Goal: Task Accomplishment & Management: Manage account settings

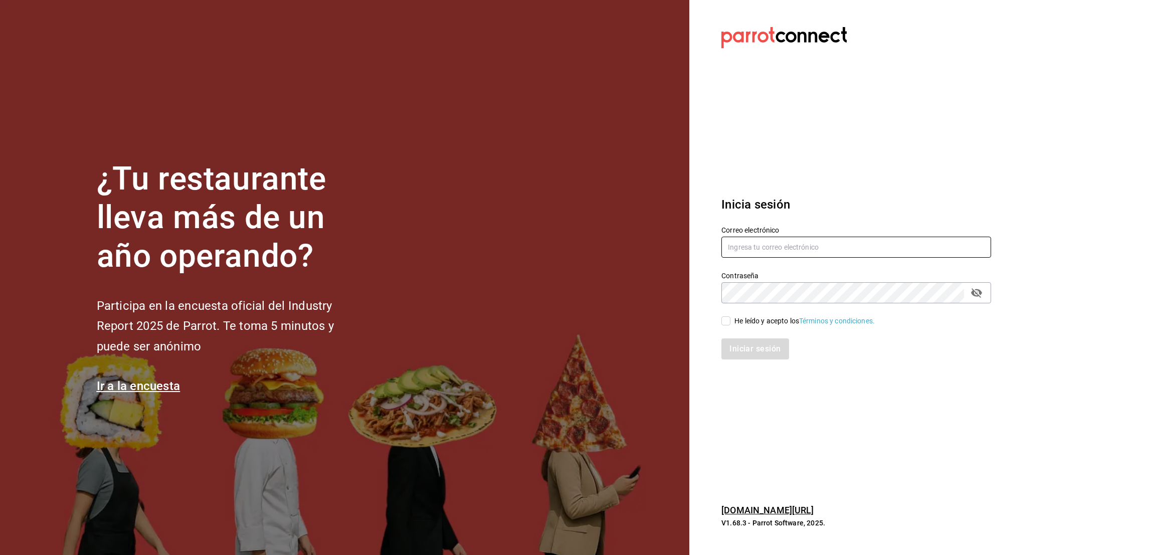
type input "oscar_ahuilar.93@hotmail.com"
click at [731, 321] on span "He leído y acepto los Términos y condiciones." at bounding box center [803, 321] width 144 height 11
click at [731, 321] on input "He leído y acepto los Términos y condiciones." at bounding box center [726, 320] width 9 height 9
checkbox input "true"
click at [735, 343] on button "Iniciar sesión" at bounding box center [756, 348] width 68 height 21
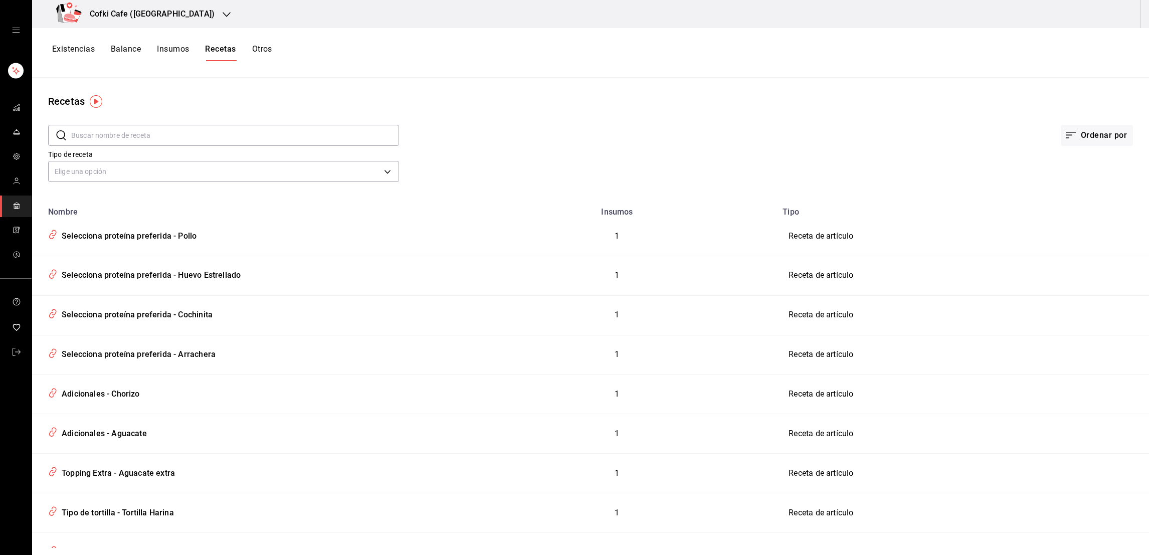
click at [147, 23] on div "Cofki Cafe ([GEOGRAPHIC_DATA])" at bounding box center [137, 14] width 195 height 28
click at [113, 61] on span "Cofki Kid-Friendly Café (MTY)" at bounding box center [86, 66] width 93 height 11
click at [56, 51] on button "Existencias" at bounding box center [73, 52] width 43 height 17
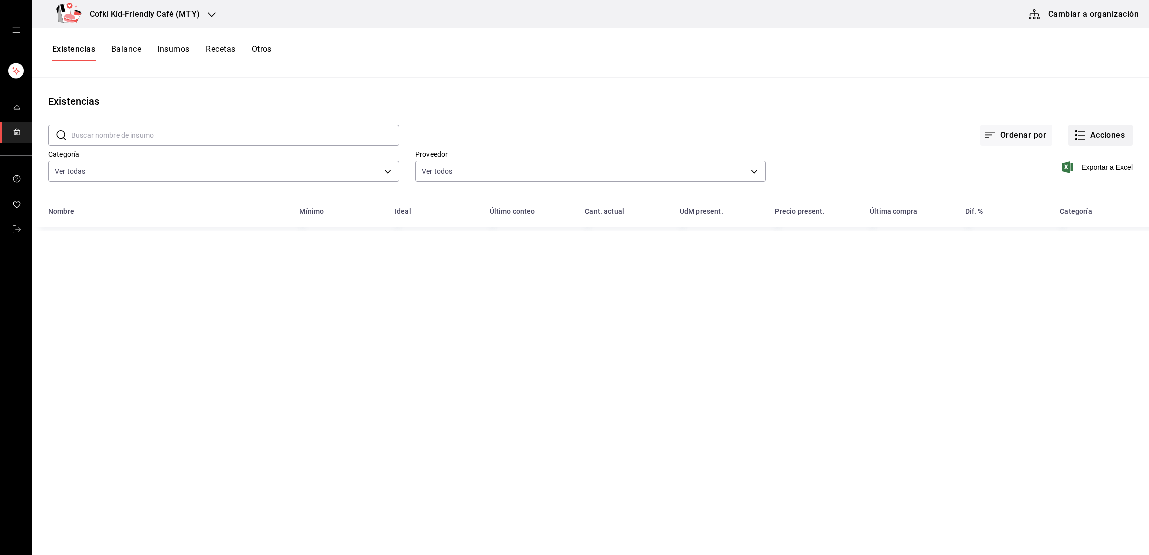
click at [1108, 140] on button "Acciones" at bounding box center [1101, 135] width 65 height 21
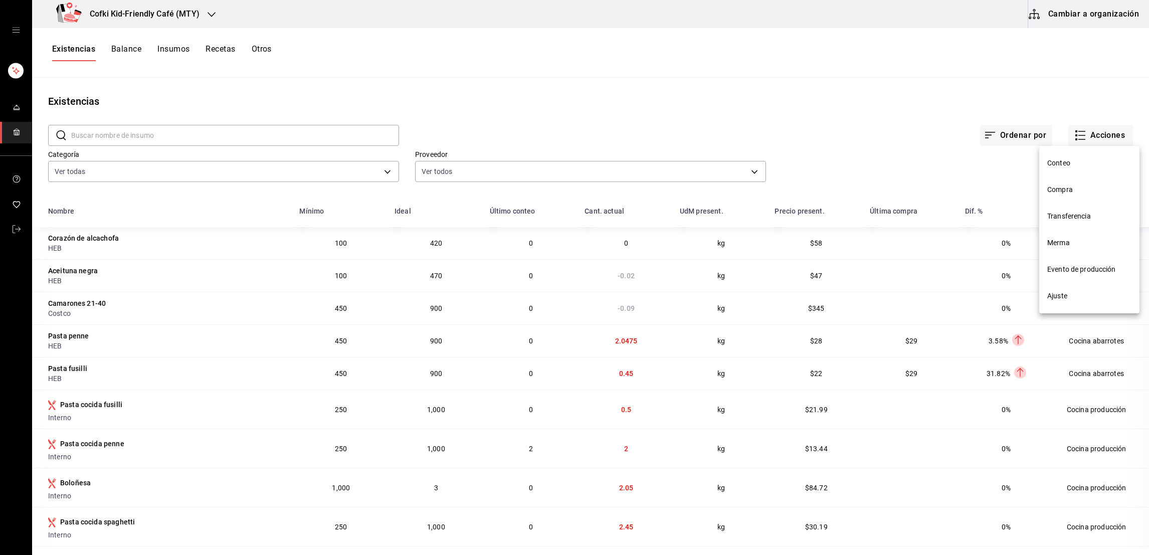
click at [1046, 97] on div at bounding box center [574, 277] width 1149 height 555
click at [1075, 138] on icon "button" at bounding box center [1081, 135] width 12 height 12
click at [1066, 291] on span "Ajuste" at bounding box center [1090, 296] width 84 height 11
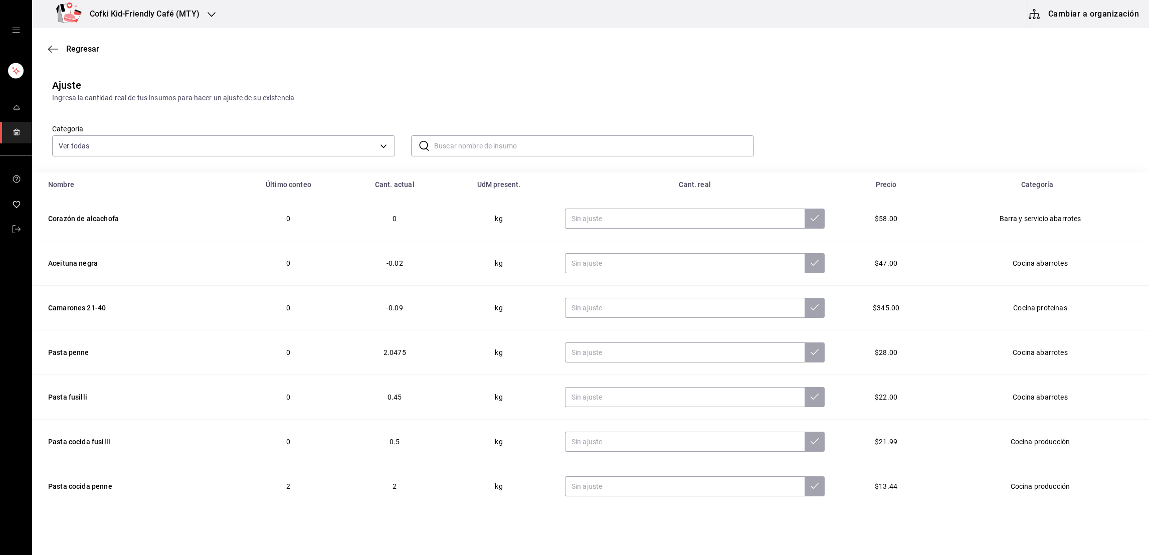
click at [436, 147] on input "text" at bounding box center [594, 146] width 320 height 20
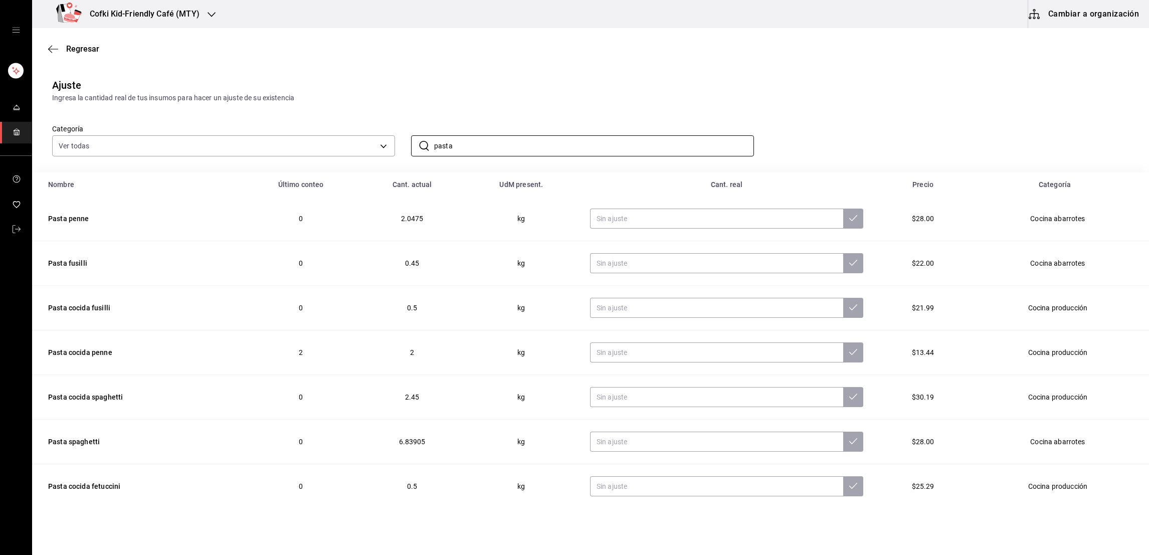
type input "pasta"
click at [464, 98] on div "Ingresa la cantidad real de tus insumos para hacer un ajuste de su existencia" at bounding box center [590, 98] width 1077 height 11
click at [624, 218] on input "text" at bounding box center [717, 219] width 254 height 20
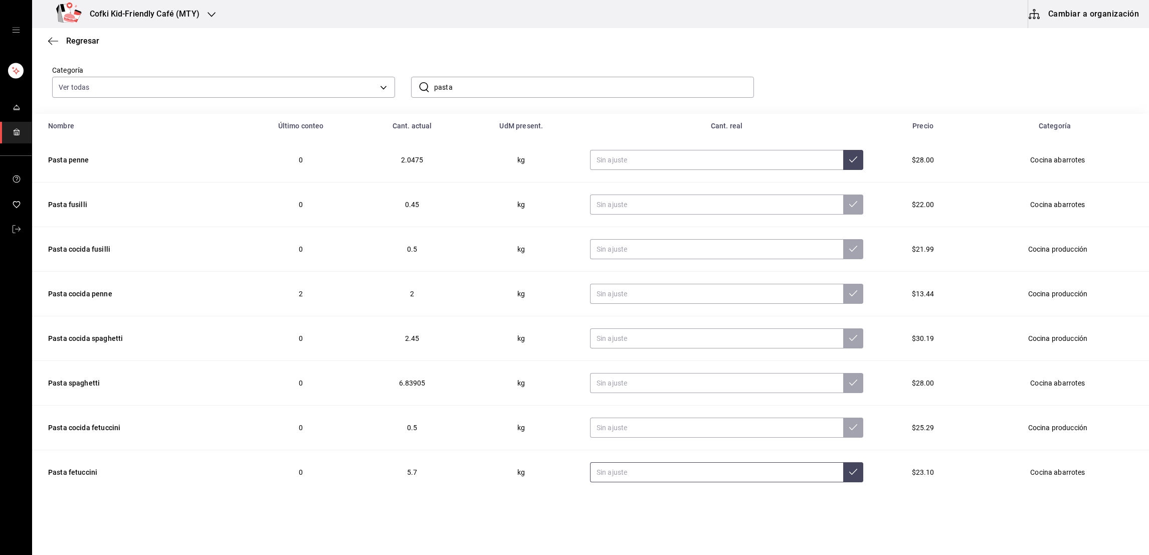
click at [672, 474] on input "text" at bounding box center [717, 472] width 254 height 20
type input "0.00"
click at [849, 474] on icon at bounding box center [853, 472] width 8 height 8
click at [624, 383] on input "text" at bounding box center [717, 383] width 254 height 20
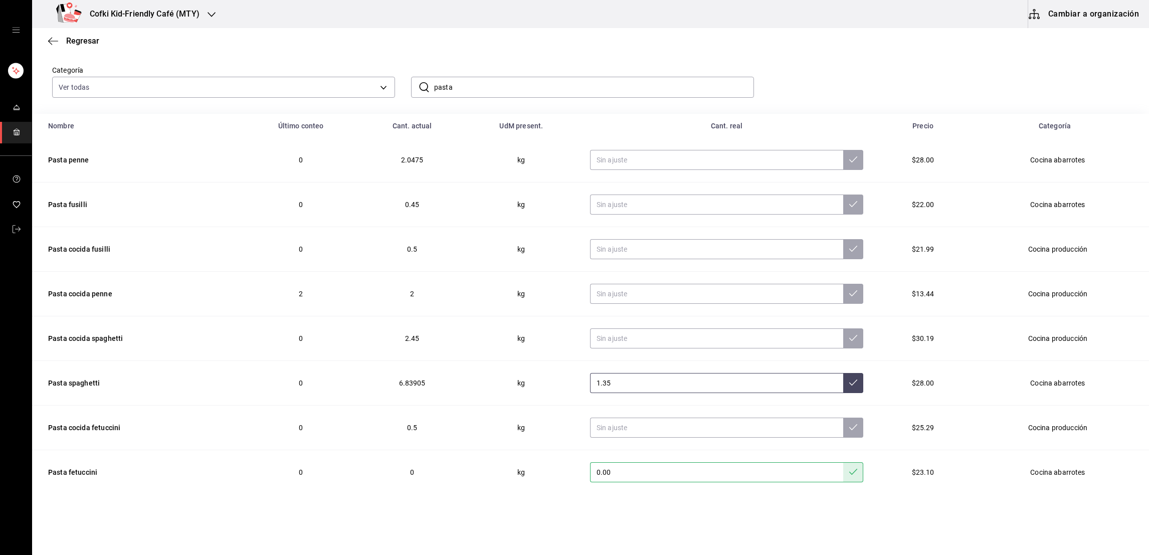
type input "1.35"
click at [849, 384] on icon at bounding box center [853, 383] width 8 height 8
click at [624, 204] on input "text" at bounding box center [717, 205] width 254 height 20
type input "1.35"
click at [625, 161] on input "text" at bounding box center [717, 160] width 254 height 20
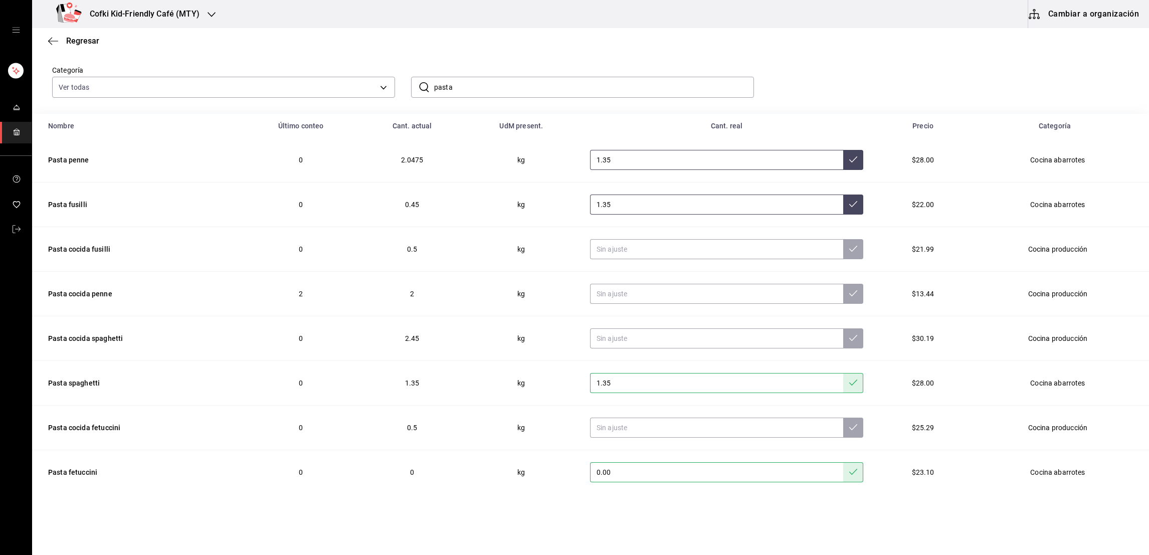
type input "1.35"
click at [829, 201] on input "1.35" at bounding box center [717, 205] width 254 height 20
click at [843, 203] on button at bounding box center [853, 205] width 20 height 20
click at [849, 157] on icon at bounding box center [853, 159] width 8 height 8
click at [74, 45] on span "Regresar" at bounding box center [82, 41] width 33 height 10
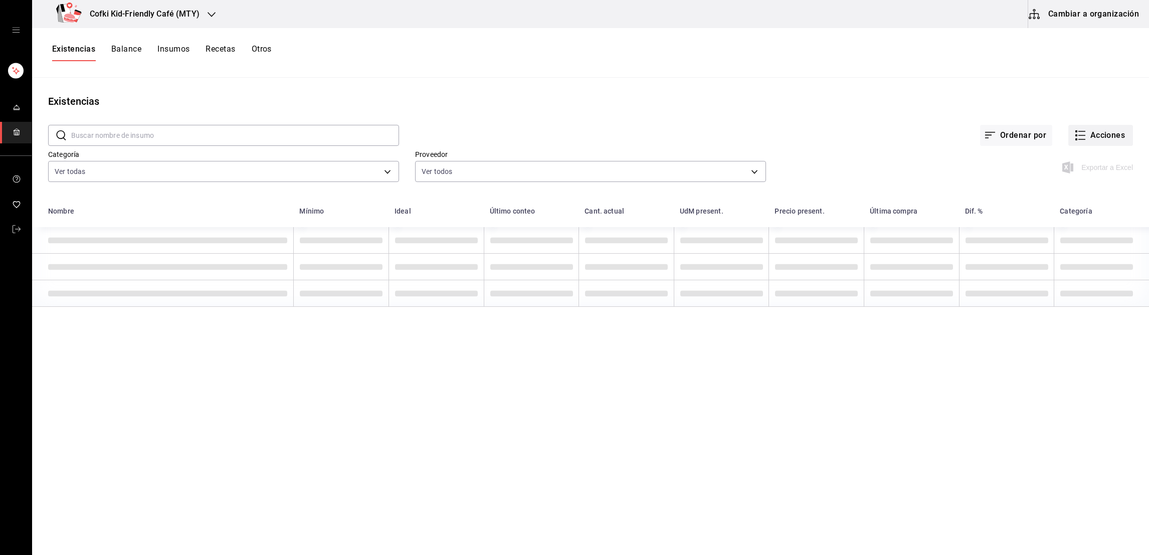
click at [1110, 140] on button "Acciones" at bounding box center [1101, 135] width 65 height 21
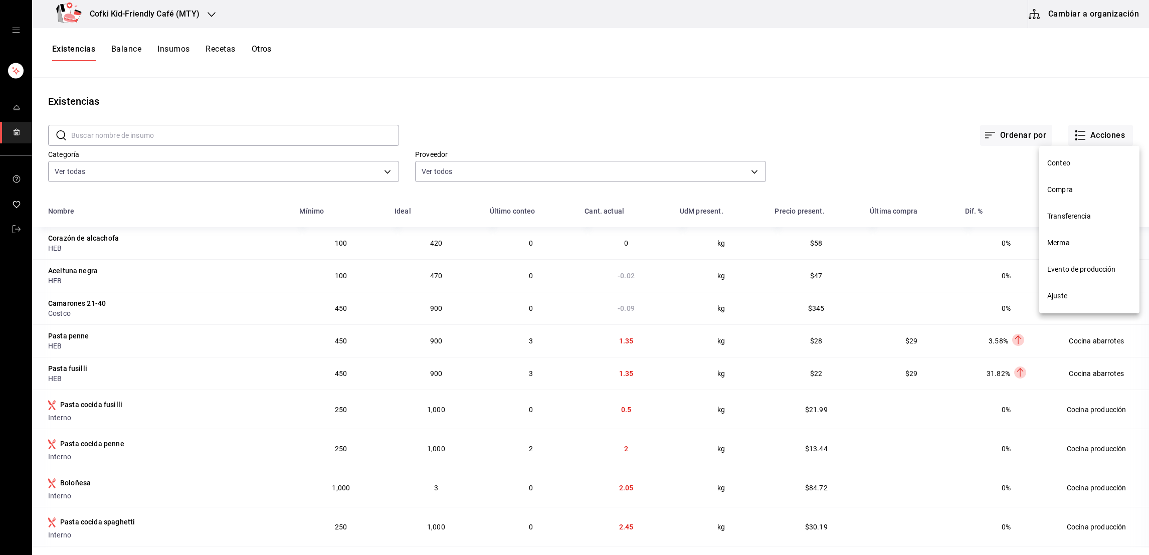
click at [908, 118] on div at bounding box center [574, 277] width 1149 height 555
click at [1102, 131] on button "Acciones" at bounding box center [1101, 135] width 65 height 21
click at [1064, 183] on li "Compra" at bounding box center [1089, 190] width 100 height 27
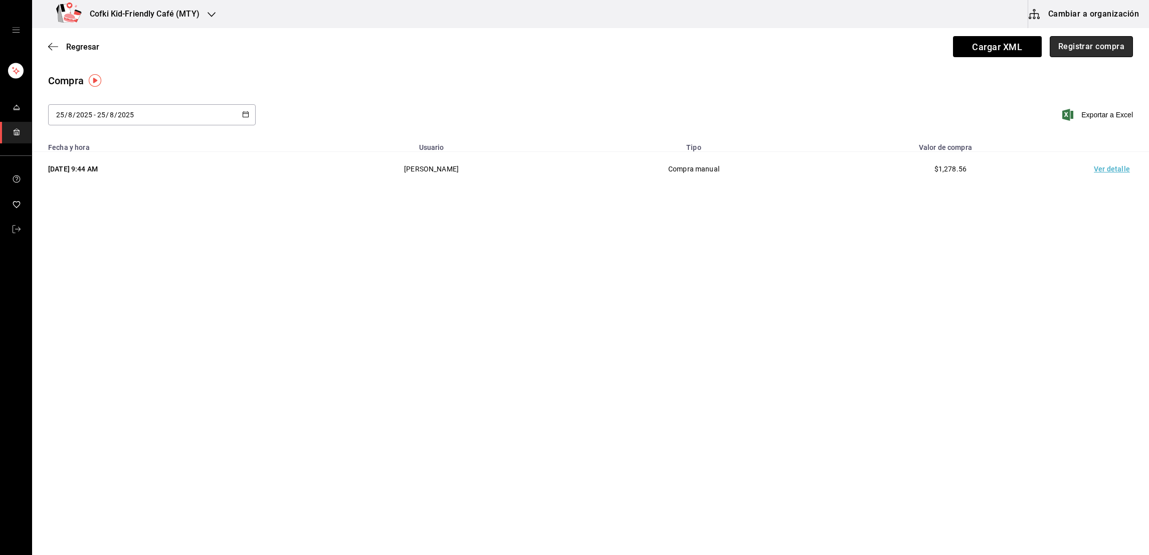
click at [1096, 55] on button "Registrar compra" at bounding box center [1091, 46] width 83 height 21
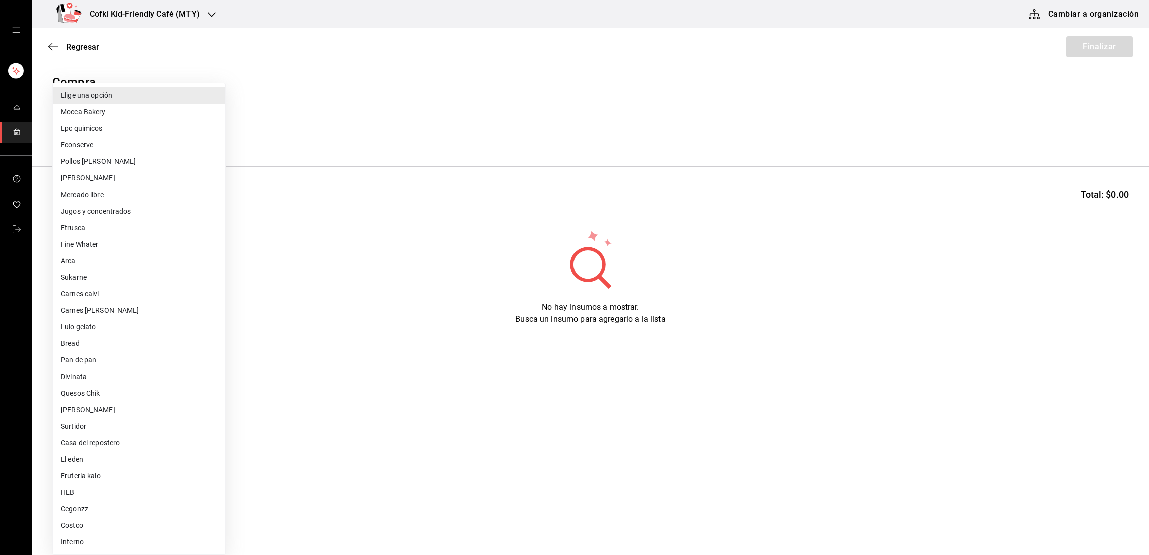
click at [104, 129] on body "Cofki Kid-Friendly Café (MTY) Cambiar a organización Regresar Finalizar Compra …" at bounding box center [574, 249] width 1149 height 498
click at [91, 478] on li "Fruteria kaio" at bounding box center [139, 476] width 172 height 17
type input "9879f438-935c-4600-9fdc-ceea3fe8ffa7"
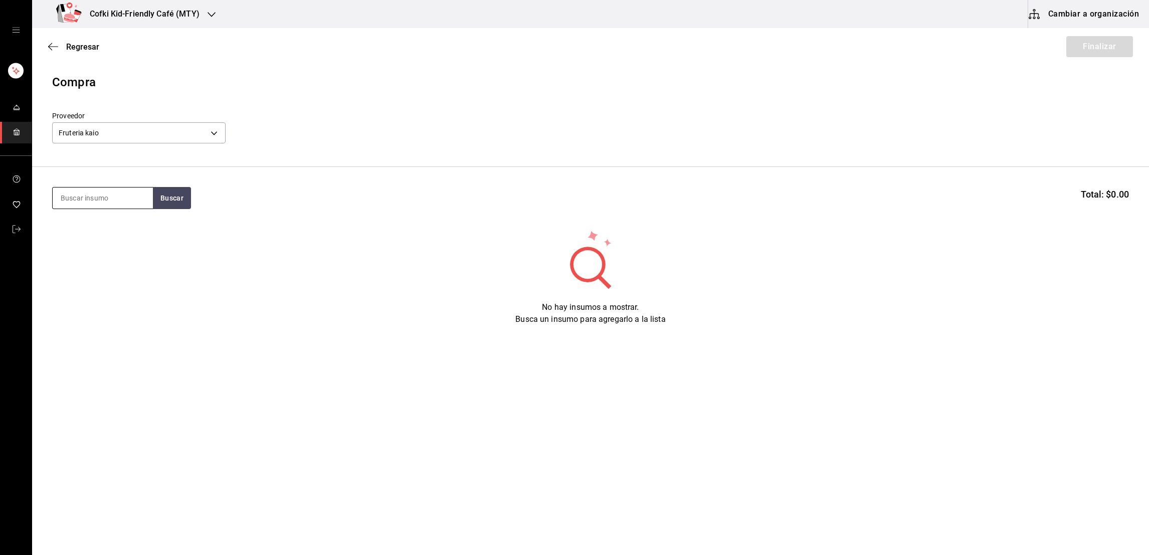
click at [130, 199] on input at bounding box center [103, 198] width 100 height 21
type input "papa"
click at [182, 210] on section "papa Buscar Total: $0.00" at bounding box center [590, 198] width 1117 height 62
click at [174, 198] on button "Buscar" at bounding box center [172, 198] width 38 height 22
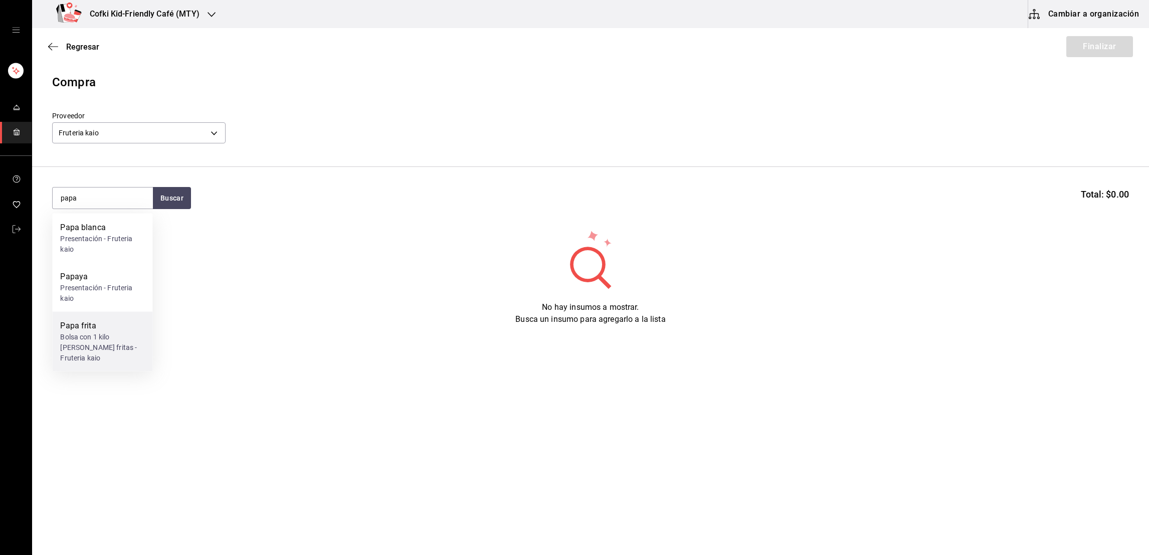
click at [107, 328] on div "Papa frita" at bounding box center [102, 326] width 84 height 12
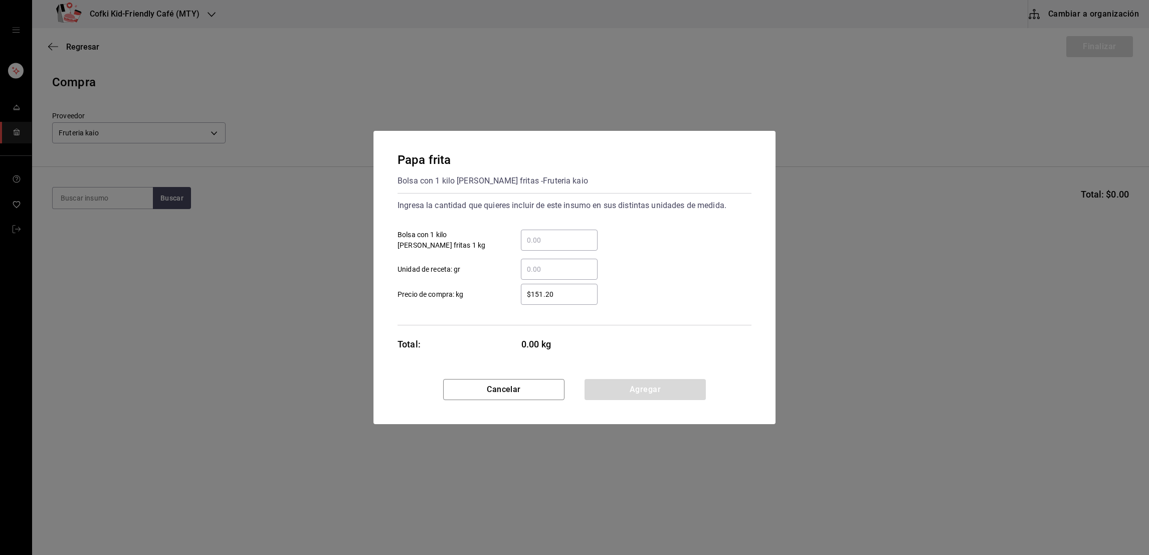
click at [525, 243] on input "​ Bolsa con 1 kilo de papas fritas 1 kg" at bounding box center [559, 240] width 77 height 12
type input "1"
type input "$199"
click at [633, 271] on div "​ Unidad de receta: gr" at bounding box center [571, 265] width 362 height 29
click at [636, 385] on button "Agregar" at bounding box center [645, 389] width 121 height 21
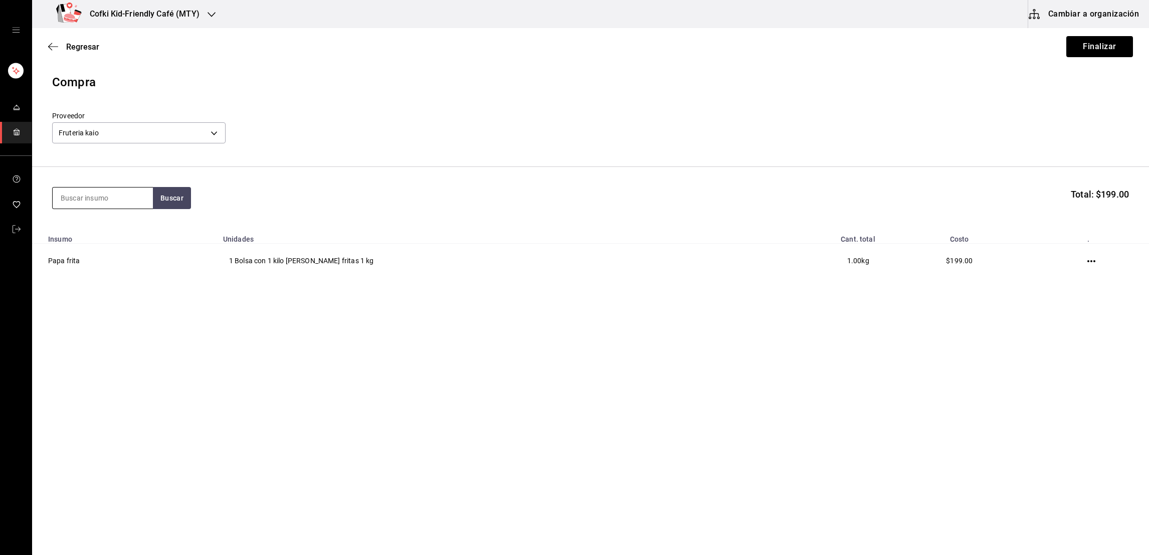
click at [120, 195] on input at bounding box center [103, 198] width 100 height 21
type input "huevo"
click at [163, 201] on button "Buscar" at bounding box center [172, 198] width 38 height 22
click at [105, 235] on div "Domo con 30 piezas de huevo - Fruteria kaio" at bounding box center [102, 244] width 84 height 21
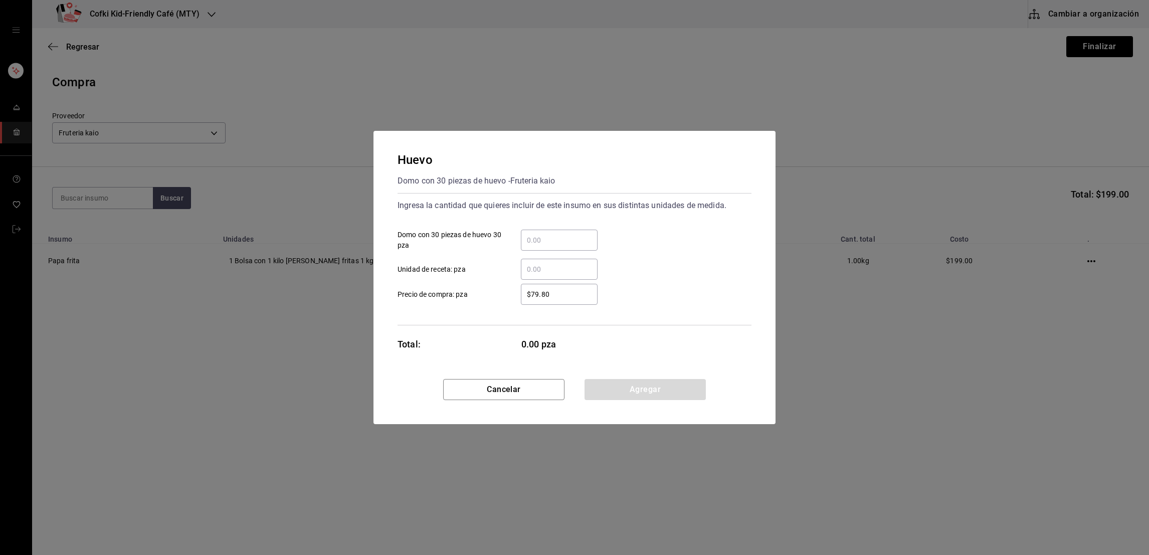
click at [564, 241] on input "​ Domo con 30 piezas de huevo 30 pza" at bounding box center [559, 240] width 77 height 12
type input "1"
type input "$107"
click at [645, 398] on button "Agregar" at bounding box center [645, 389] width 121 height 21
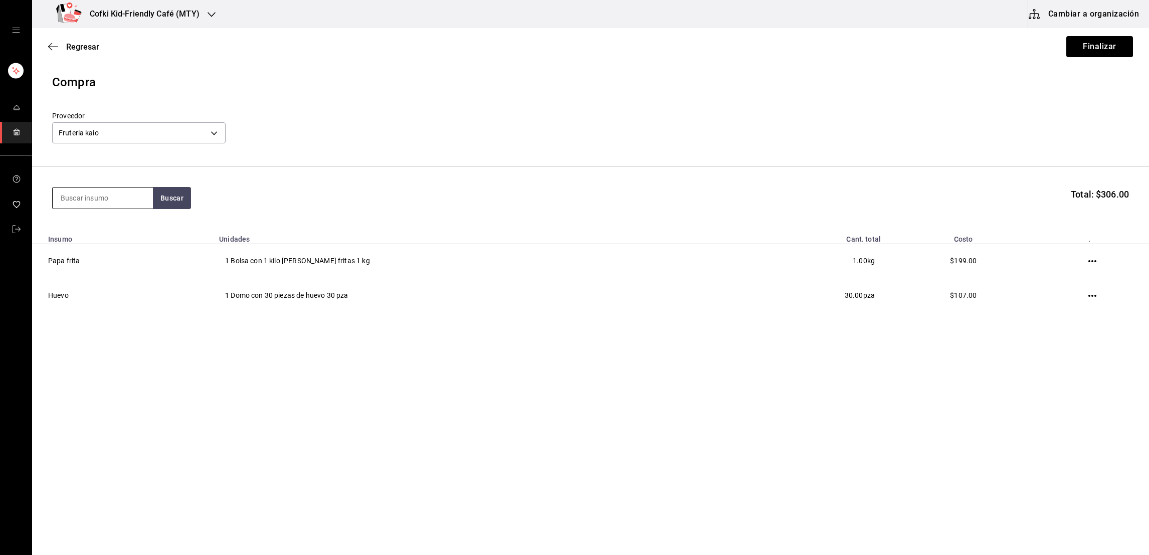
click at [115, 200] on input at bounding box center [103, 198] width 100 height 21
type input "champiño"
click at [184, 197] on button "Buscar" at bounding box center [172, 198] width 38 height 22
click at [132, 234] on div "Presentación - Fruteria kaio" at bounding box center [102, 244] width 84 height 21
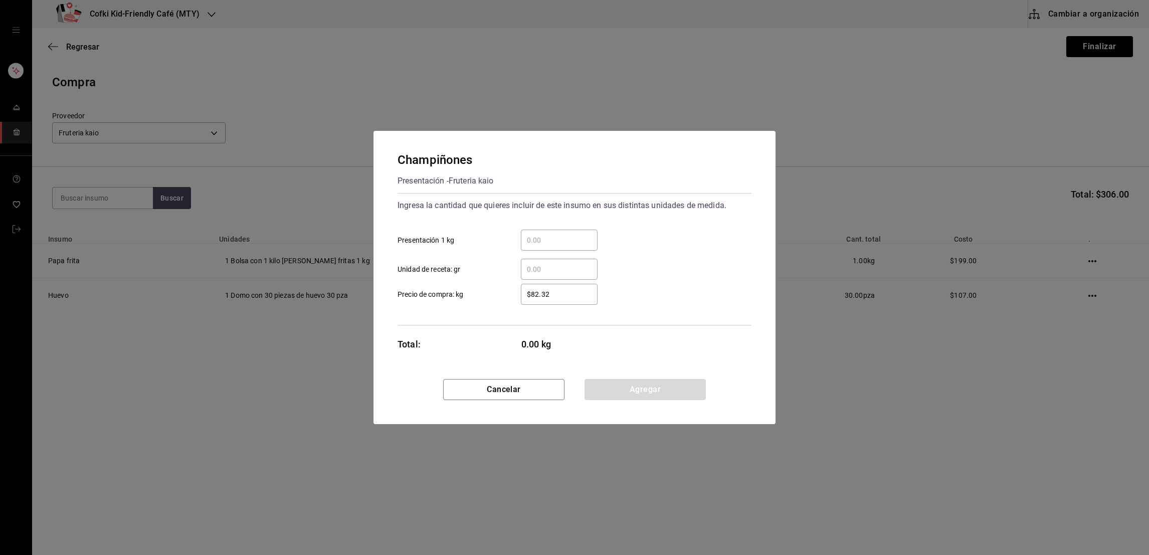
click at [556, 241] on input "​ Presentación 1 kg" at bounding box center [559, 240] width 77 height 12
type input "1.08"
click at [537, 291] on input "$82.32" at bounding box center [559, 294] width 77 height 12
type input "$106"
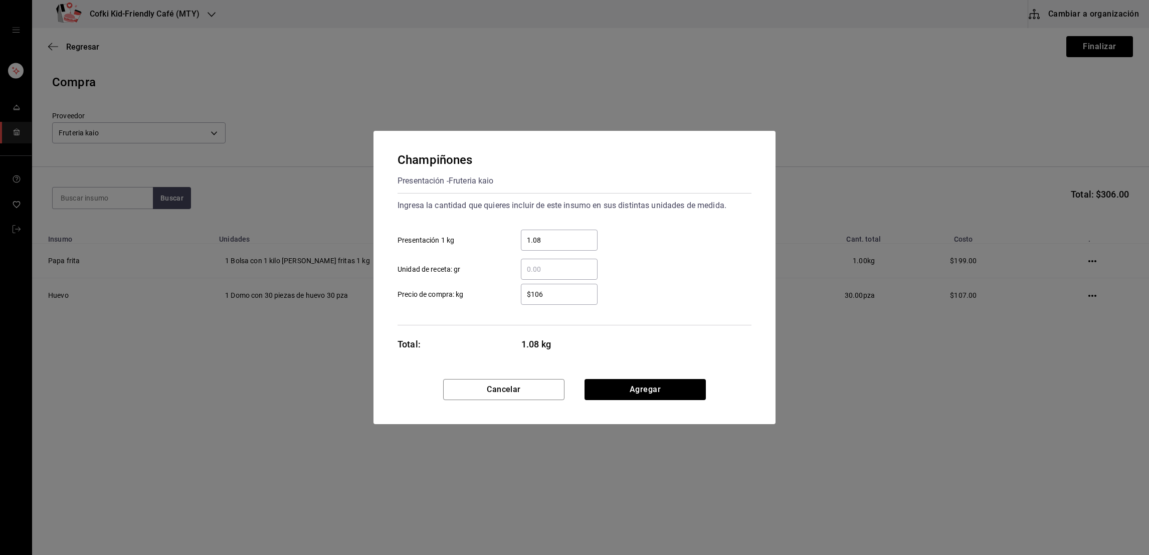
click at [707, 246] on div "1.08 ​ Presentación 1 kg" at bounding box center [571, 236] width 362 height 29
click at [667, 393] on button "Agregar" at bounding box center [645, 389] width 121 height 21
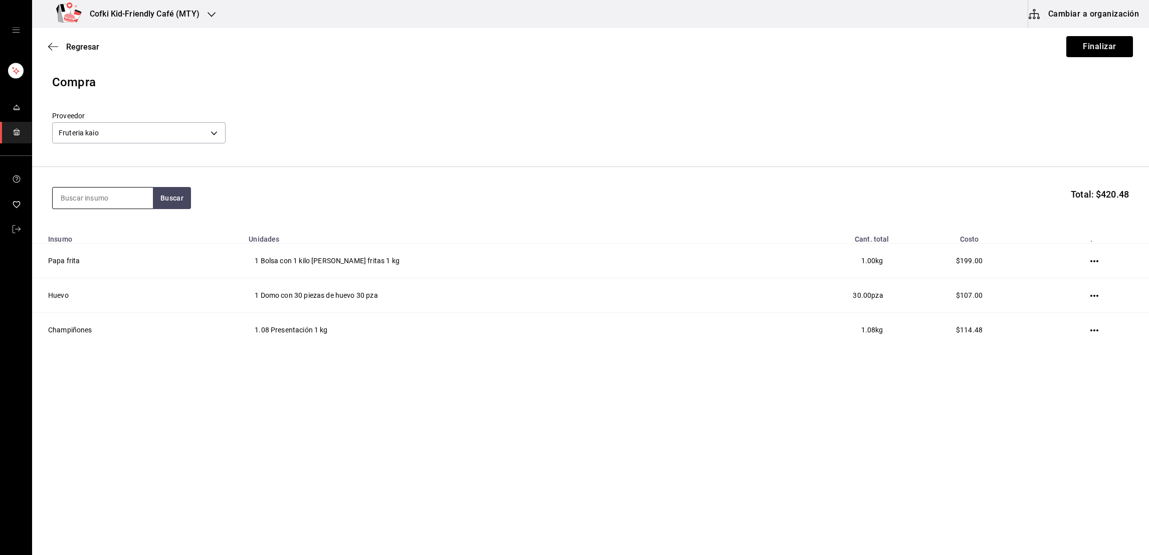
click at [115, 198] on input at bounding box center [103, 198] width 100 height 21
type input "zanahoria"
click at [170, 197] on button "Buscar" at bounding box center [172, 198] width 38 height 22
click at [145, 223] on div "Zanahoria Presentación - Fruteria kaio" at bounding box center [102, 238] width 100 height 49
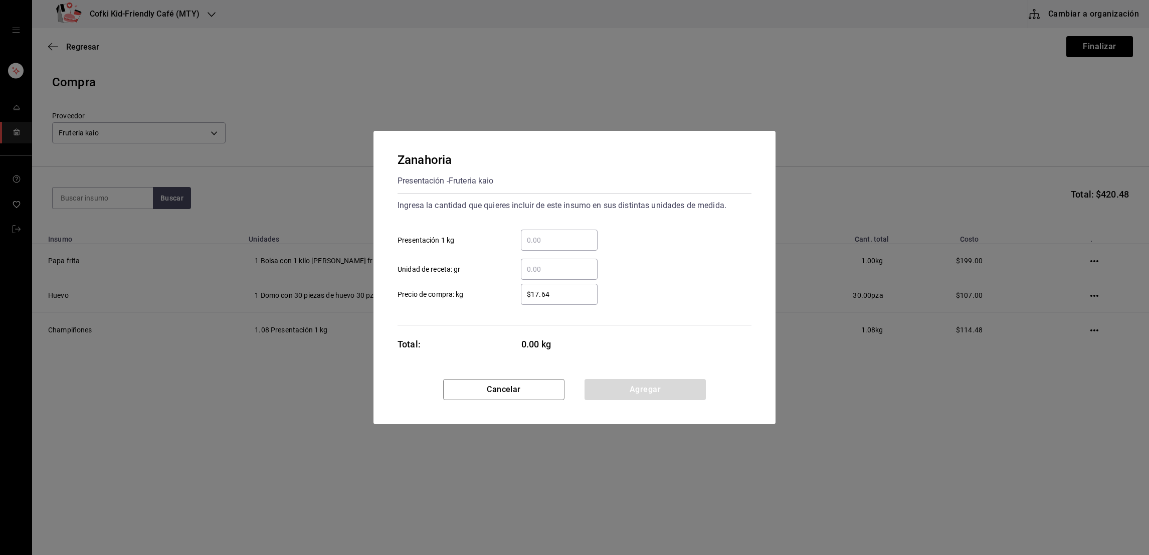
click at [541, 240] on input "​ Presentación 1 kg" at bounding box center [559, 240] width 77 height 12
type input "2.4"
type input "$18"
click at [640, 244] on div "2.4 ​ Presentación 1 kg" at bounding box center [571, 236] width 362 height 29
click at [654, 376] on div "Zanahoria Presentación - Fruteria kaio Ingresa la cantidad que quieres incluir …" at bounding box center [575, 255] width 402 height 248
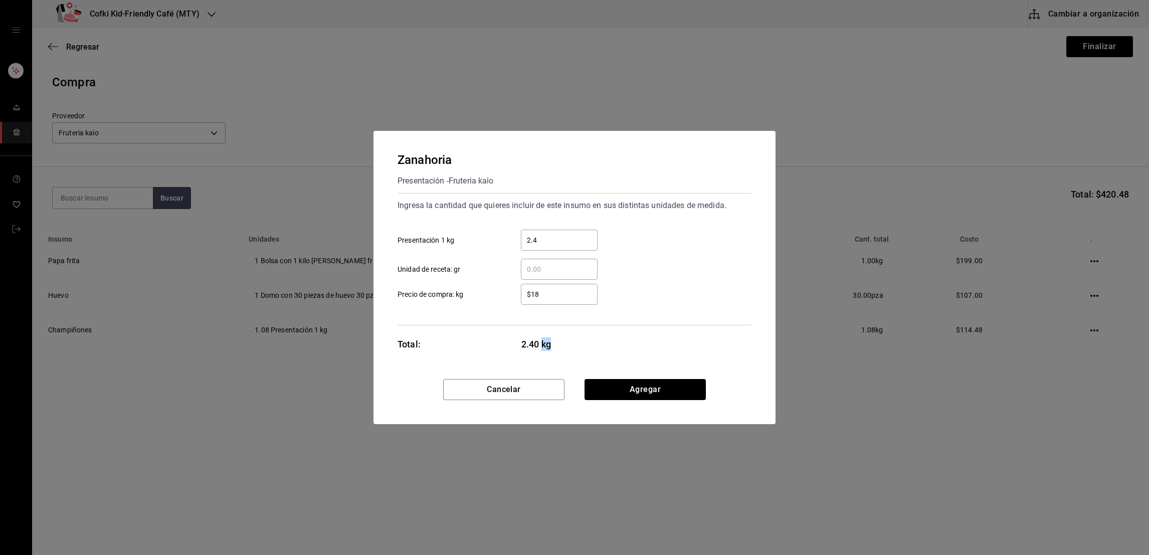
click at [654, 376] on div "Zanahoria Presentación - Fruteria kaio Ingresa la cantidad que quieres incluir …" at bounding box center [575, 255] width 402 height 248
drag, startPoint x: 654, startPoint y: 376, endPoint x: 654, endPoint y: 385, distance: 9.5
click at [654, 385] on button "Agregar" at bounding box center [645, 389] width 121 height 21
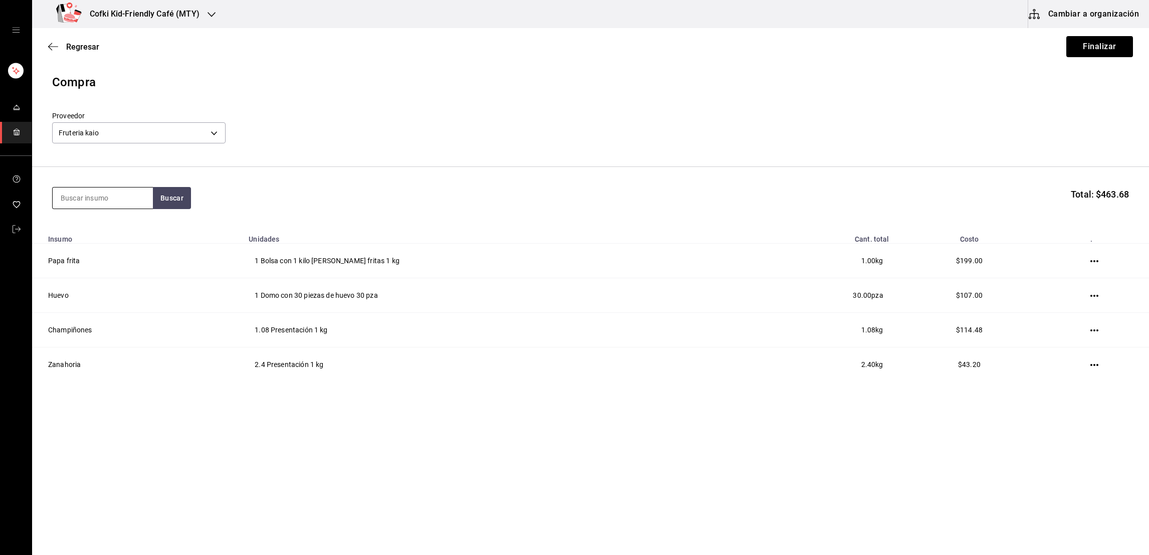
click at [116, 190] on input at bounding box center [103, 198] width 100 height 21
type input "2"
type input "pepin"
click at [168, 199] on button "Buscar" at bounding box center [172, 198] width 38 height 22
click at [118, 229] on div "Pepino" at bounding box center [102, 228] width 84 height 12
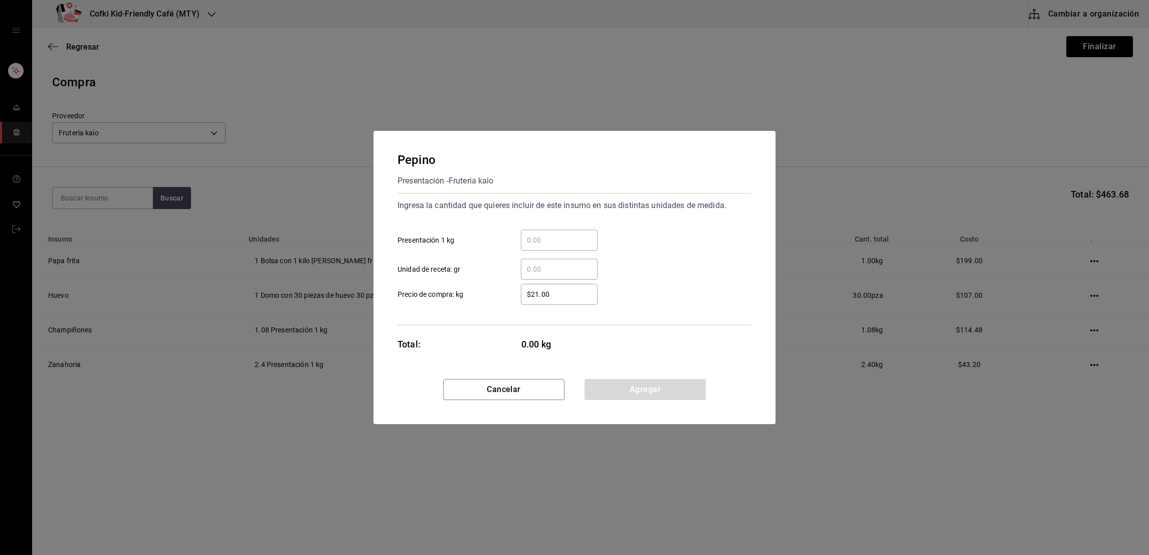
click at [560, 246] on input "​ Presentación 1 kg" at bounding box center [559, 240] width 77 height 12
type input "2.56"
type input "$27"
click at [616, 271] on div "​ Unidad de receta: gr" at bounding box center [571, 265] width 362 height 29
click at [640, 387] on button "Agregar" at bounding box center [645, 389] width 121 height 21
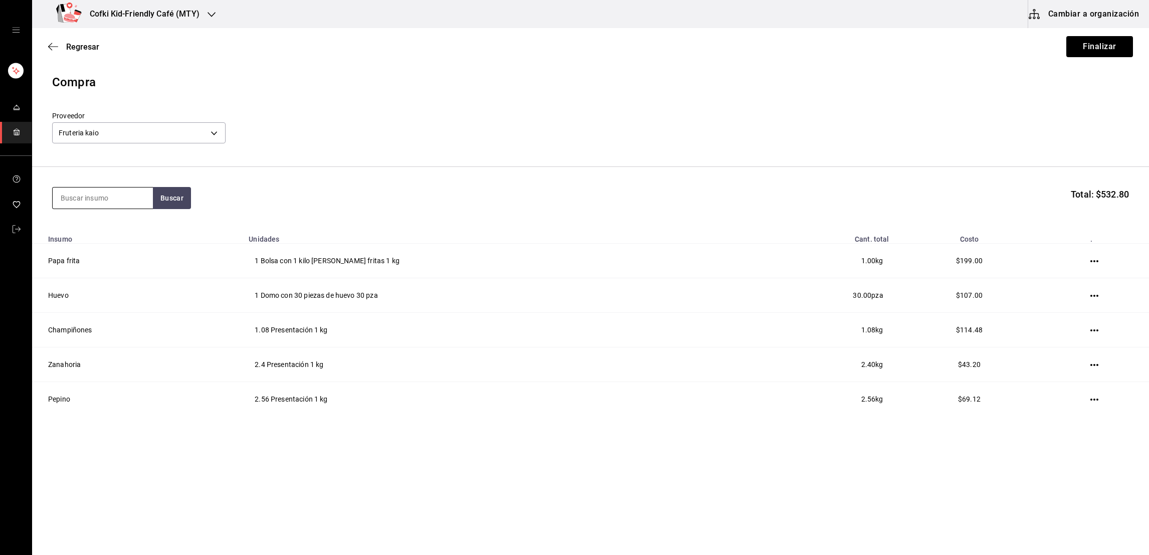
click at [120, 192] on input at bounding box center [103, 198] width 100 height 21
click at [91, 192] on input at bounding box center [103, 198] width 100 height 21
type input "agua"
click at [166, 205] on button "Buscar" at bounding box center [172, 198] width 38 height 22
click at [131, 227] on div "Aguacate" at bounding box center [102, 228] width 84 height 12
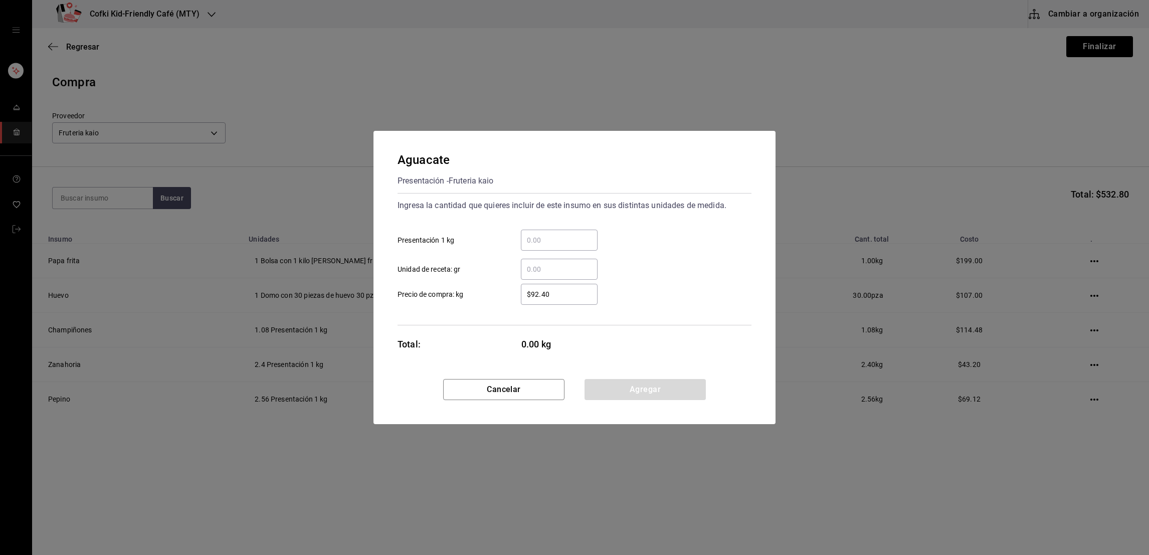
click at [541, 240] on input "​ Presentación 1 kg" at bounding box center [559, 240] width 77 height 12
type input "1.75"
click at [556, 297] on input "$92.40" at bounding box center [559, 294] width 77 height 12
type input "$87"
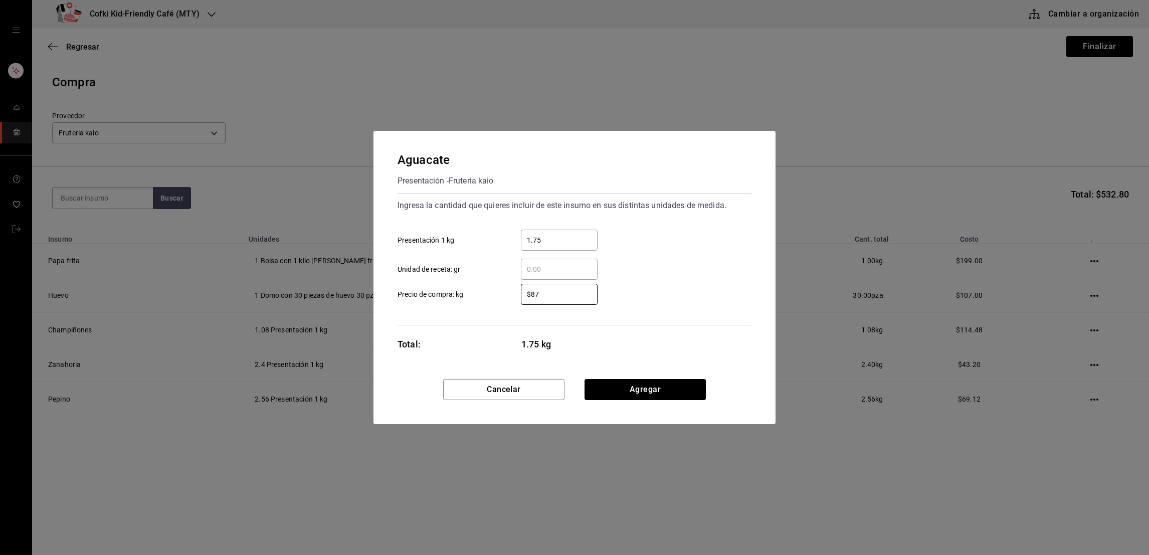
click at [642, 274] on div "​ Unidad de receta: gr" at bounding box center [571, 265] width 362 height 29
click at [641, 387] on button "Agregar" at bounding box center [645, 389] width 121 height 21
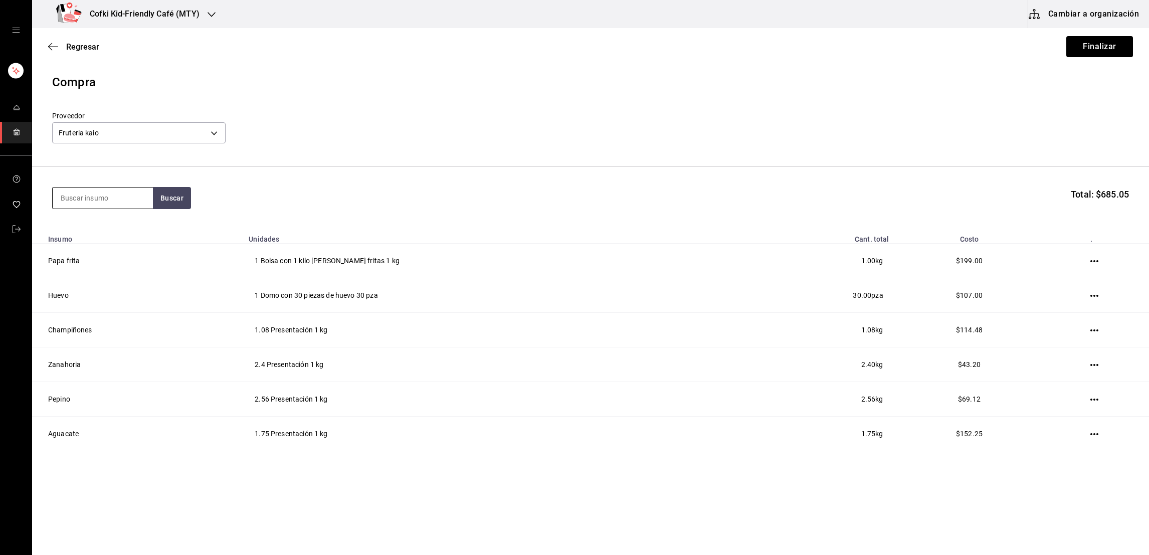
click at [104, 195] on input at bounding box center [103, 198] width 100 height 21
type input "pla"
click at [155, 207] on button "Buscar" at bounding box center [172, 198] width 38 height 22
click at [129, 234] on div "Presentación - Fruteria kaio" at bounding box center [102, 244] width 84 height 21
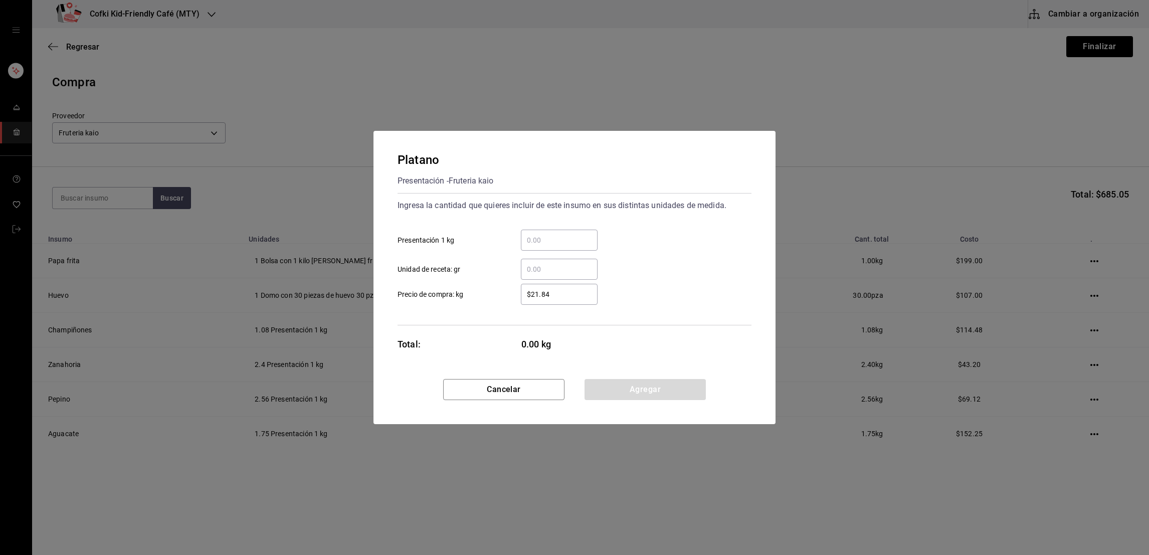
click at [563, 242] on input "​ Presentación 1 kg" at bounding box center [559, 240] width 77 height 12
type input "0.92"
click at [569, 288] on input "$21.84" at bounding box center [559, 294] width 77 height 12
type input "$24"
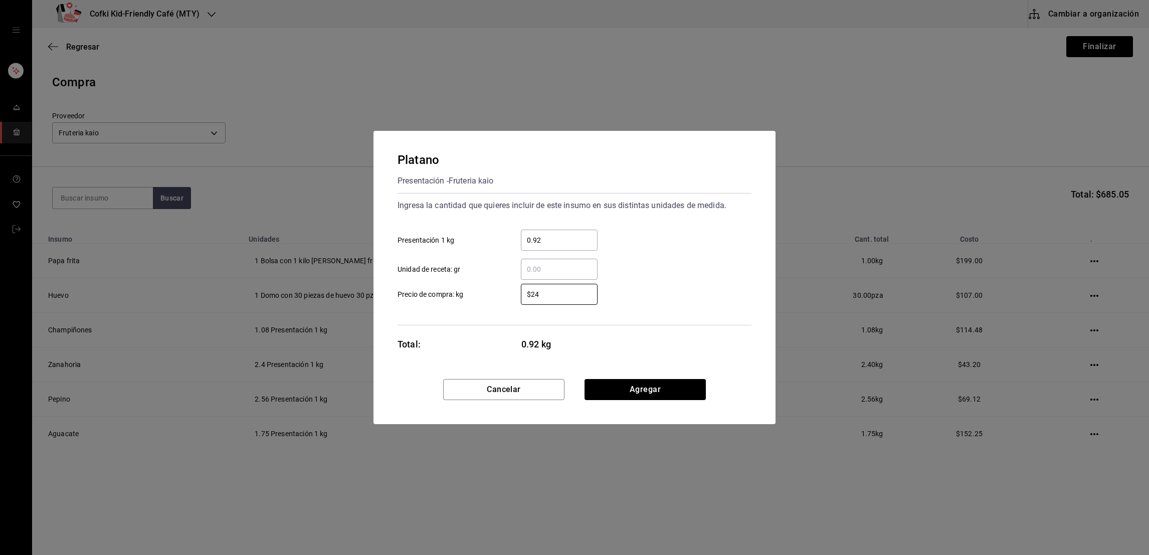
click at [639, 270] on div "​ Unidad de receta: gr" at bounding box center [571, 265] width 362 height 29
click at [647, 388] on button "Agregar" at bounding box center [645, 389] width 121 height 21
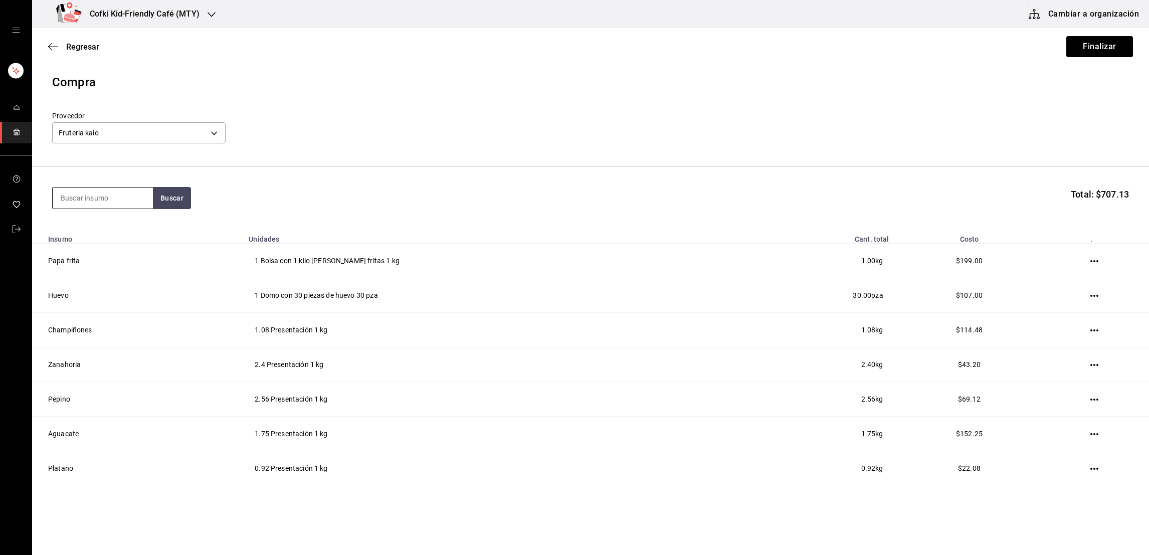
click at [119, 205] on input at bounding box center [103, 198] width 100 height 21
type input "broco"
click at [161, 190] on button "Buscar" at bounding box center [172, 198] width 38 height 22
click at [116, 228] on div "Brocoli" at bounding box center [102, 228] width 84 height 12
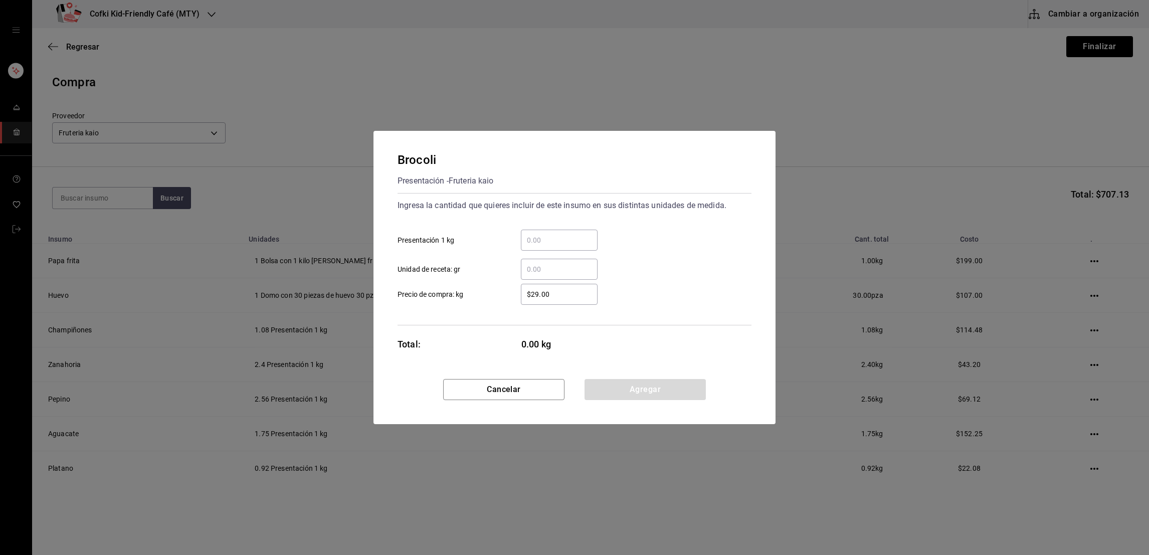
click at [547, 246] on div "​" at bounding box center [559, 240] width 77 height 21
click at [547, 246] on input "​ Presentación 1 kg" at bounding box center [559, 240] width 77 height 12
type input "1.2"
click at [640, 218] on div "Ingresa la cantidad que quieres incluir de este insumo en sus distintas unidade…" at bounding box center [575, 239] width 354 height 82
click at [569, 292] on input "$29.00" at bounding box center [559, 294] width 77 height 12
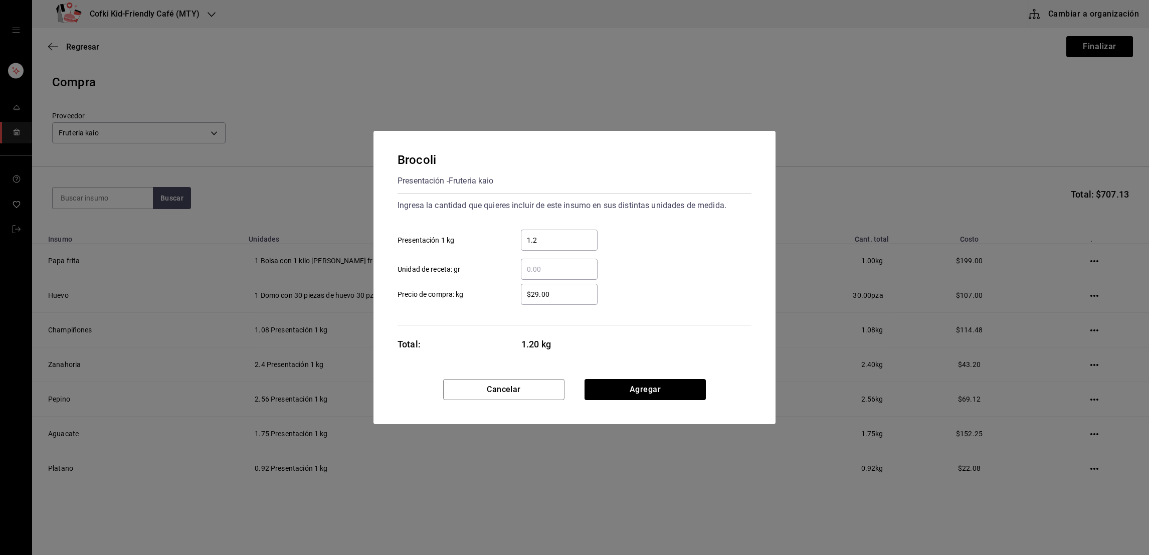
click at [569, 292] on input "$29.00" at bounding box center [559, 294] width 77 height 12
type input "$35"
click at [695, 275] on div "​ Unidad de receta: gr" at bounding box center [571, 265] width 362 height 29
click at [652, 397] on button "Agregar" at bounding box center [645, 389] width 121 height 21
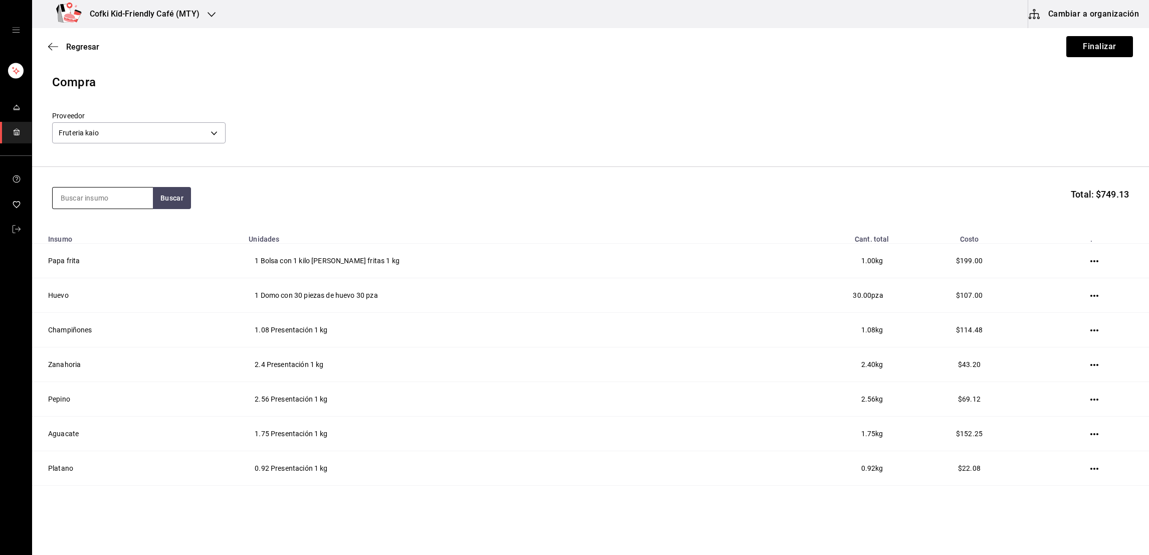
click at [126, 202] on input at bounding box center [103, 198] width 100 height 21
type input "cilantr"
click at [168, 196] on button "Buscar" at bounding box center [172, 198] width 38 height 22
click at [125, 231] on div "Manojo de cilantro" at bounding box center [102, 228] width 84 height 12
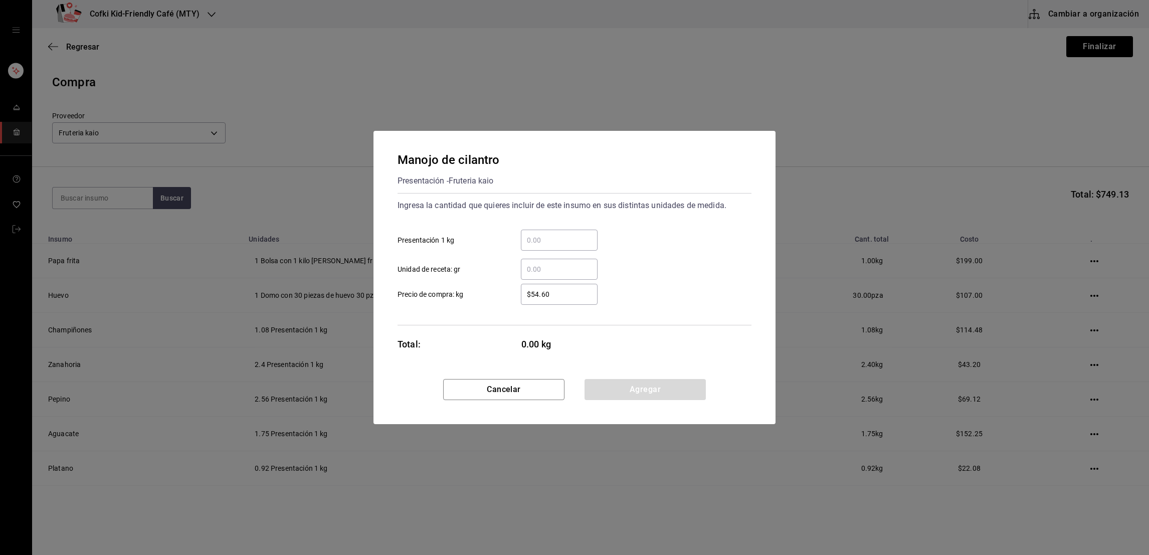
click at [546, 240] on input "​ Presentación 1 kg" at bounding box center [559, 240] width 77 height 12
type input "0.60"
click at [567, 300] on div "$54.60 ​" at bounding box center [559, 294] width 77 height 21
click at [567, 300] on input "$54.60" at bounding box center [559, 294] width 77 height 12
click at [567, 300] on div "$54.60 ​" at bounding box center [559, 294] width 77 height 21
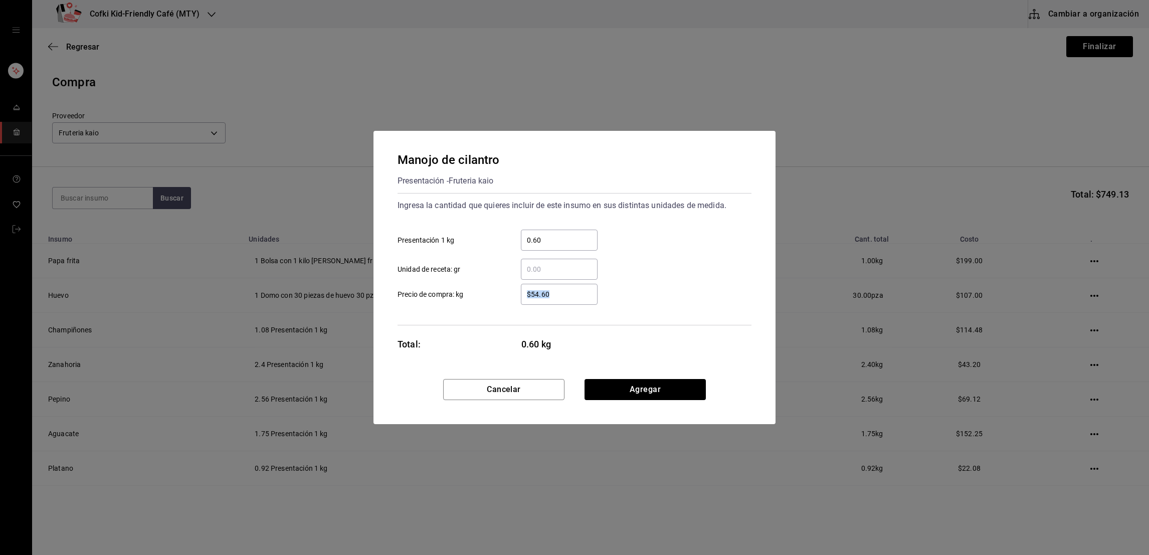
click at [567, 300] on input "$54.60" at bounding box center [559, 294] width 77 height 12
click at [561, 293] on input "$54.60" at bounding box center [559, 294] width 77 height 12
type input "$46"
click at [655, 269] on div "​ Unidad de receta: gr" at bounding box center [571, 265] width 362 height 29
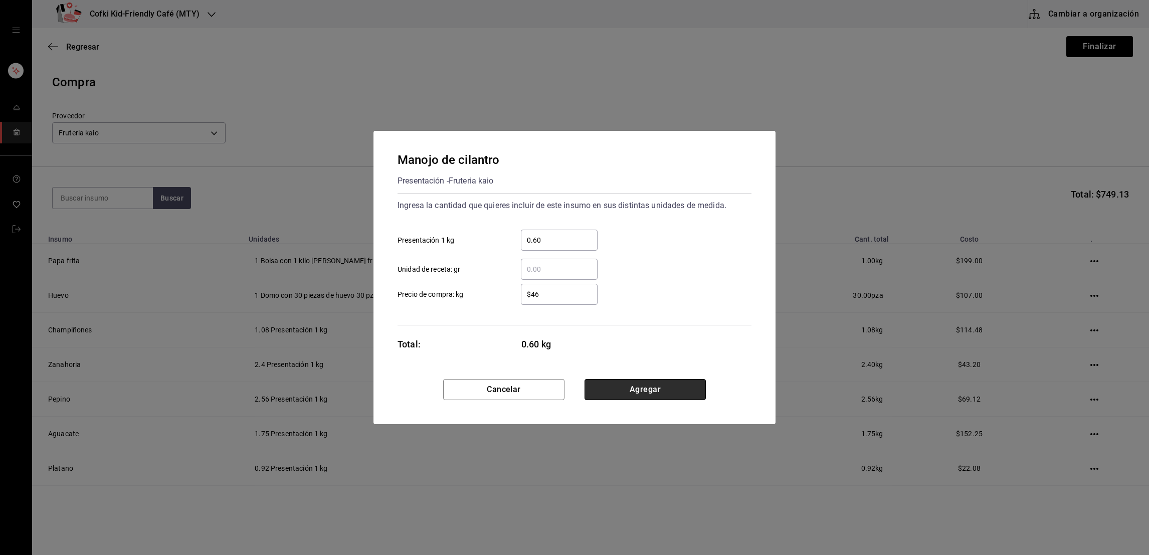
click at [649, 388] on button "Agregar" at bounding box center [645, 389] width 121 height 21
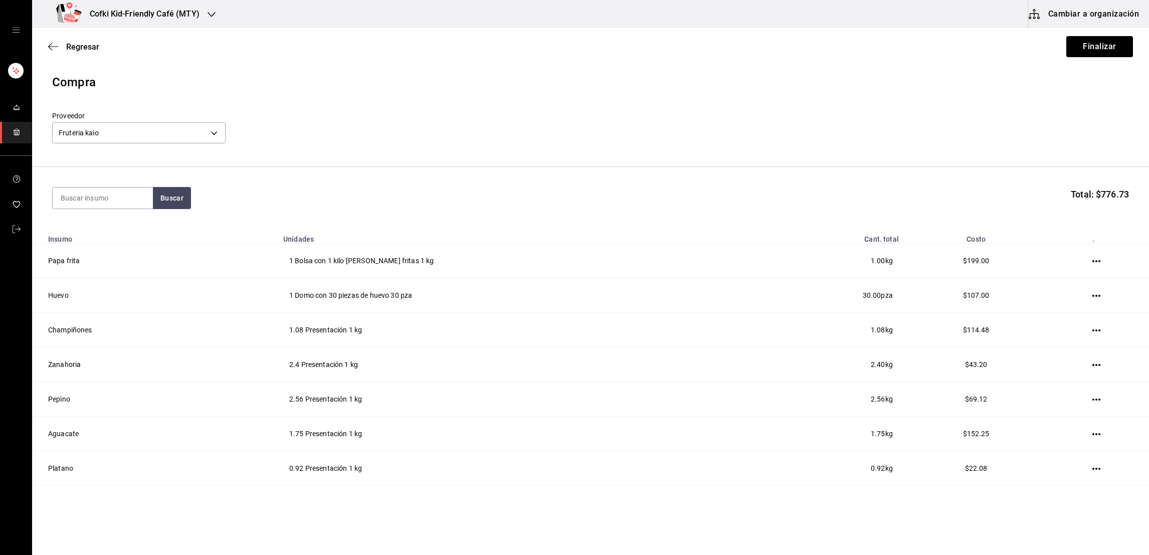
click at [88, 184] on section "Buscar Total: $776.73" at bounding box center [590, 198] width 1117 height 62
click at [89, 197] on input at bounding box center [103, 198] width 100 height 21
type input "rojo"
click at [160, 216] on section "rojo Buscar Total: $776.73" at bounding box center [590, 198] width 1117 height 62
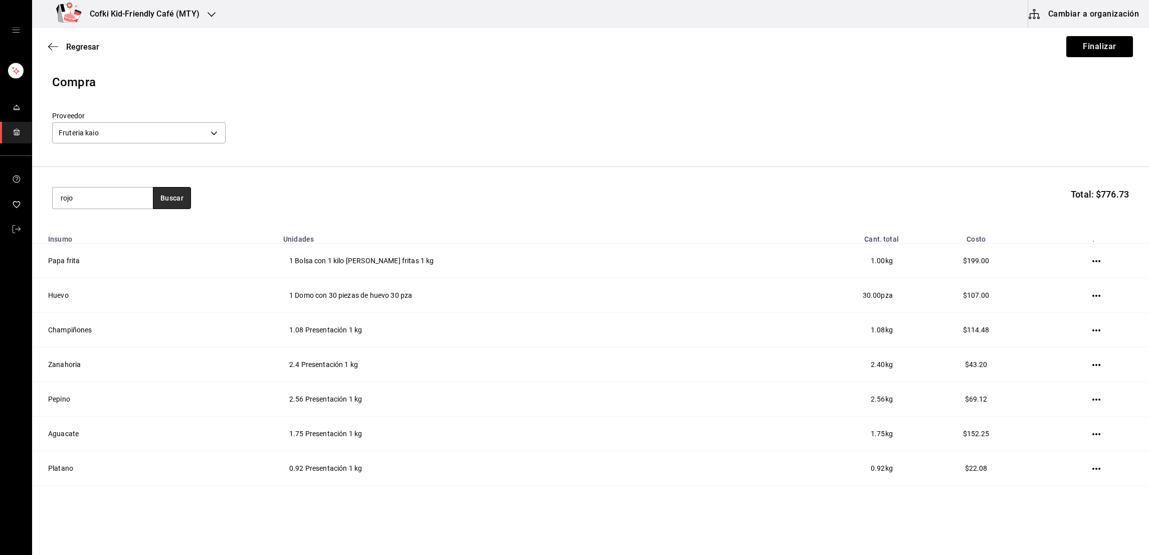
click at [166, 196] on button "Buscar" at bounding box center [172, 198] width 38 height 22
click at [118, 226] on div "Pimiento rojo" at bounding box center [102, 228] width 84 height 12
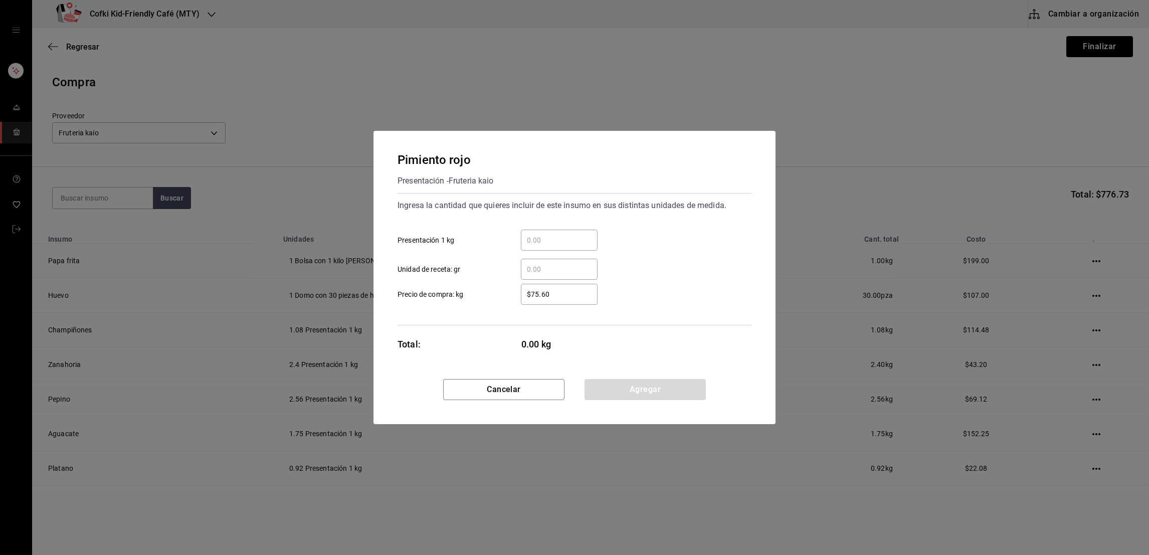
click at [559, 228] on div "​ Presentación 1 kg" at bounding box center [571, 236] width 362 height 29
click at [552, 242] on input "​ Presentación 1 kg" at bounding box center [559, 240] width 77 height 12
type input "0.28"
click at [551, 294] on input "$75.60" at bounding box center [559, 294] width 77 height 12
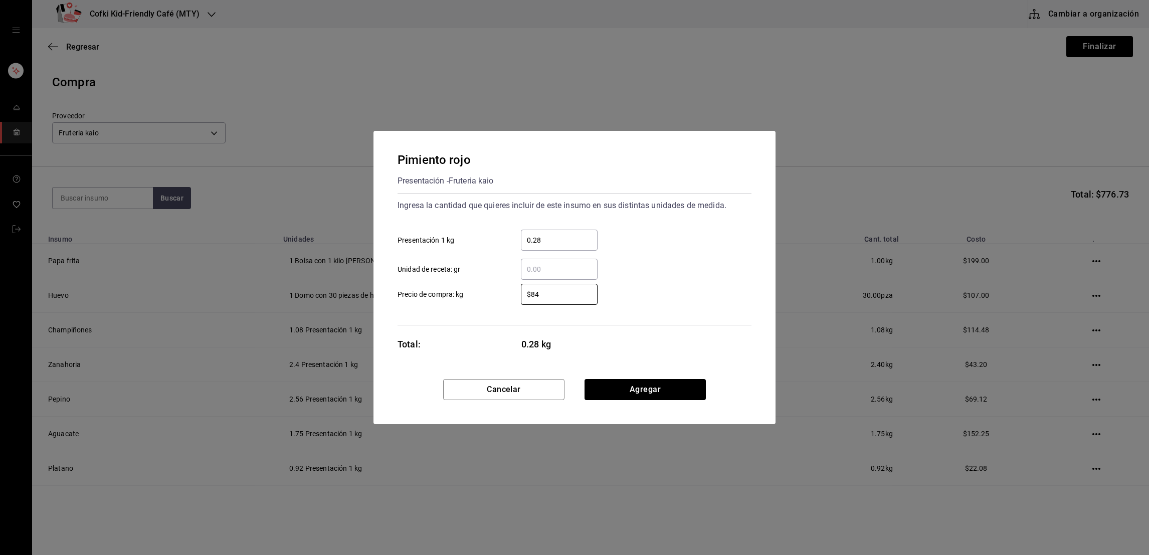
type input "$84"
click at [622, 297] on div "$84 ​ Precio de compra: kg" at bounding box center [571, 290] width 362 height 29
click at [631, 382] on button "Agregar" at bounding box center [645, 389] width 121 height 21
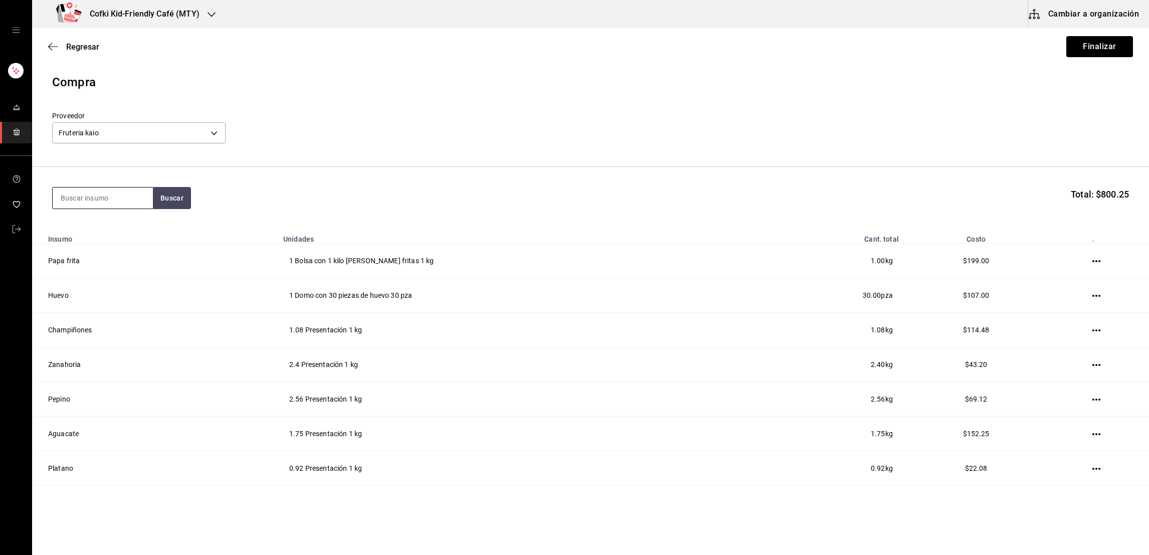
click at [138, 205] on input at bounding box center [103, 198] width 100 height 21
type input "ver"
click at [169, 196] on button "Buscar" at bounding box center [172, 198] width 38 height 22
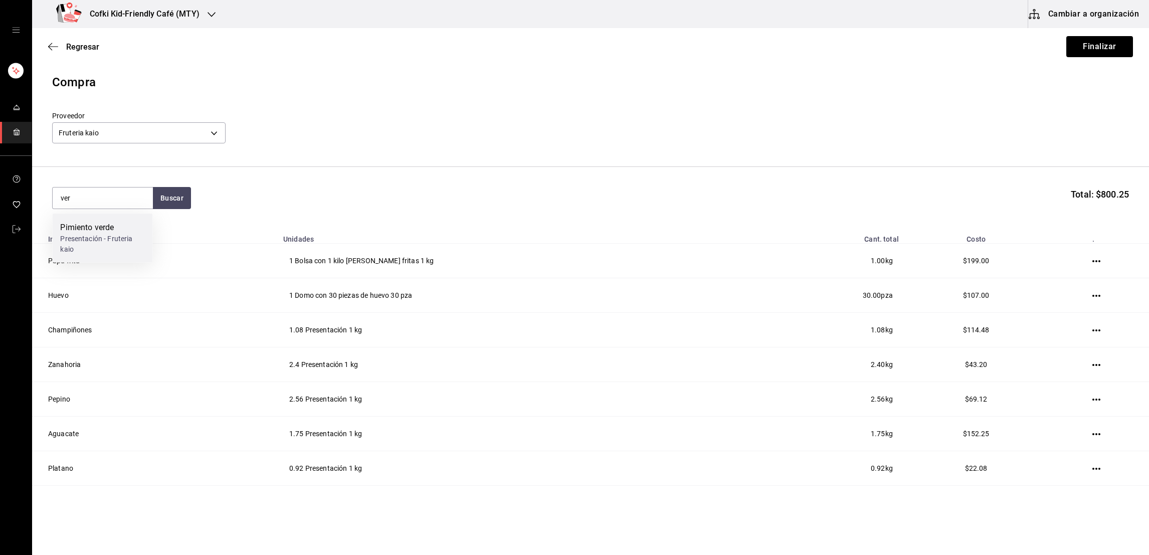
click at [114, 236] on div "Presentación - Fruteria kaio" at bounding box center [102, 244] width 84 height 21
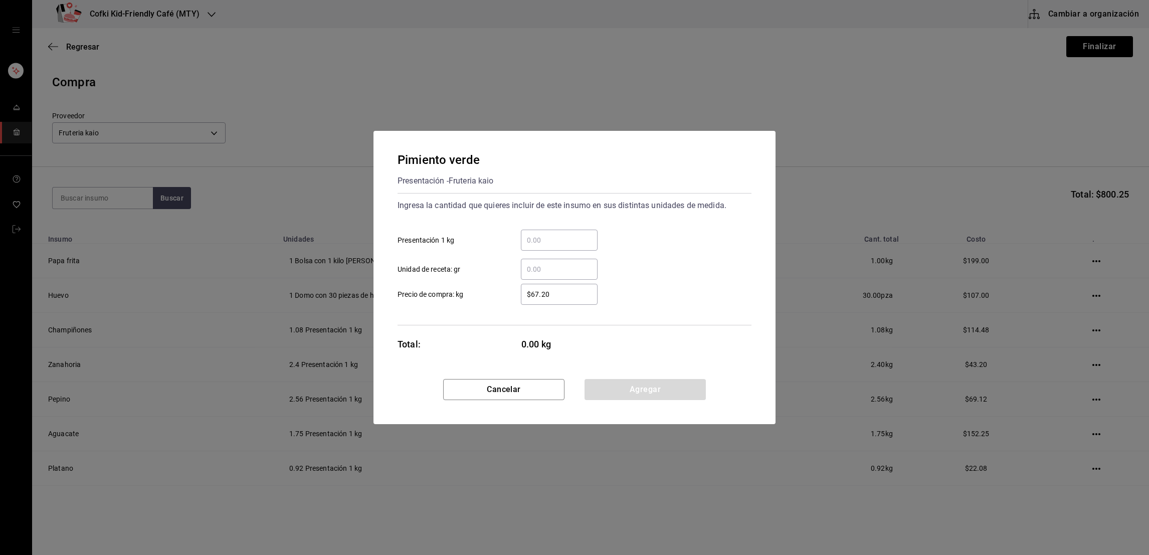
click at [547, 241] on input "​ Presentación 1 kg" at bounding box center [559, 240] width 77 height 12
type input "0.37"
click at [559, 296] on input "$67.20" at bounding box center [559, 294] width 77 height 12
type input "$63"
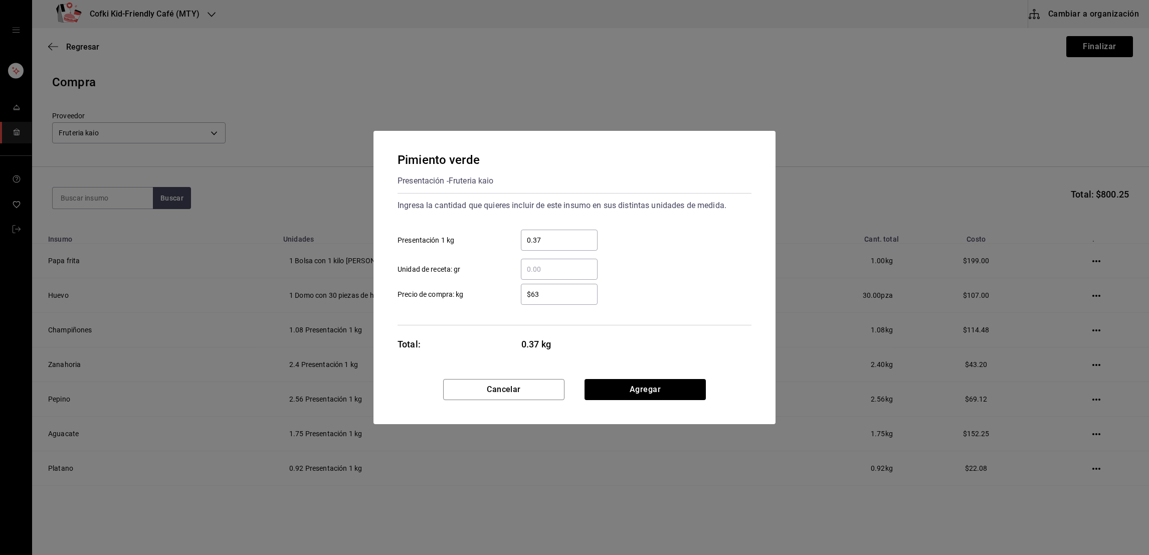
click at [620, 288] on div "$63 ​ Precio de compra: kg" at bounding box center [571, 290] width 362 height 29
click at [639, 393] on button "Agregar" at bounding box center [645, 389] width 121 height 21
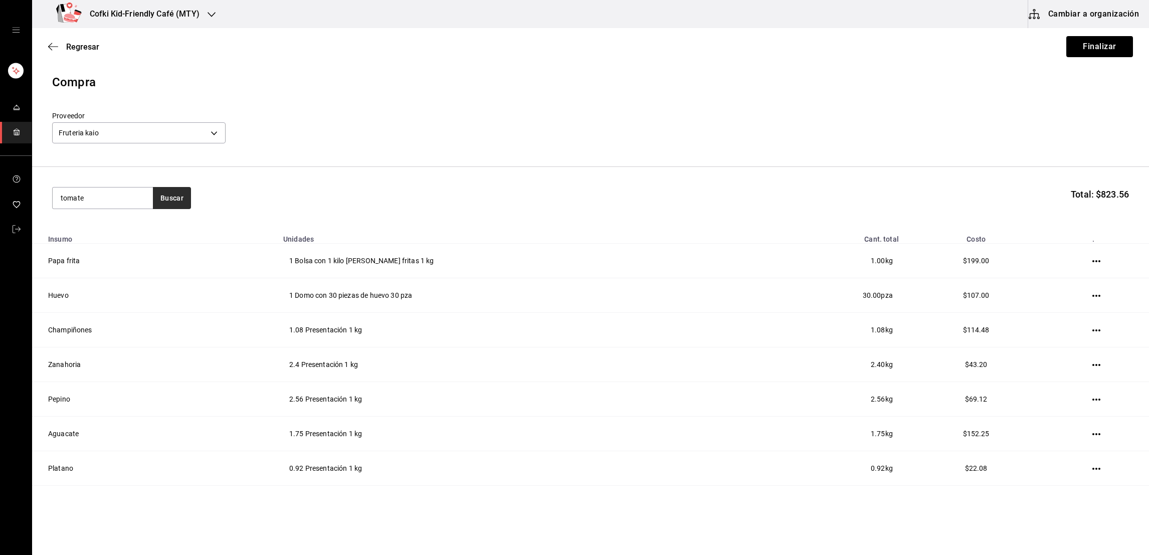
type input "tomate"
click at [159, 201] on button "Buscar" at bounding box center [172, 198] width 38 height 22
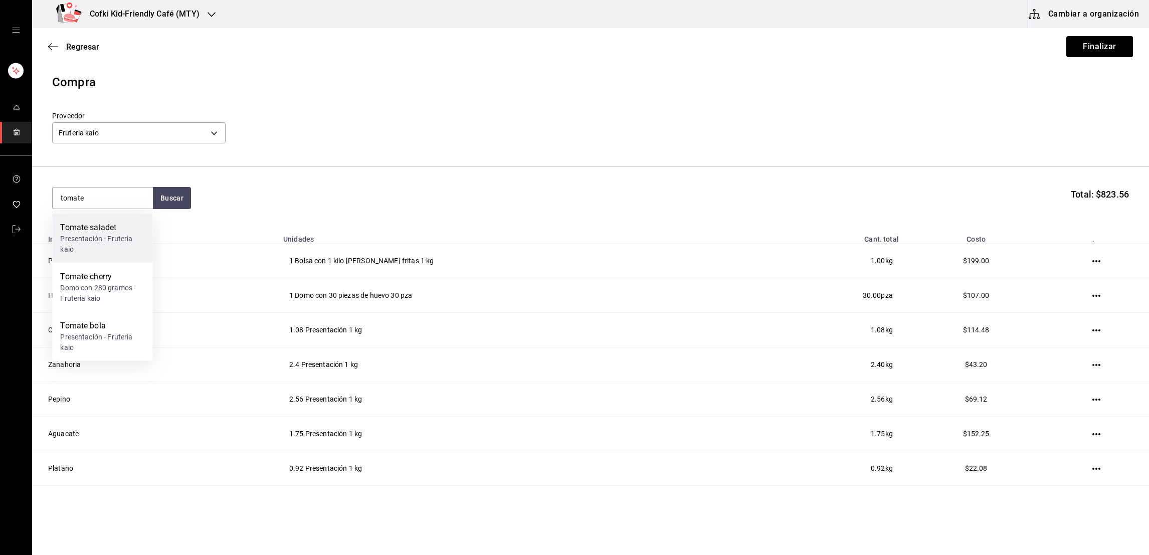
click at [124, 231] on div "Tomate saladet" at bounding box center [102, 228] width 84 height 12
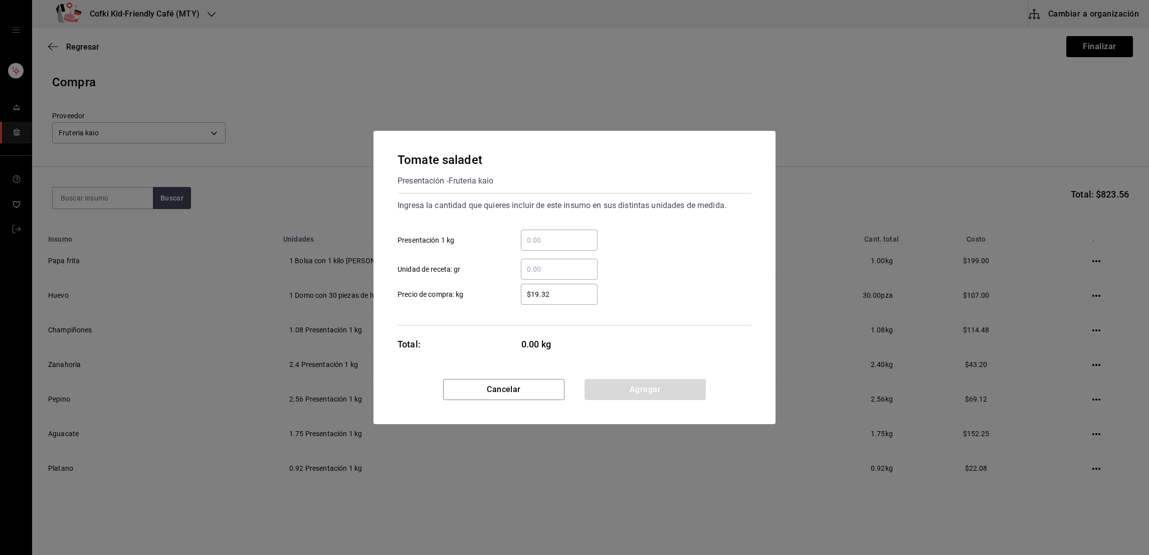
click at [562, 246] on input "​ Presentación 1 kg" at bounding box center [559, 240] width 77 height 12
type input "8"
type input "$13"
click at [614, 245] on div "8 ​ Presentación 1 kg" at bounding box center [571, 236] width 362 height 29
click at [657, 380] on button "Agregar" at bounding box center [645, 389] width 121 height 21
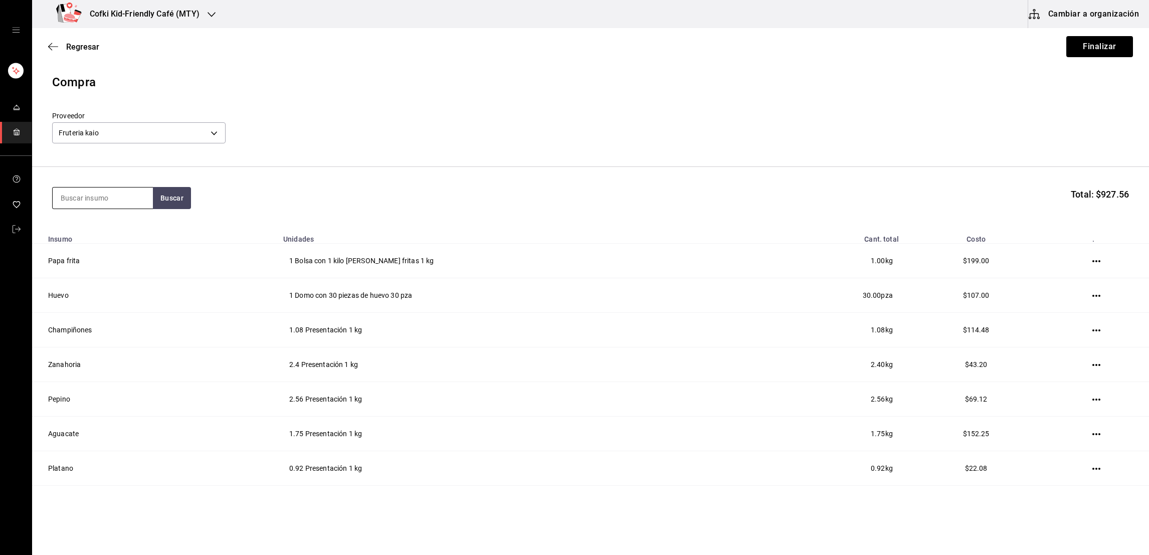
click at [128, 199] on input at bounding box center [103, 198] width 100 height 21
type input "cebolla"
click at [173, 195] on button "Buscar" at bounding box center [172, 198] width 38 height 22
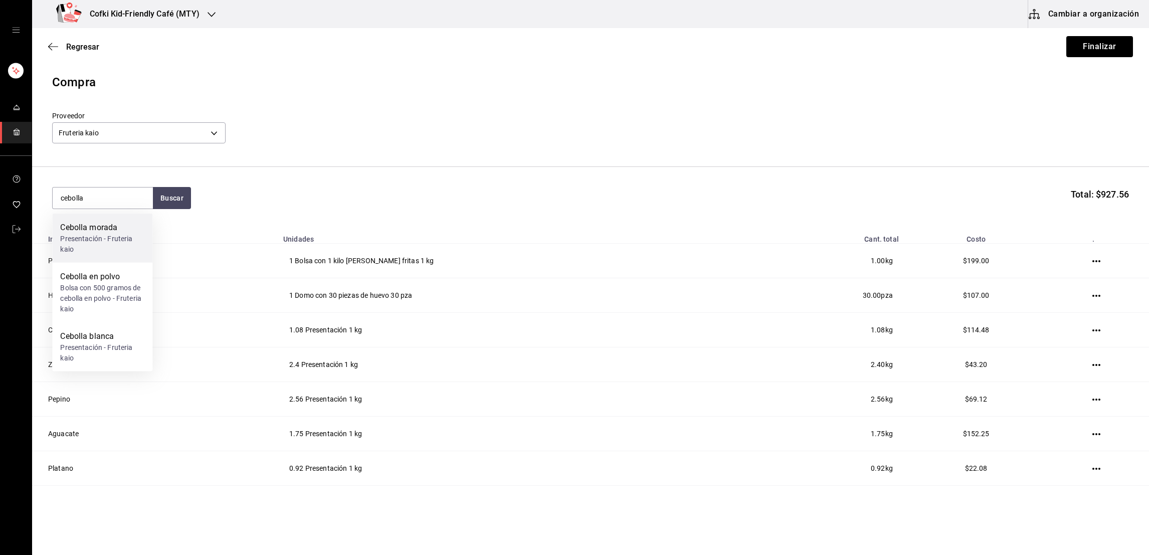
click at [121, 231] on div "Cebolla morada" at bounding box center [102, 228] width 84 height 12
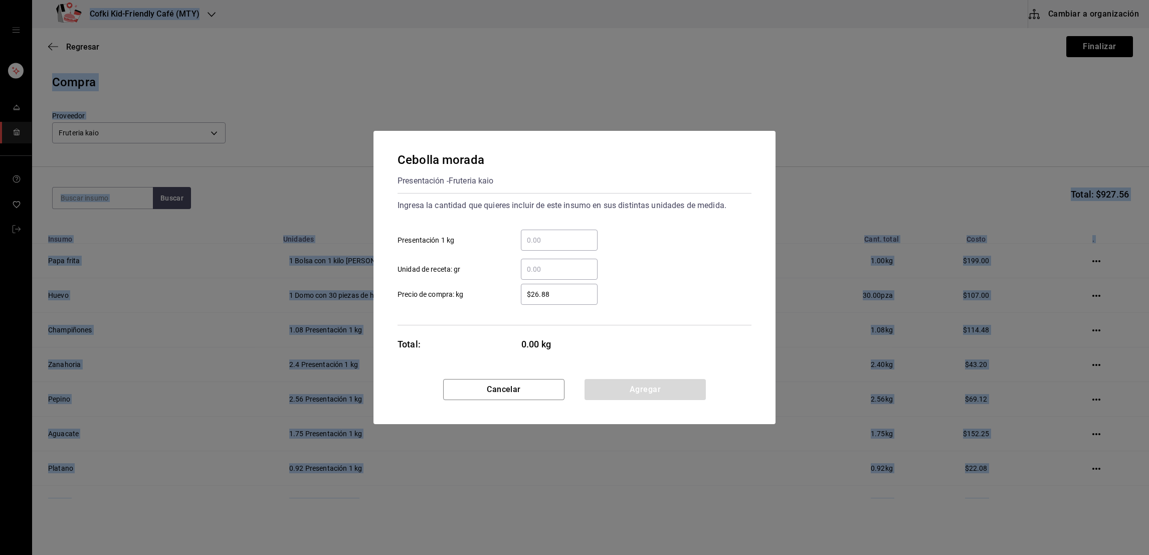
click at [121, 231] on div "Cebolla morada Presentación - Fruteria kaio Ingresa la cantidad que quieres inc…" at bounding box center [574, 277] width 1149 height 555
click at [490, 395] on button "Cancelar" at bounding box center [503, 389] width 121 height 21
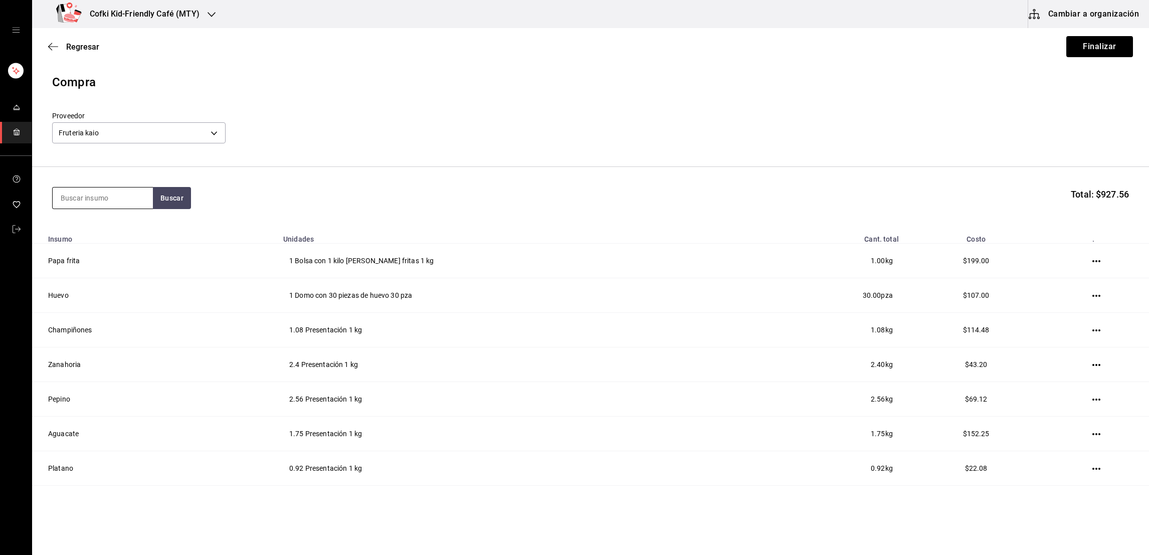
click at [114, 205] on input at bounding box center [103, 198] width 100 height 21
type input "cebolla"
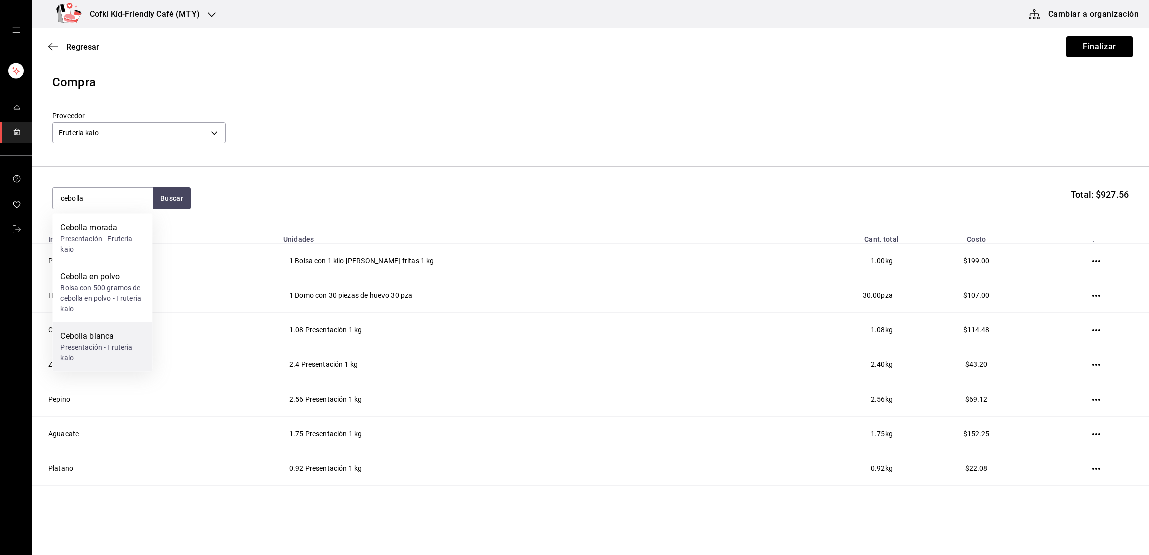
click at [105, 339] on div "Cebolla blanca" at bounding box center [102, 336] width 84 height 12
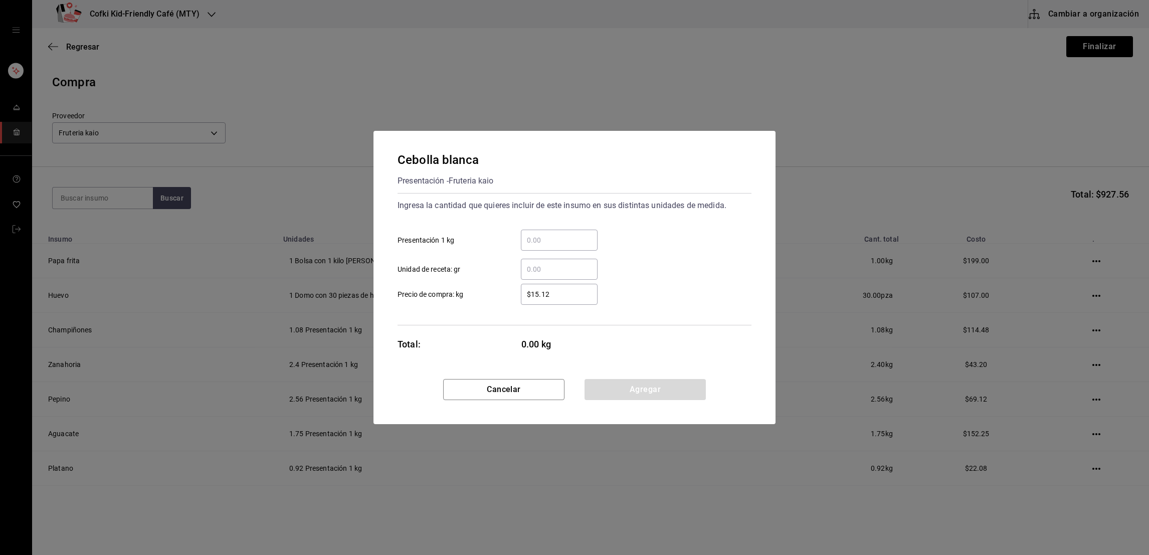
click at [564, 244] on input "​ Presentación 1 kg" at bounding box center [559, 240] width 77 height 12
type input "2.72"
type input "$20"
click at [645, 241] on div "2.72 ​ Presentación 1 kg" at bounding box center [571, 236] width 362 height 29
click at [642, 380] on button "Agregar" at bounding box center [645, 389] width 121 height 21
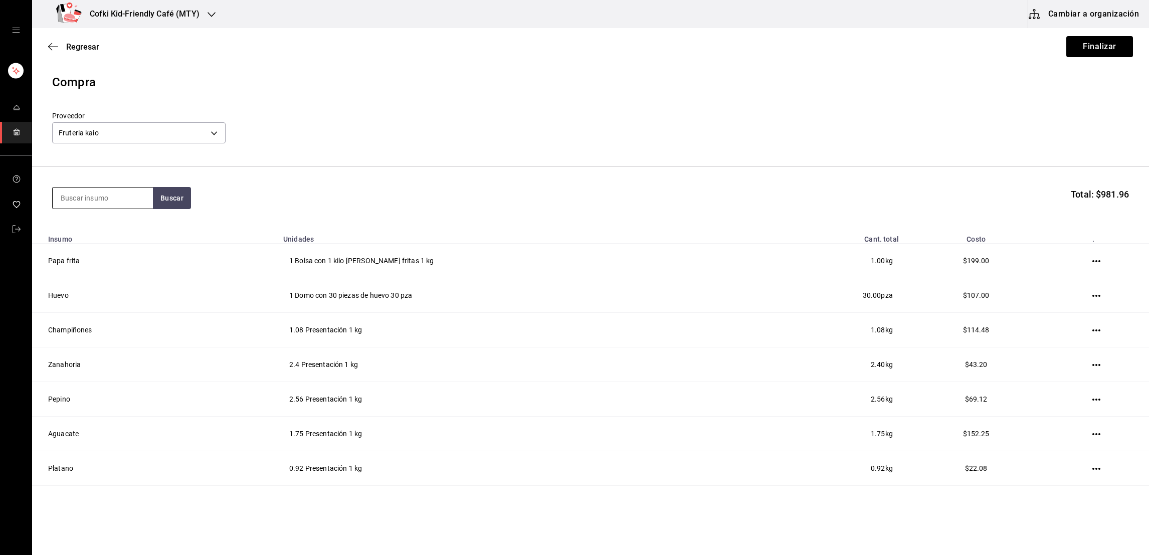
click at [83, 204] on input at bounding box center [103, 198] width 100 height 21
type input "avena"
click at [176, 190] on button "Buscar" at bounding box center [172, 198] width 38 height 22
click at [116, 226] on div "Avena" at bounding box center [102, 228] width 84 height 12
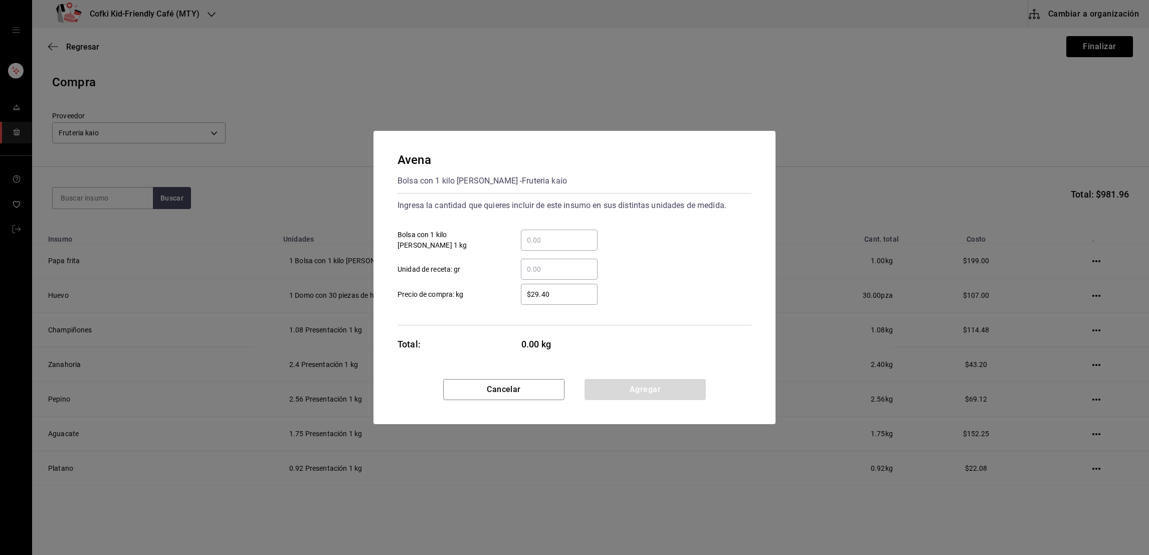
click at [538, 236] on input "​ Bolsa con 1 kilo de avena 1 kg" at bounding box center [559, 240] width 77 height 12
type input "0.50"
type input "$34"
click at [652, 243] on div "0.50 ​ Bolsa con 1 kilo de avena 1 kg" at bounding box center [571, 236] width 362 height 29
click at [654, 387] on button "Agregar" at bounding box center [645, 389] width 121 height 21
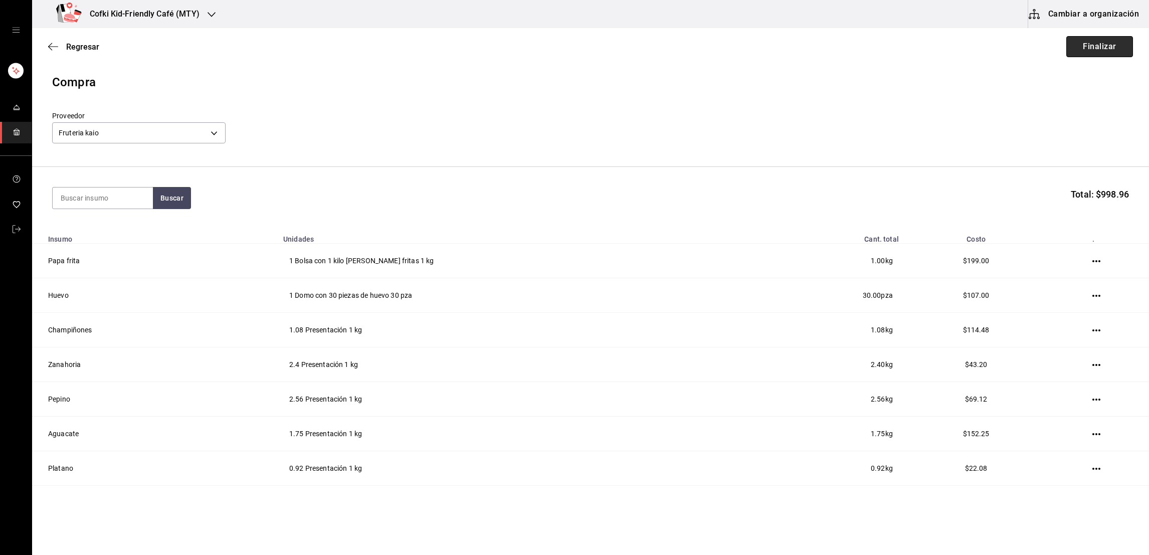
click at [1079, 37] on button "Finalizar" at bounding box center [1100, 46] width 67 height 21
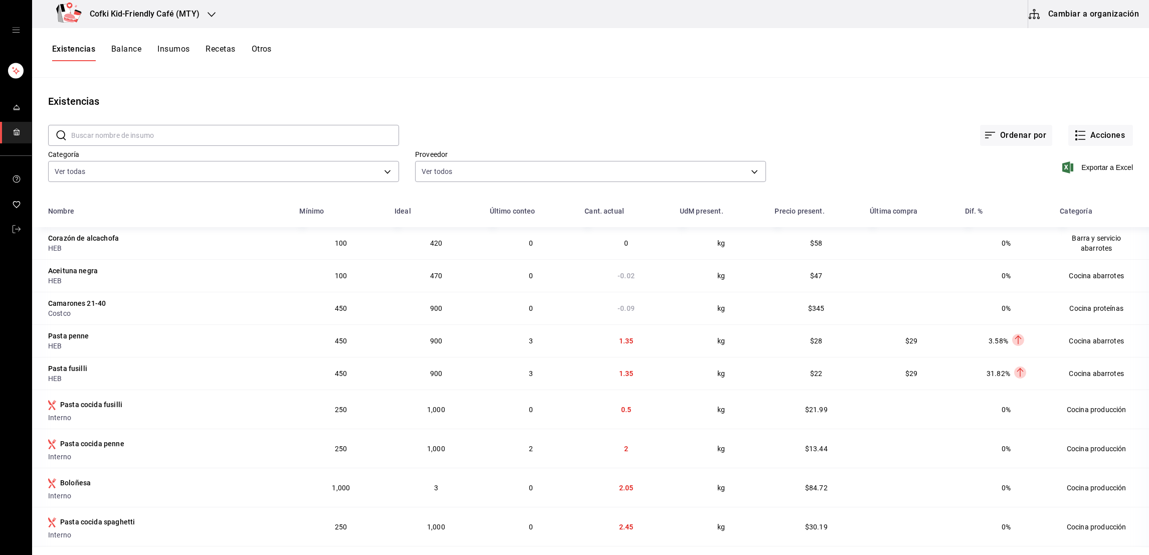
click at [171, 16] on h3 "Cofki Kid-Friendly Café (MTY)" at bounding box center [141, 14] width 118 height 12
click at [132, 41] on div "Cofki Cafe (La Aurora)" at bounding box center [107, 43] width 134 height 11
click at [1081, 135] on button "Acciones" at bounding box center [1101, 135] width 65 height 21
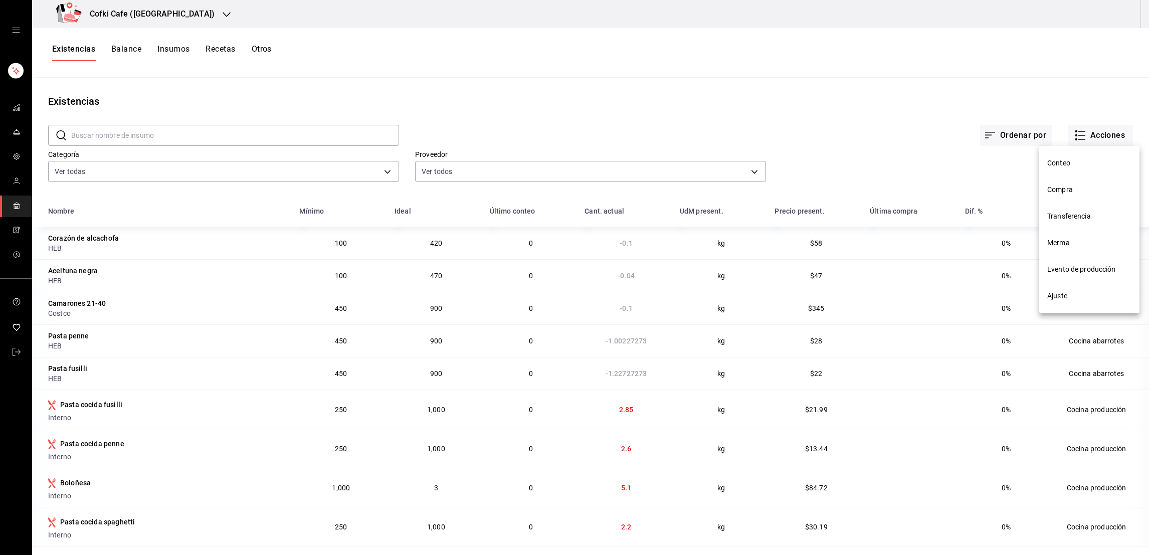
click at [1061, 188] on span "Compra" at bounding box center [1090, 190] width 84 height 11
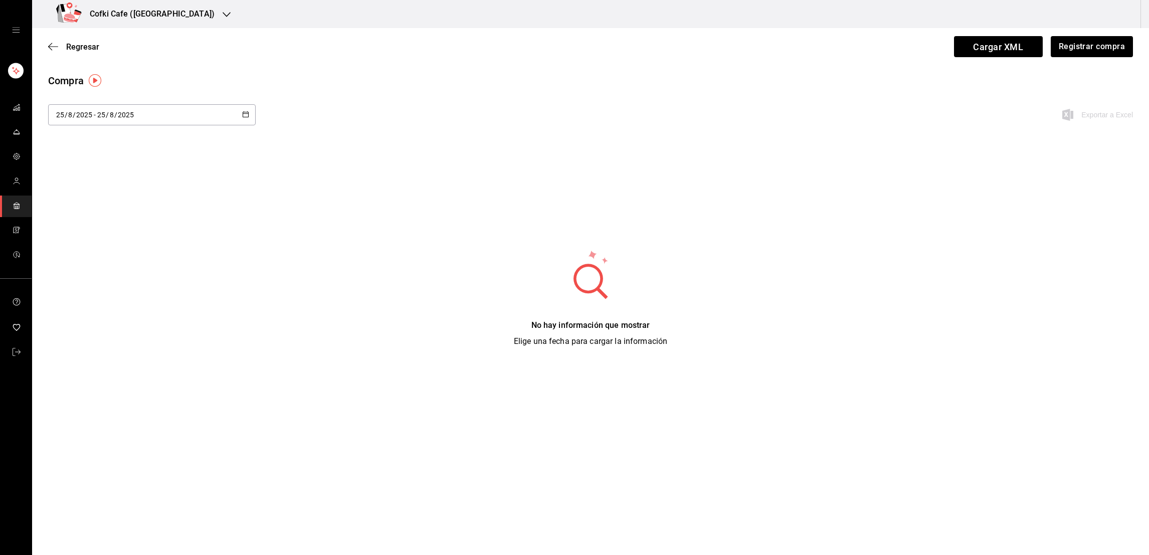
click at [207, 121] on div "2025-08-25 25 / 8 / 2025 - 2025-08-25 25 / 8 / 2025" at bounding box center [152, 114] width 208 height 21
click at [88, 298] on li "Rango de fechas" at bounding box center [95, 304] width 95 height 23
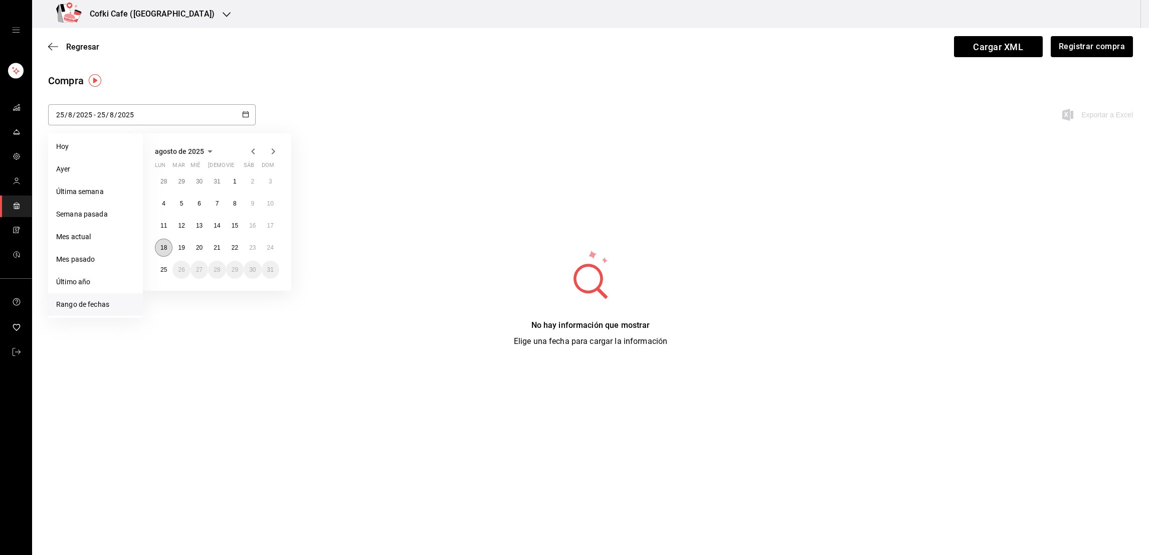
click at [160, 254] on button "18" at bounding box center [164, 248] width 18 height 18
click at [162, 265] on button "25" at bounding box center [164, 270] width 18 height 18
type input "2025-08-18"
type input "18"
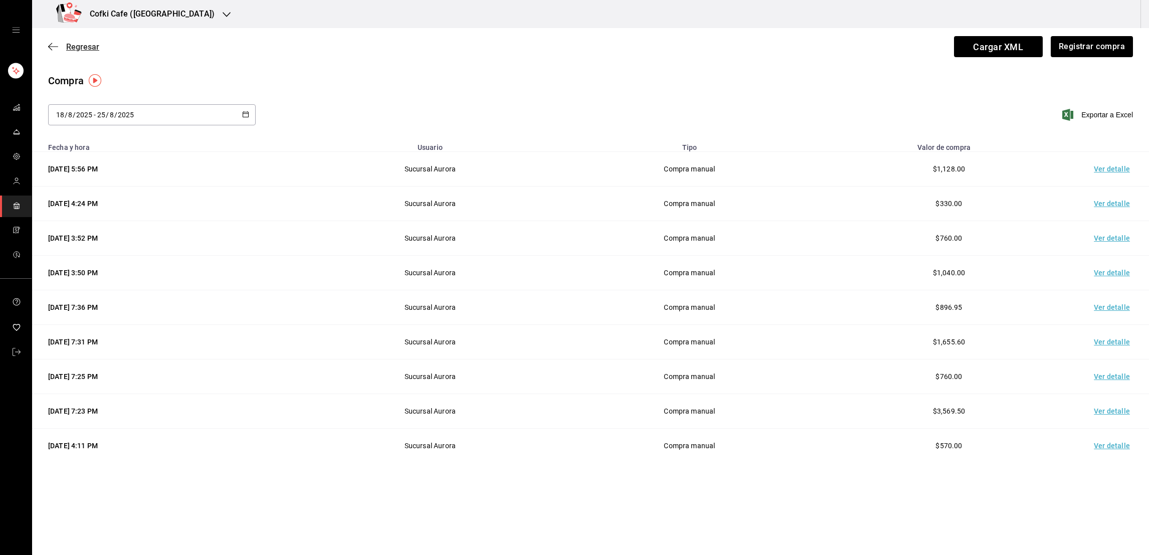
click at [78, 49] on span "Regresar" at bounding box center [82, 47] width 33 height 10
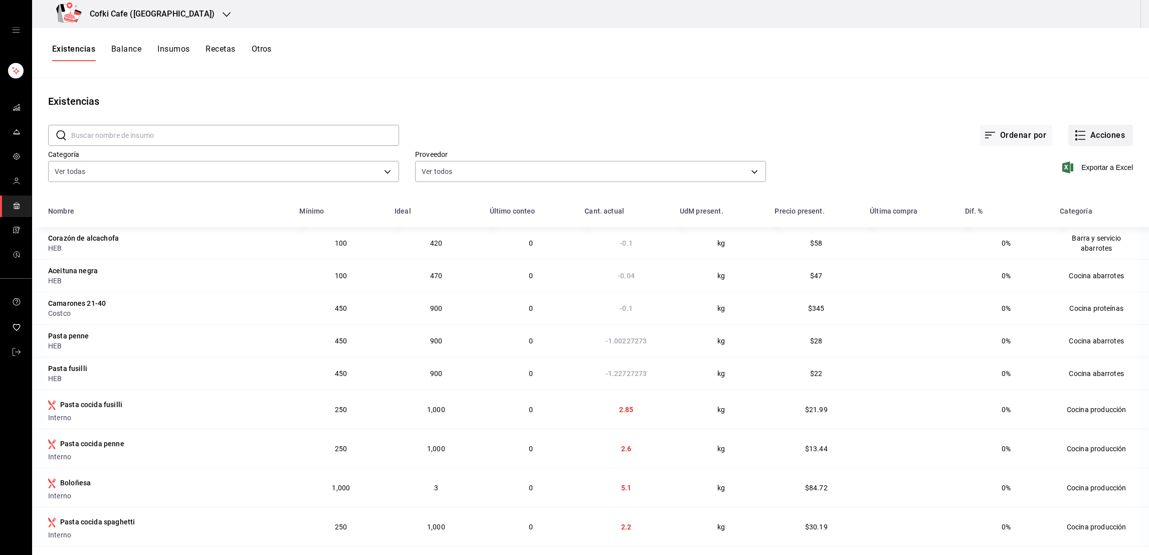
click at [1079, 132] on button "Acciones" at bounding box center [1101, 135] width 65 height 21
click at [1081, 266] on span "Evento de producción" at bounding box center [1090, 269] width 84 height 11
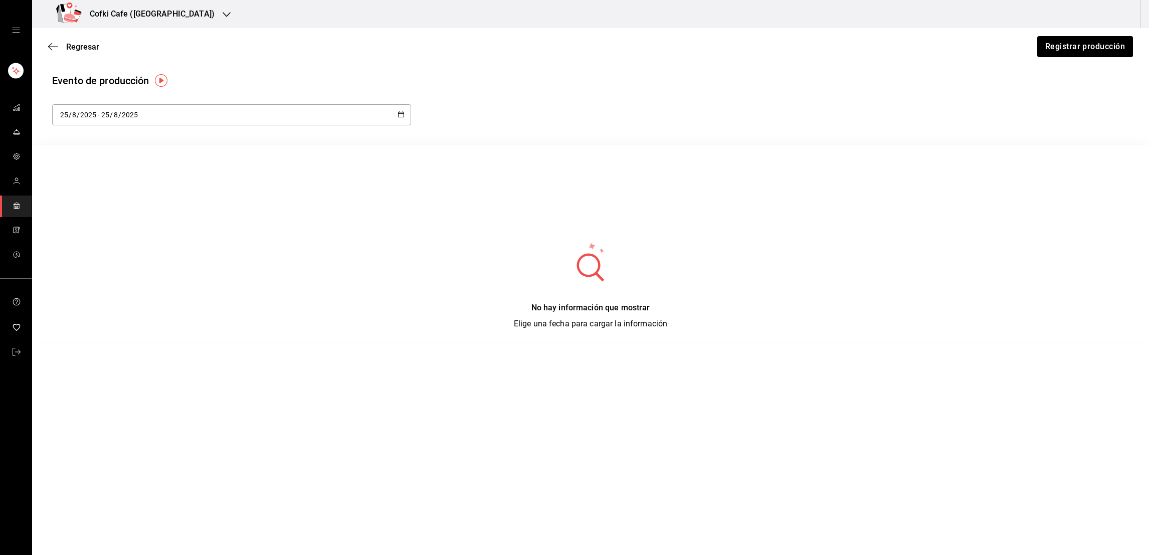
click at [320, 121] on div "2025-08-25 25 / 8 / 2025 - 2025-08-25 25 / 8 / 2025" at bounding box center [231, 114] width 359 height 21
click at [85, 252] on li "Rango de fechas" at bounding box center [99, 259] width 95 height 23
click at [165, 249] on abbr "18" at bounding box center [167, 247] width 7 height 7
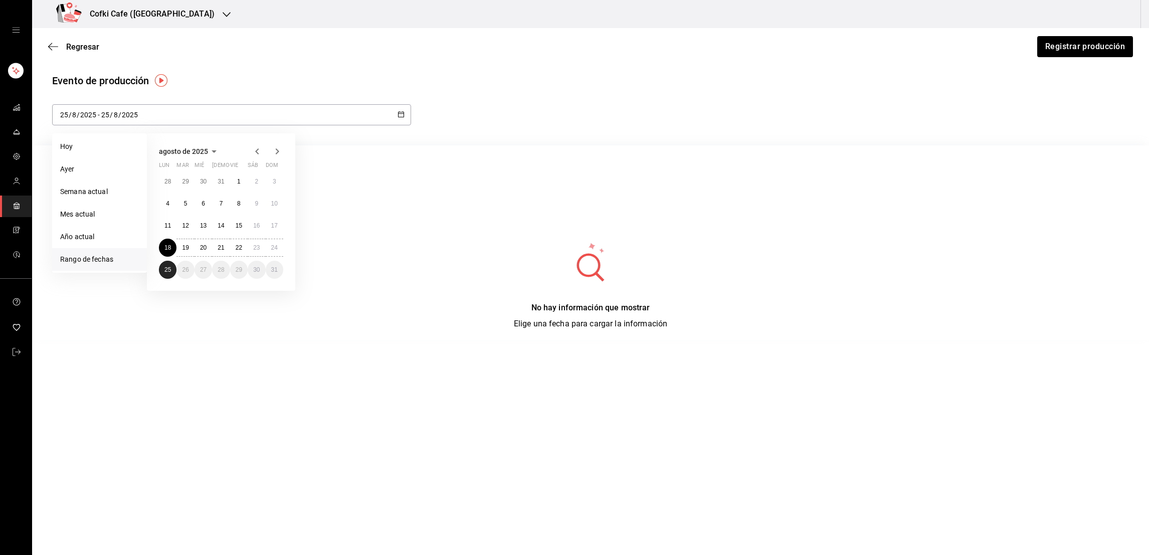
click at [169, 272] on abbr "25" at bounding box center [167, 269] width 7 height 7
type input "2025-08-18"
type input "18"
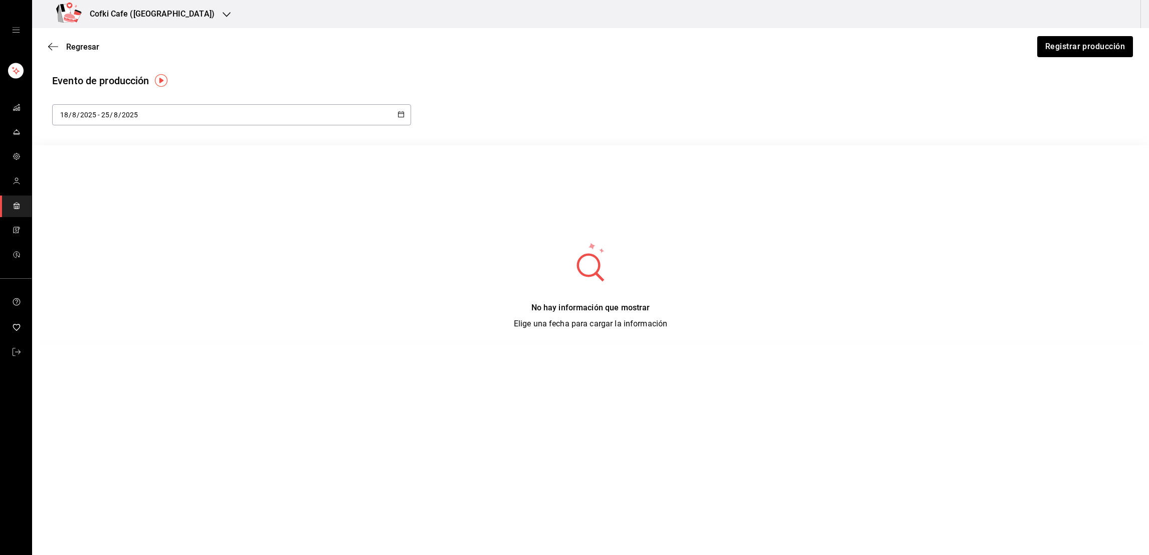
click at [164, 17] on h3 "Cofki Cafe (La Aurora)" at bounding box center [148, 14] width 133 height 12
click at [133, 63] on span "Cofki Kid-Friendly Café (MTY)" at bounding box center [86, 66] width 93 height 11
click at [86, 44] on span "Regresar" at bounding box center [82, 47] width 33 height 10
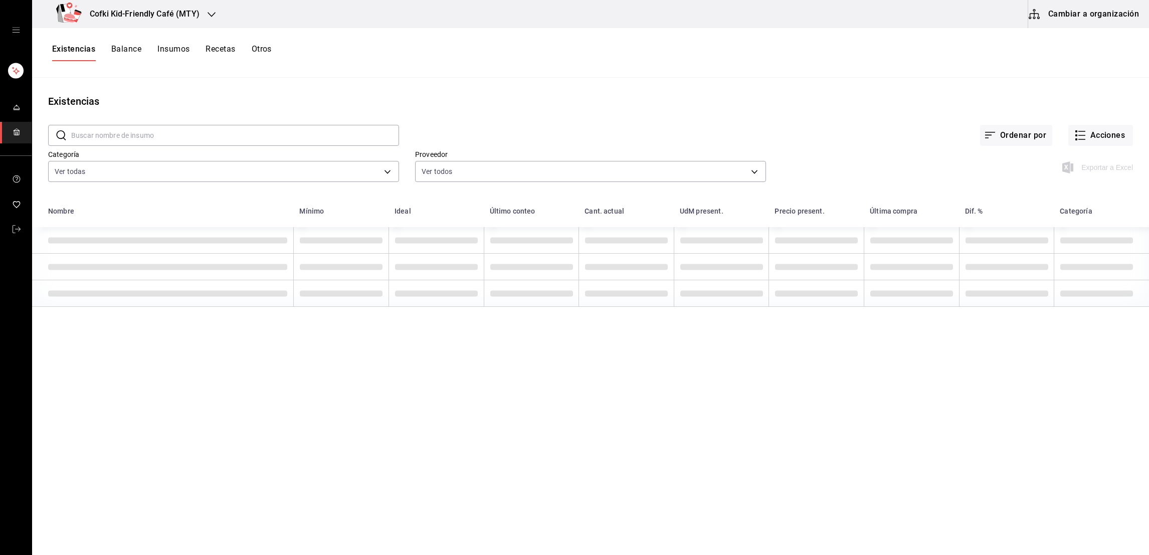
click at [215, 42] on div "Existencias Balance Insumos Recetas Otros" at bounding box center [590, 53] width 1117 height 50
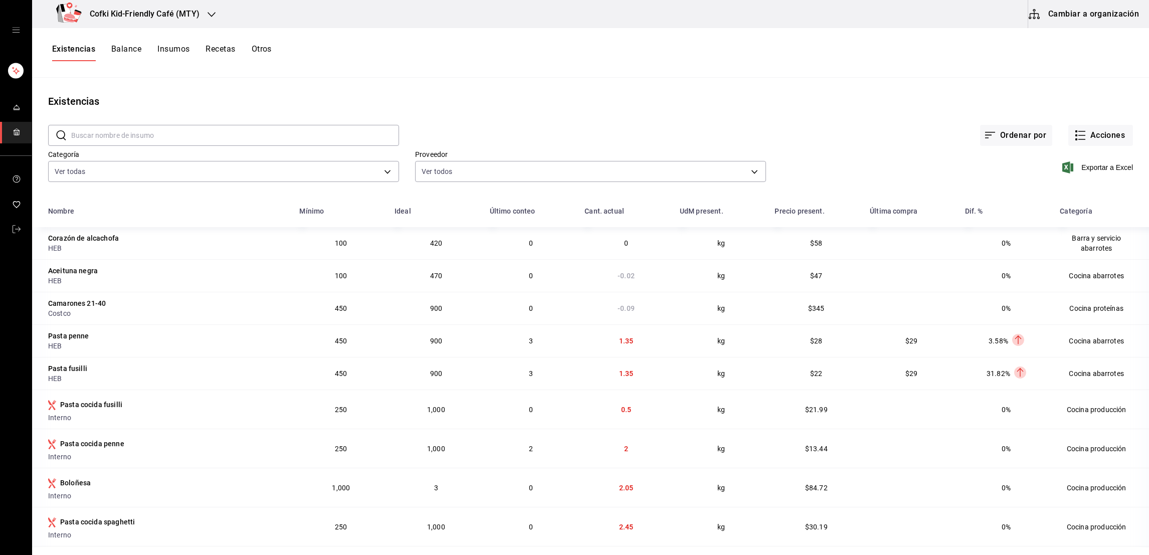
click at [215, 48] on button "Recetas" at bounding box center [221, 52] width 30 height 17
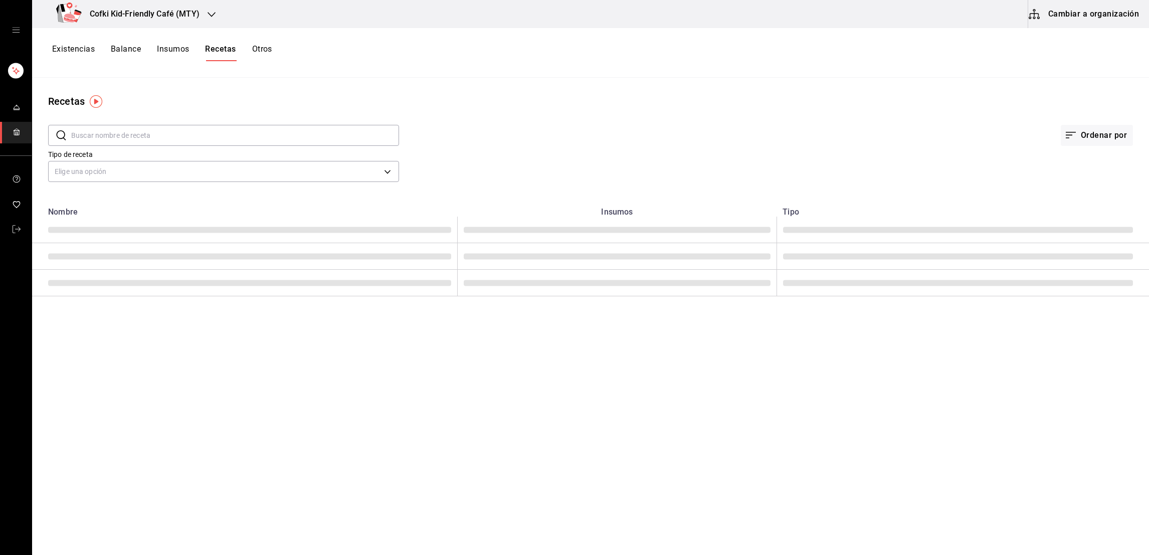
click at [164, 129] on input "text" at bounding box center [235, 135] width 328 height 20
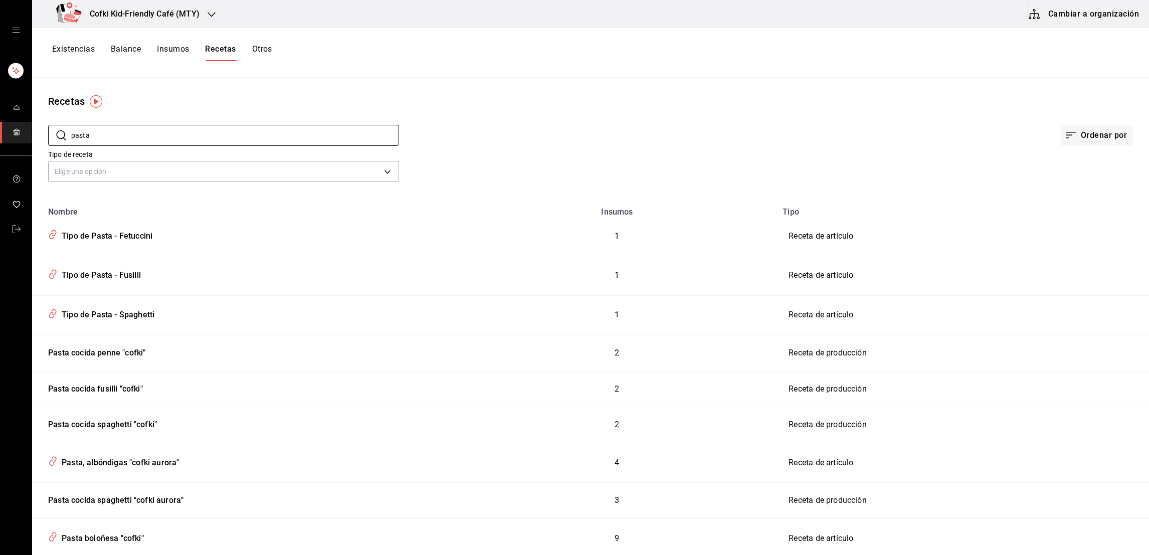
type input "pasta"
click at [434, 149] on div "Tipo de receta Elige una opción default" at bounding box center [582, 157] width 1101 height 55
click at [139, 234] on div "Tipo de Pasta - Fetuccini" at bounding box center [105, 235] width 95 height 16
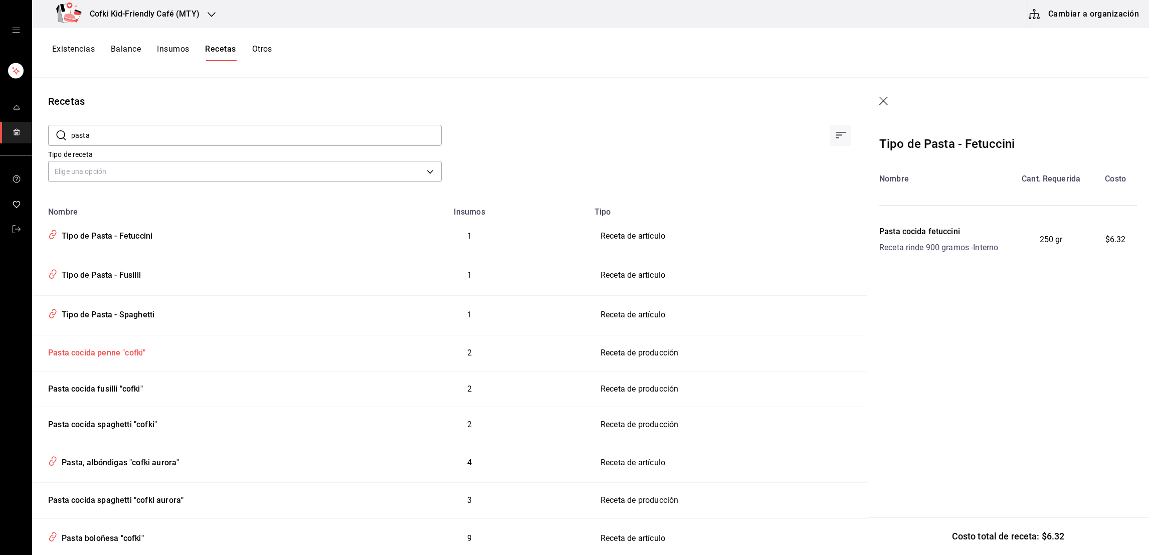
click at [101, 350] on div "Pasta cocida penne "cofki"" at bounding box center [94, 351] width 101 height 16
click at [104, 349] on div "Pasta cocida penne "cofki"" at bounding box center [94, 351] width 101 height 16
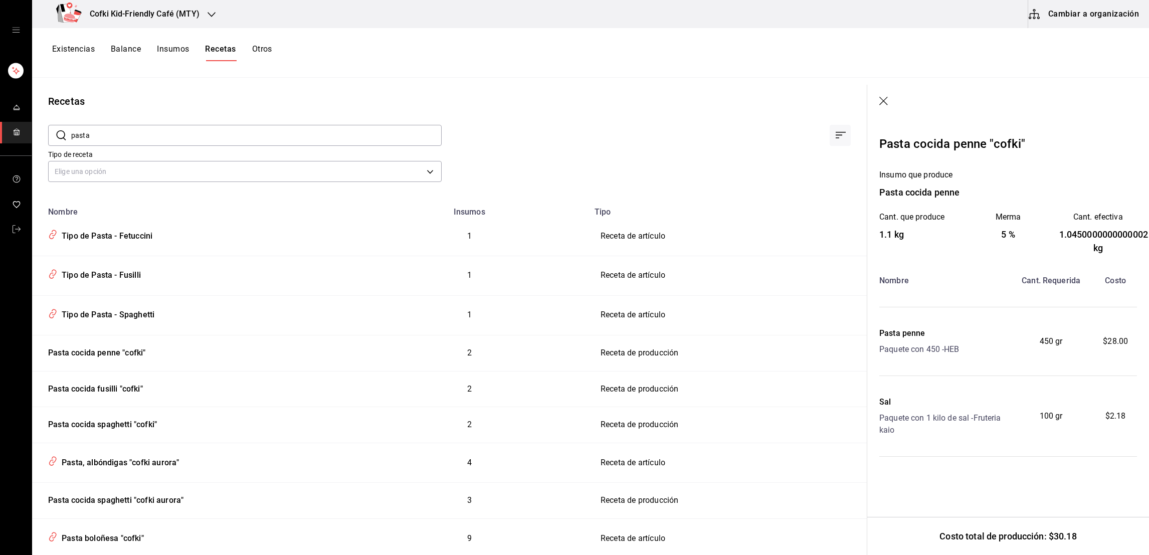
click at [891, 105] on header at bounding box center [1008, 102] width 282 height 34
click at [887, 103] on icon "button" at bounding box center [885, 102] width 10 height 10
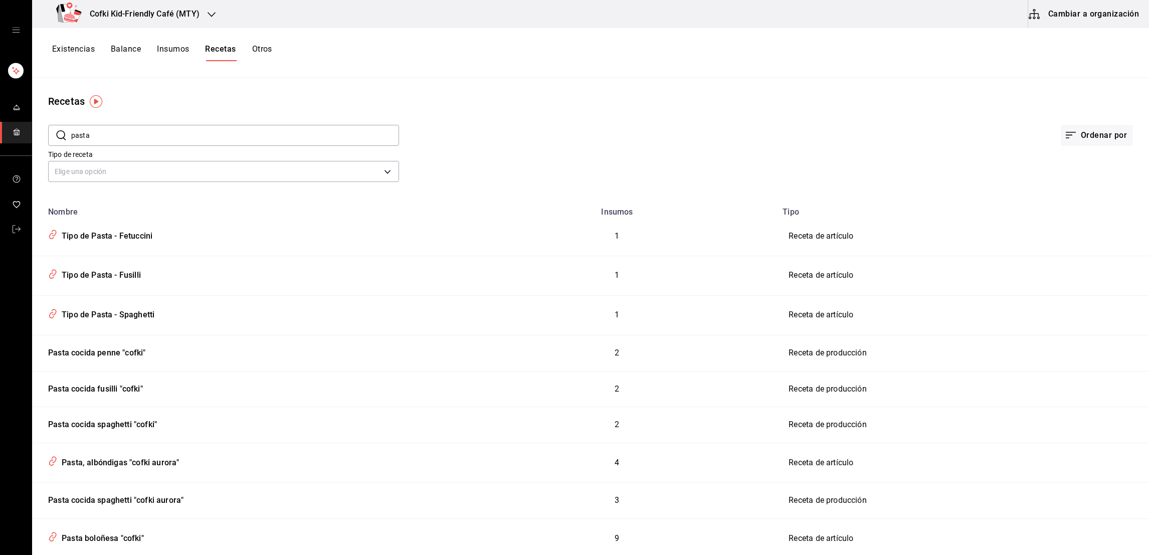
click at [1070, 21] on button "Cambiar a organización" at bounding box center [1084, 14] width 113 height 28
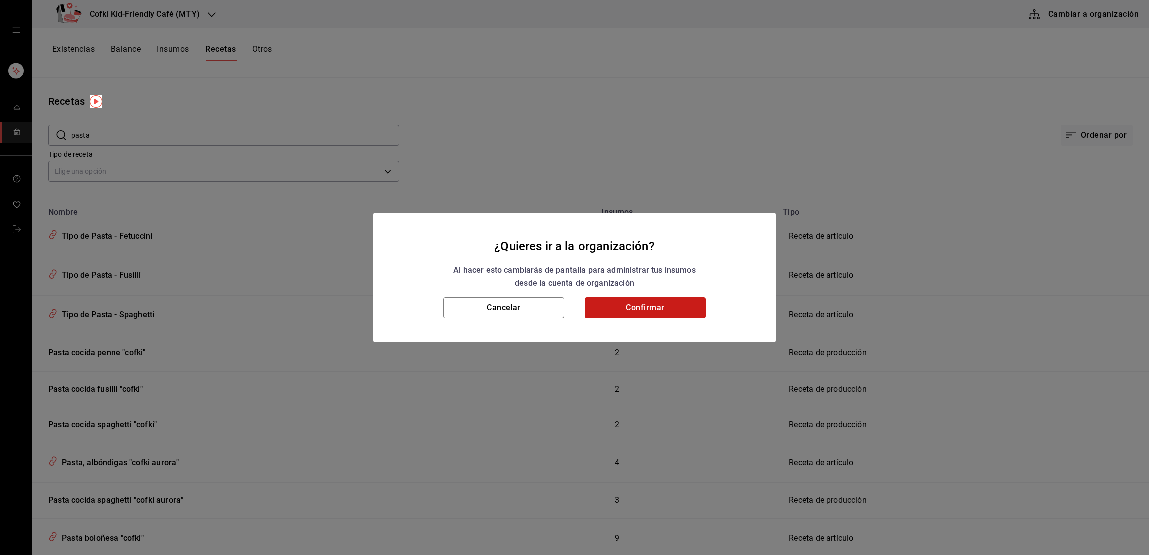
click at [621, 302] on button "Confirmar" at bounding box center [645, 307] width 121 height 21
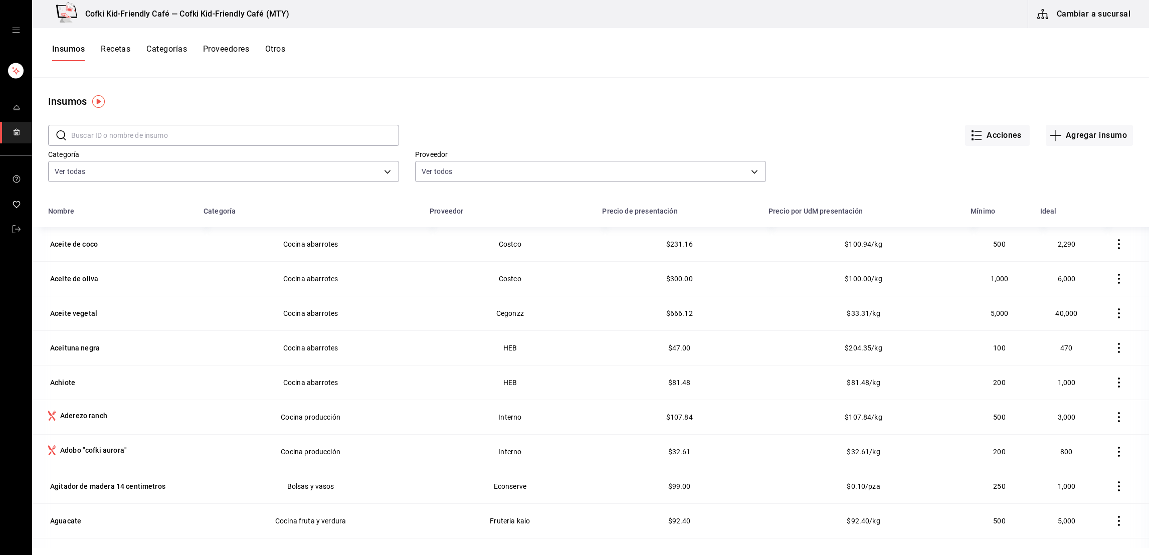
click at [117, 53] on button "Recetas" at bounding box center [116, 52] width 30 height 17
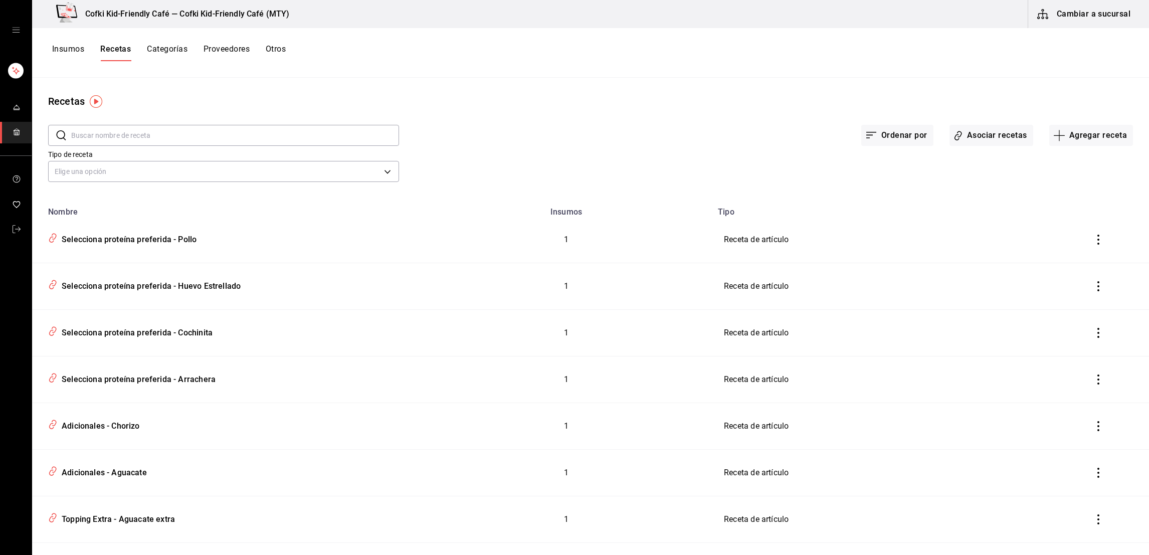
click at [141, 129] on input "text" at bounding box center [235, 135] width 328 height 20
type input "pasta"
click at [89, 379] on div "Pasta cocida penne "cofki"" at bounding box center [94, 378] width 101 height 16
type input "Pasta cocida penne "cofki""
type input "1.1"
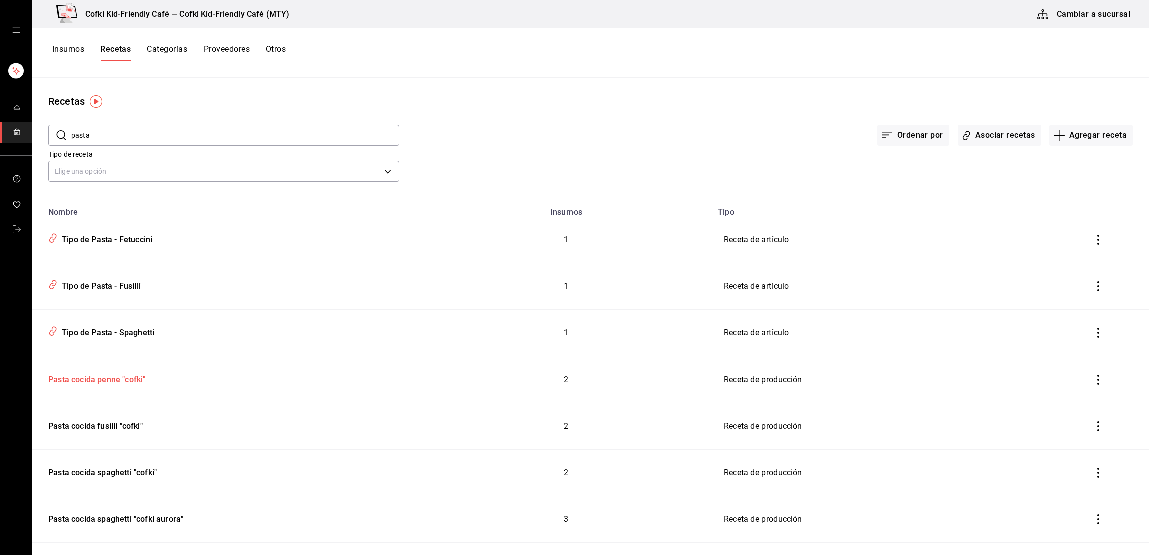
type input "5"
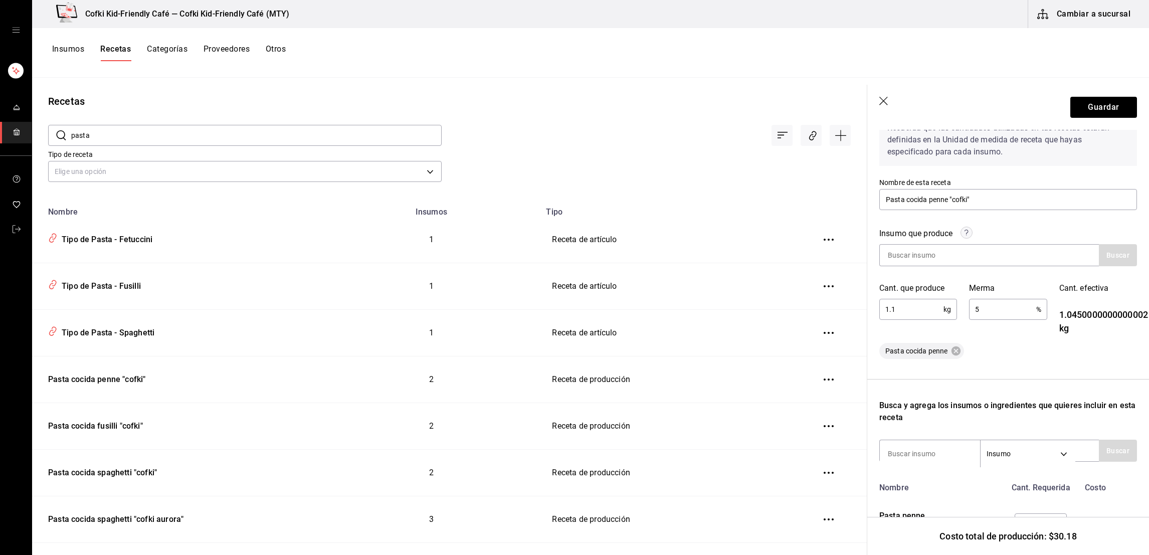
scroll to position [74, 0]
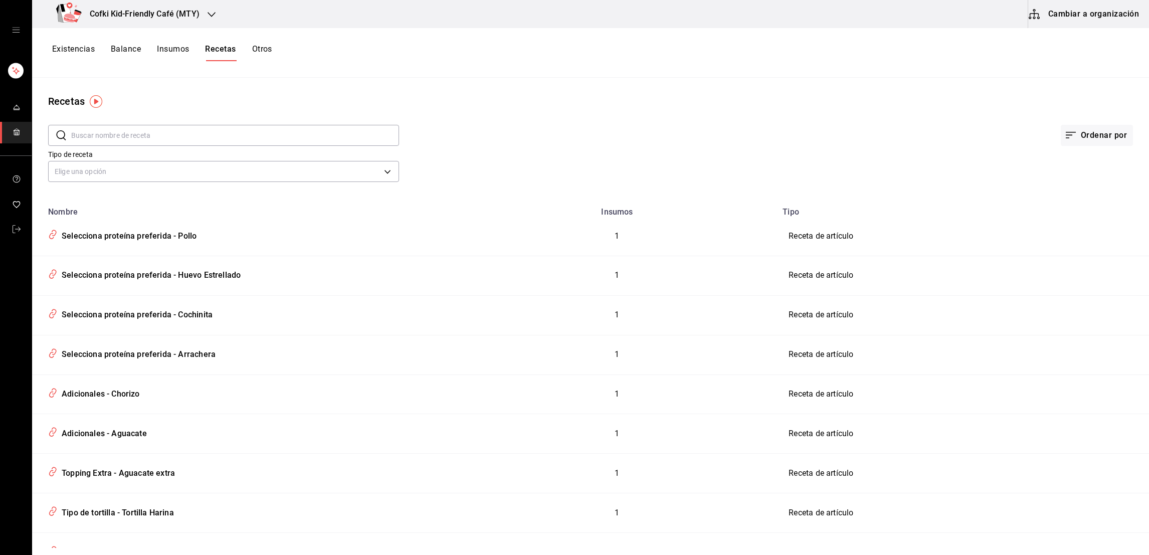
click at [158, 48] on button "Insumos" at bounding box center [173, 52] width 32 height 17
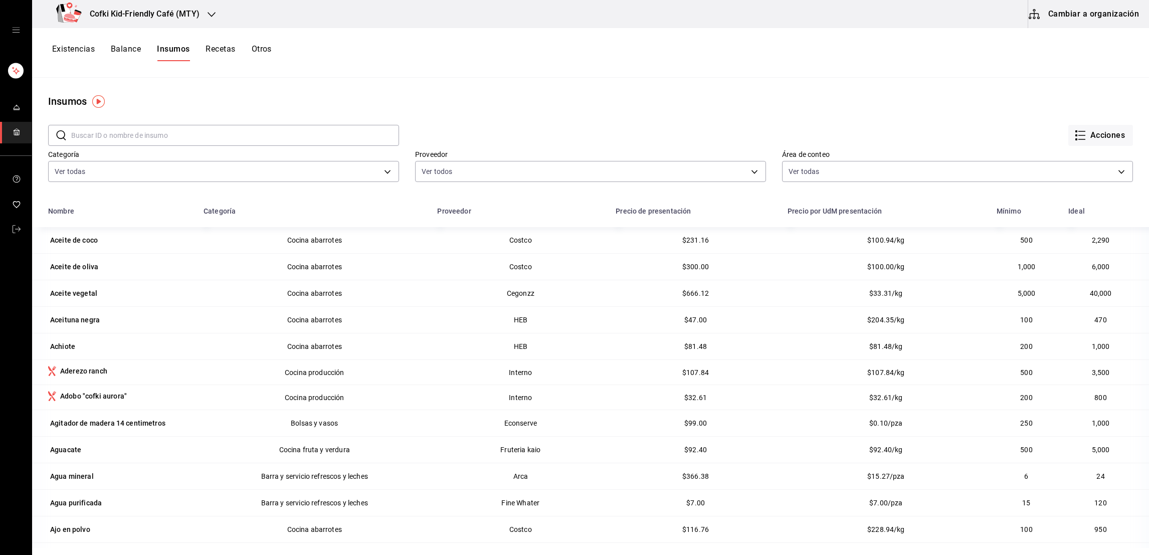
click at [236, 135] on input "text" at bounding box center [235, 135] width 328 height 20
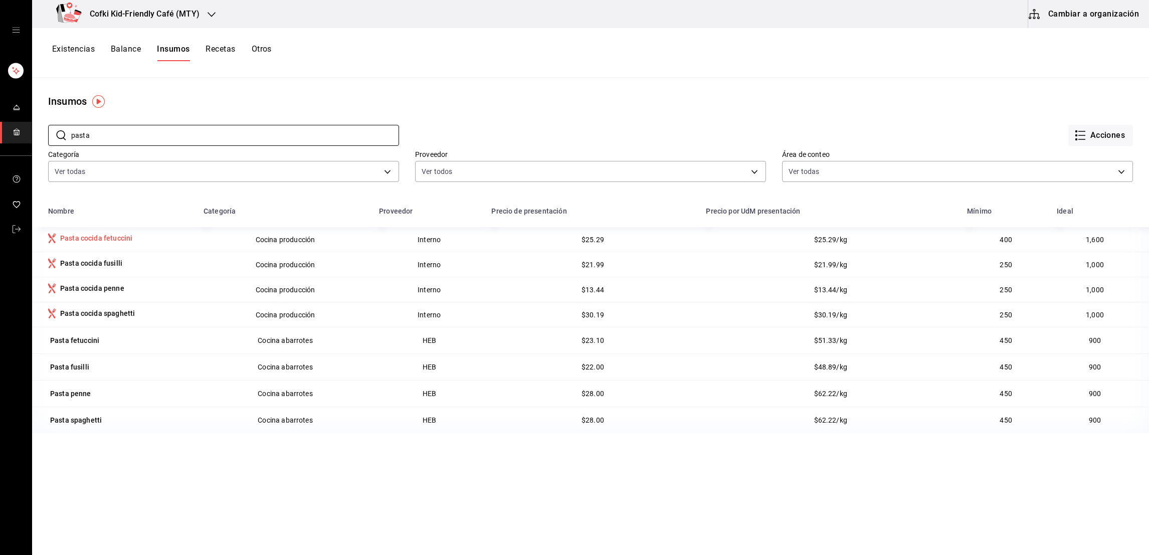
type input "pasta"
click at [106, 237] on div "Pasta cocida fetuccini" at bounding box center [96, 238] width 72 height 10
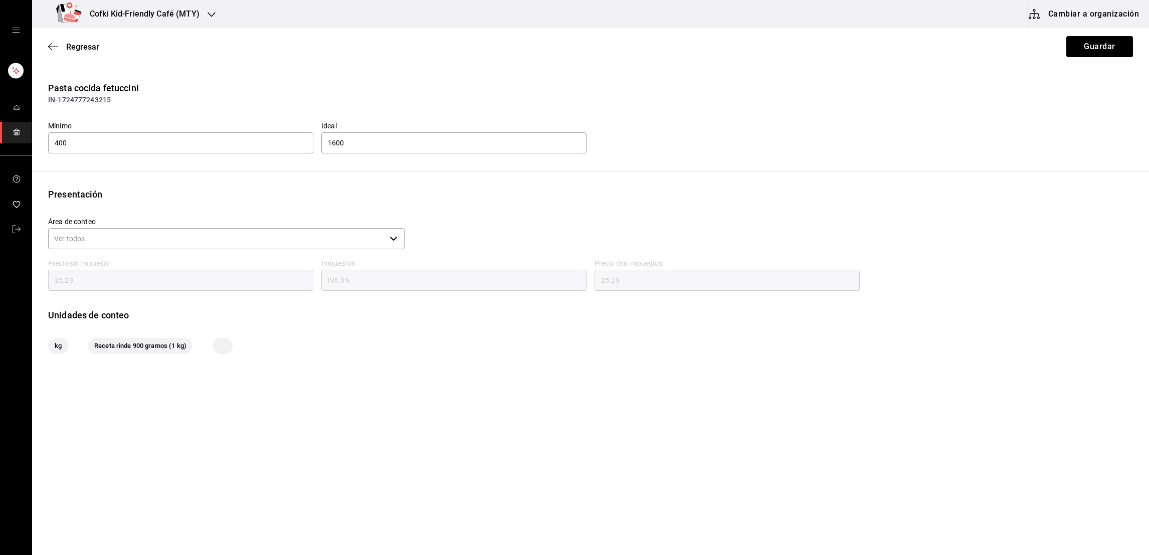
click at [147, 238] on input "Área de conteo" at bounding box center [216, 238] width 337 height 21
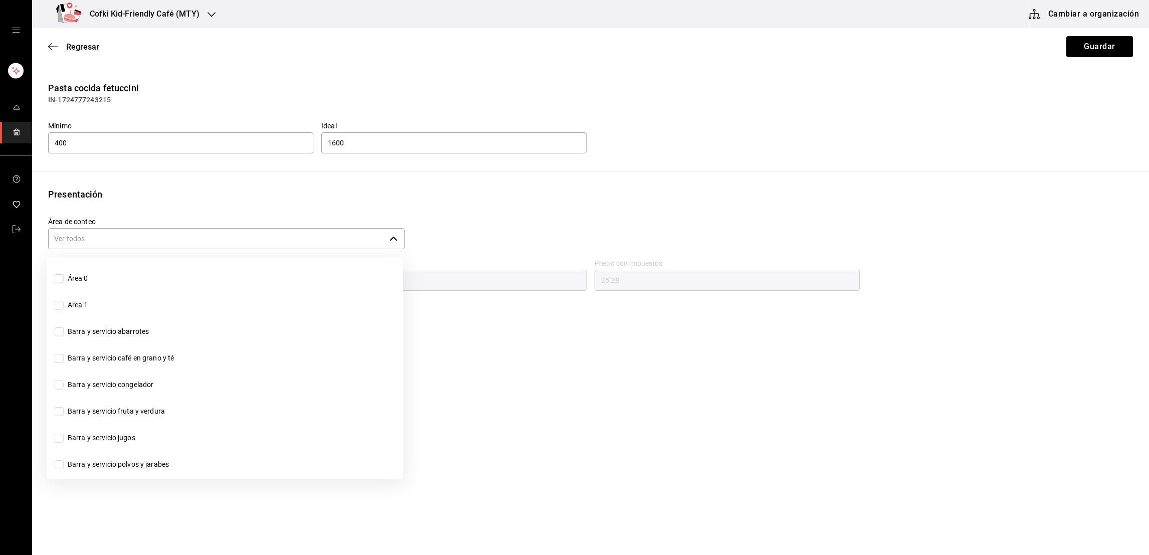
scroll to position [219, 0]
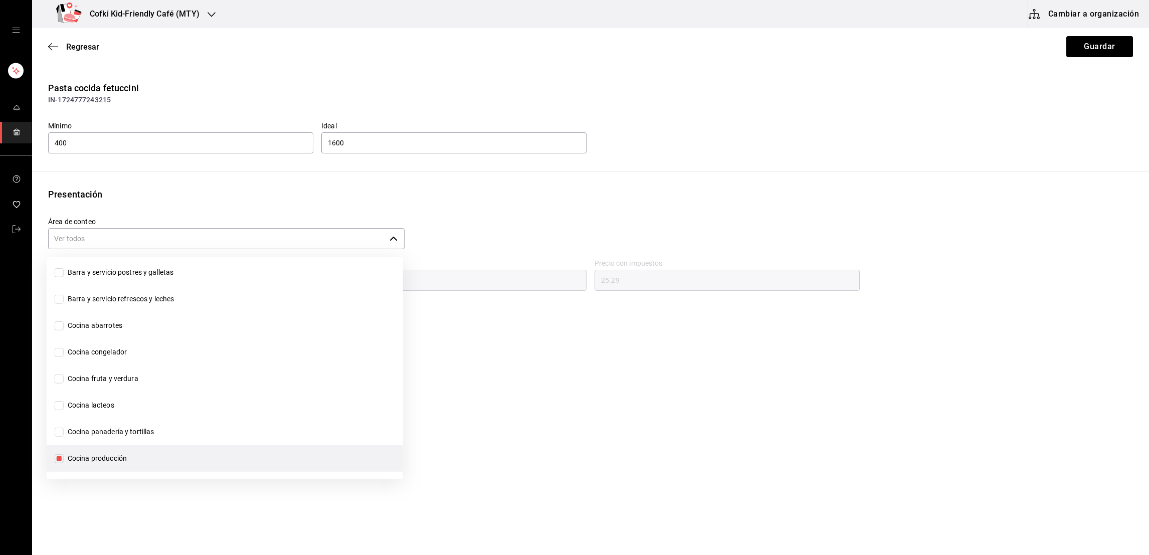
click at [147, 238] on input "Área de conteo" at bounding box center [216, 238] width 337 height 21
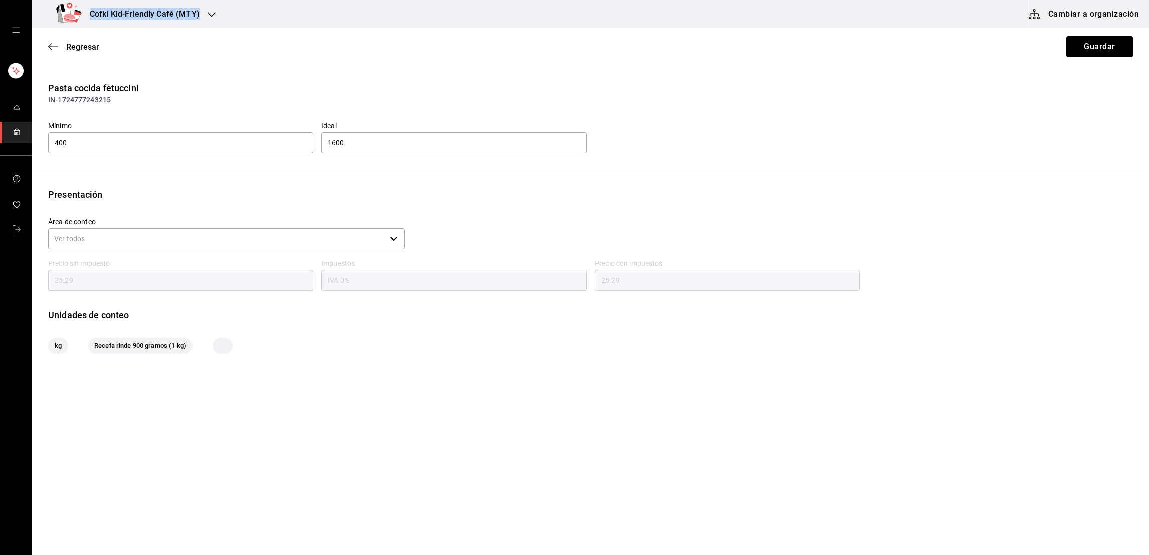
drag, startPoint x: 31, startPoint y: 78, endPoint x: 47, endPoint y: 79, distance: 16.1
click at [47, 79] on div "Cofki Kid-Friendly Café (MTY) Cambiar a organización Regresar Guardar Pasta coc…" at bounding box center [574, 249] width 1149 height 498
drag, startPoint x: 47, startPoint y: 79, endPoint x: 222, endPoint y: 67, distance: 175.9
click at [222, 67] on main "Regresar Guardar Pasta cocida fetuccini IN-1724777243215 Mínimo 400 Ideal 1600 …" at bounding box center [590, 223] width 1117 height 390
click at [93, 45] on span "Regresar" at bounding box center [82, 47] width 33 height 10
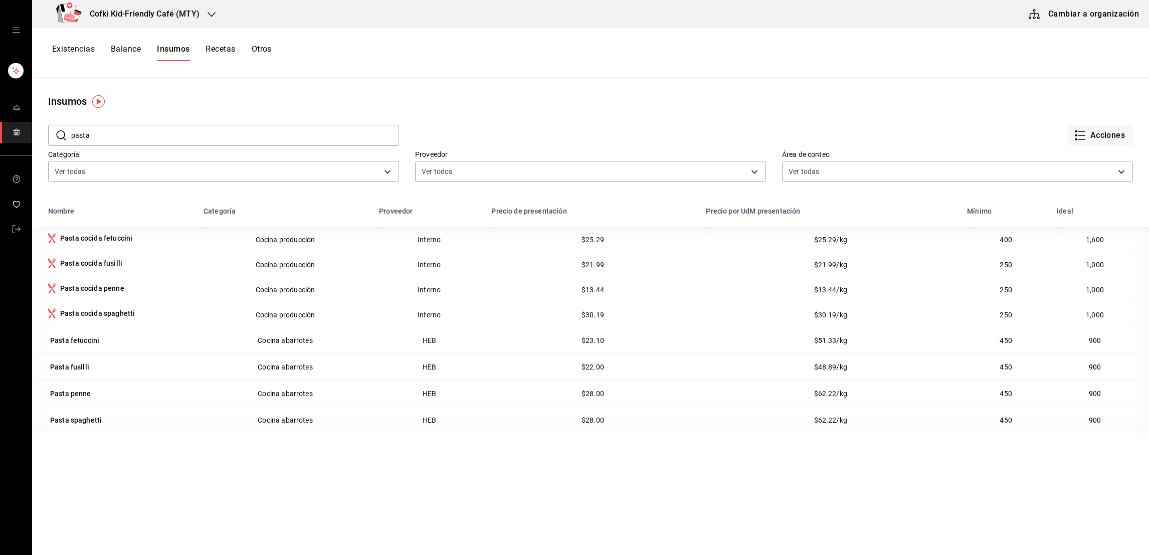
click at [1044, 20] on button "Cambiar a organización" at bounding box center [1084, 14] width 113 height 28
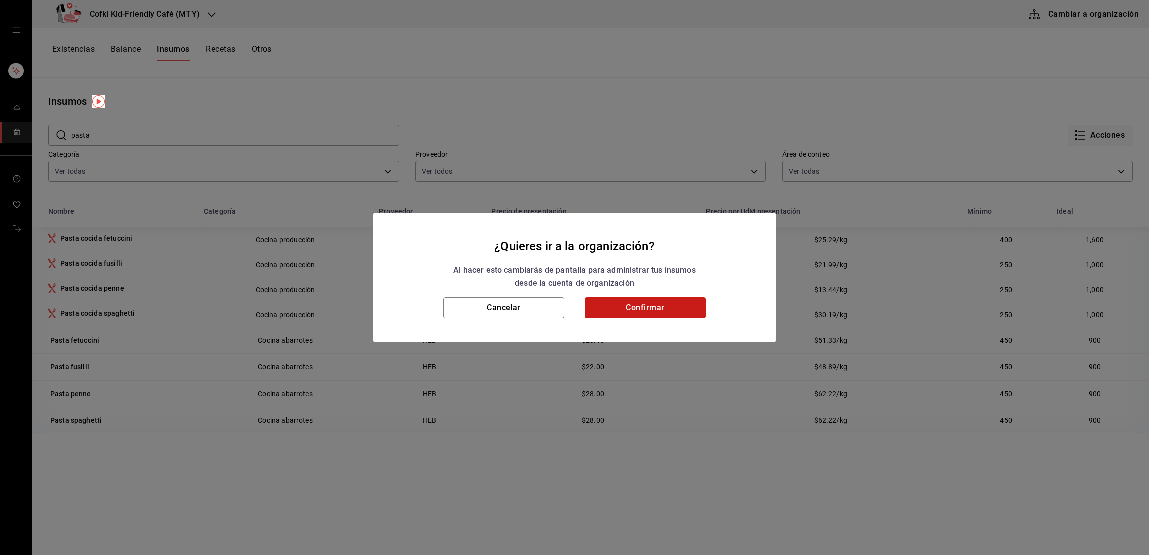
click at [657, 310] on button "Confirmar" at bounding box center [645, 307] width 121 height 21
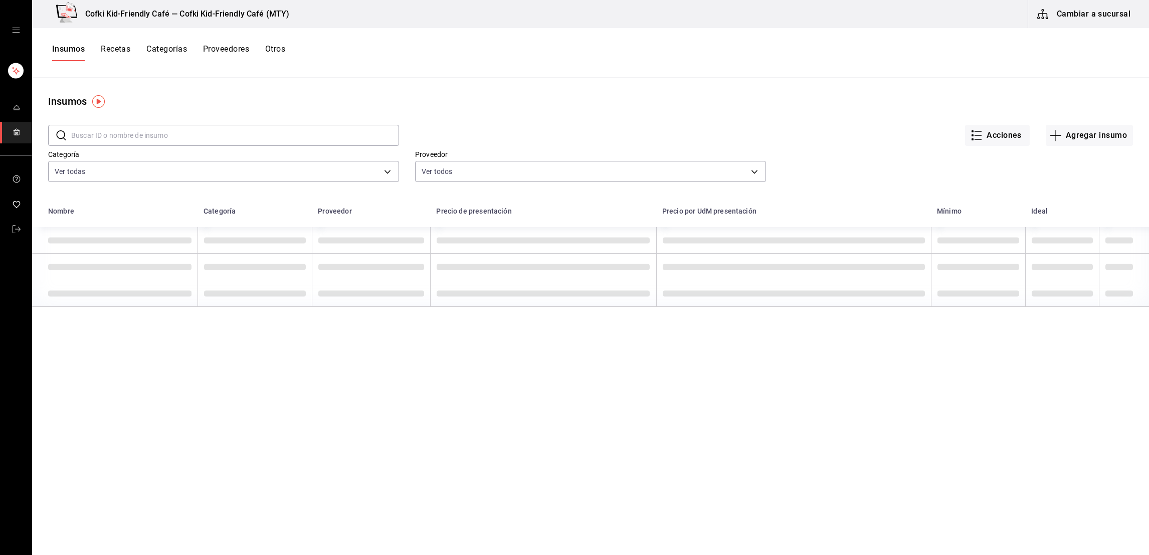
click at [125, 144] on input "text" at bounding box center [235, 135] width 328 height 20
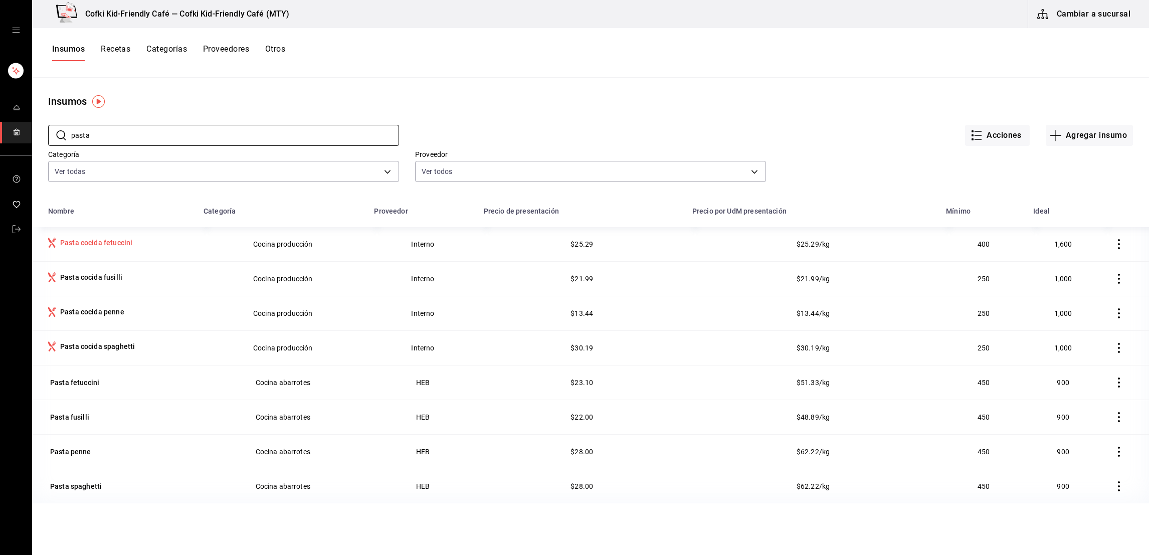
type input "pasta"
click at [119, 243] on div "Pasta cocida fetuccini" at bounding box center [96, 243] width 72 height 10
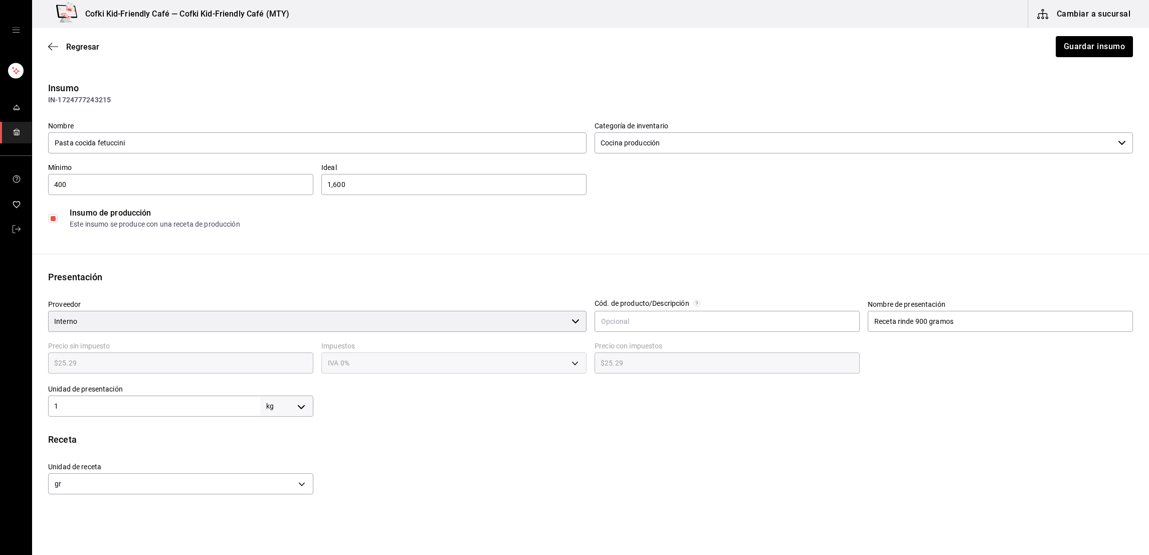
click at [95, 408] on input "1" at bounding box center [154, 406] width 212 height 12
type input "1.1"
type input "1,100"
type input "1.1"
click at [697, 424] on div "Insumo IN-1724777243215 Nombre Pasta cocida fetuccini Categoría de inventario C…" at bounding box center [590, 339] width 1117 height 516
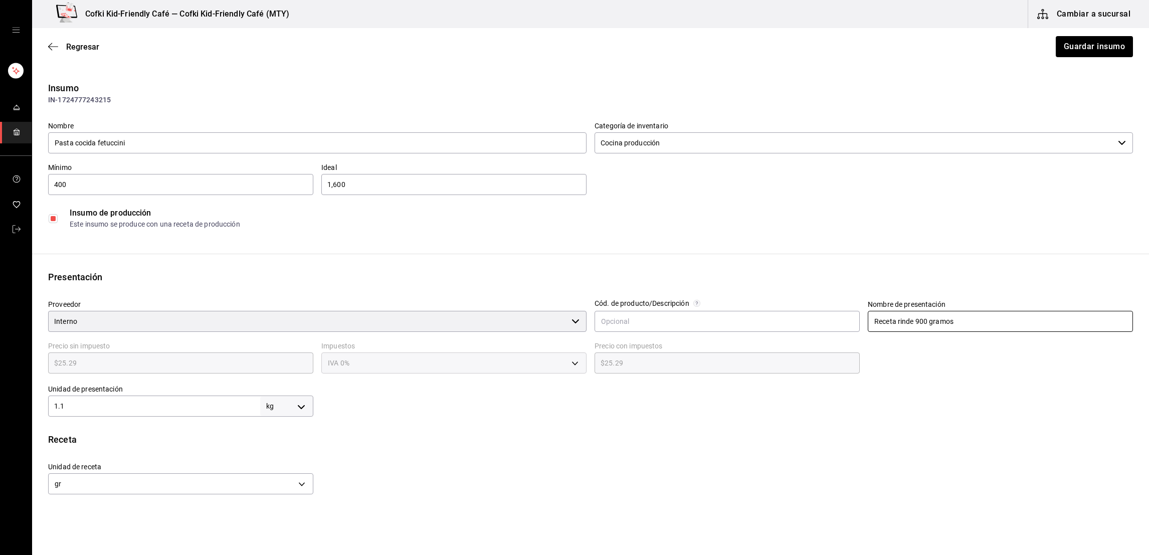
drag, startPoint x: 952, startPoint y: 321, endPoint x: 811, endPoint y: 344, distance: 143.2
click at [811, 344] on div "Proveedor Interno ​ Cód. de producto/Descripción Nombre de presentación Receta …" at bounding box center [586, 354] width 1093 height 125
type input "Receta rinde 1.1 kilos"
click at [656, 442] on div "Receta" at bounding box center [590, 440] width 1085 height 14
click at [73, 46] on span "Regresar" at bounding box center [82, 47] width 33 height 10
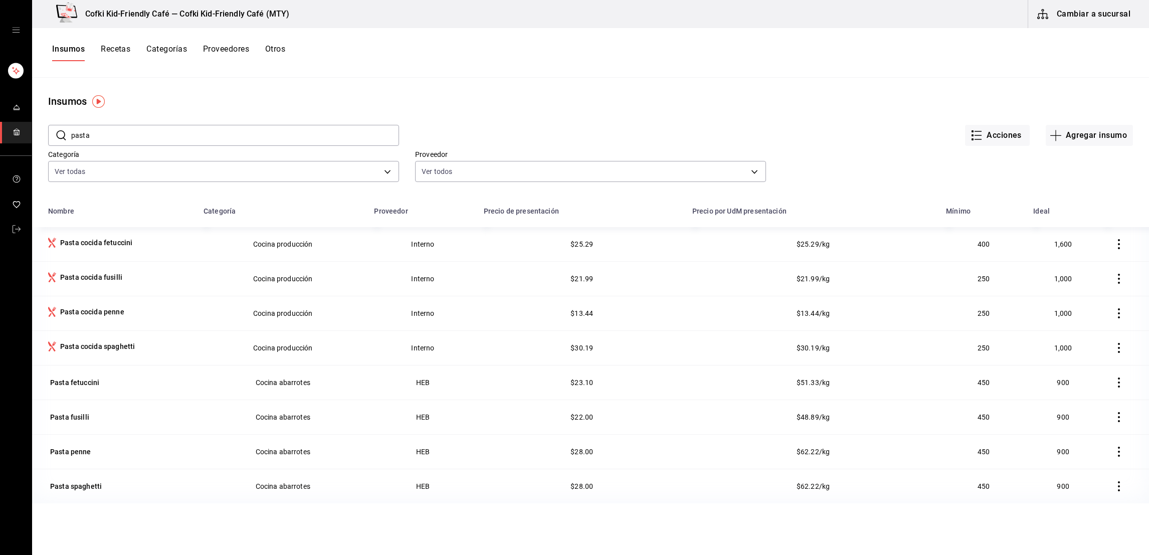
click at [68, 49] on button "Insumos" at bounding box center [68, 52] width 33 height 17
click at [1077, 11] on button "Cambiar a sucursal" at bounding box center [1084, 14] width 113 height 28
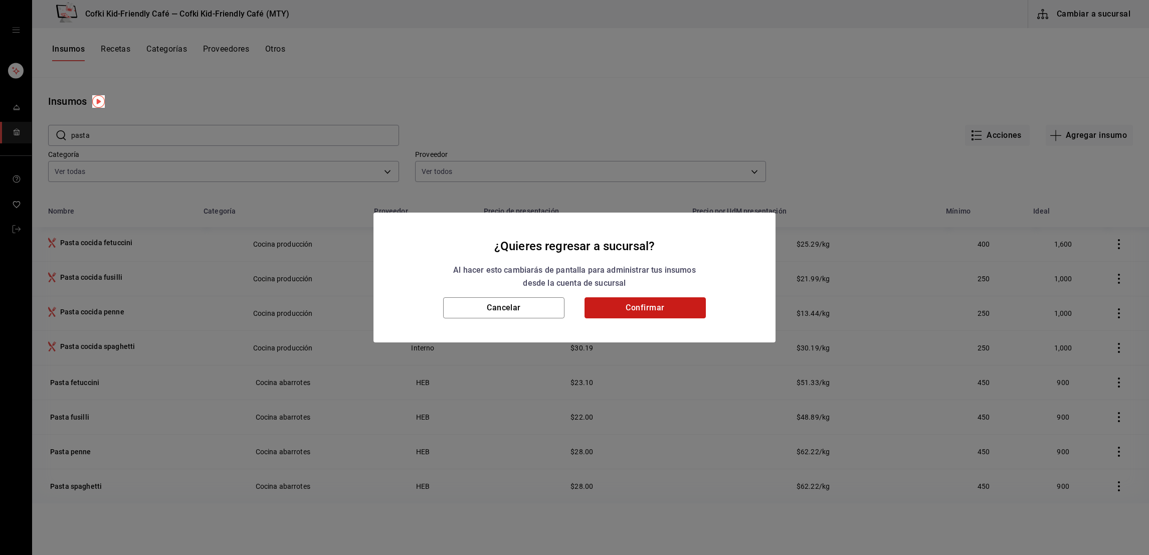
click at [682, 306] on button "Confirmar" at bounding box center [645, 307] width 121 height 21
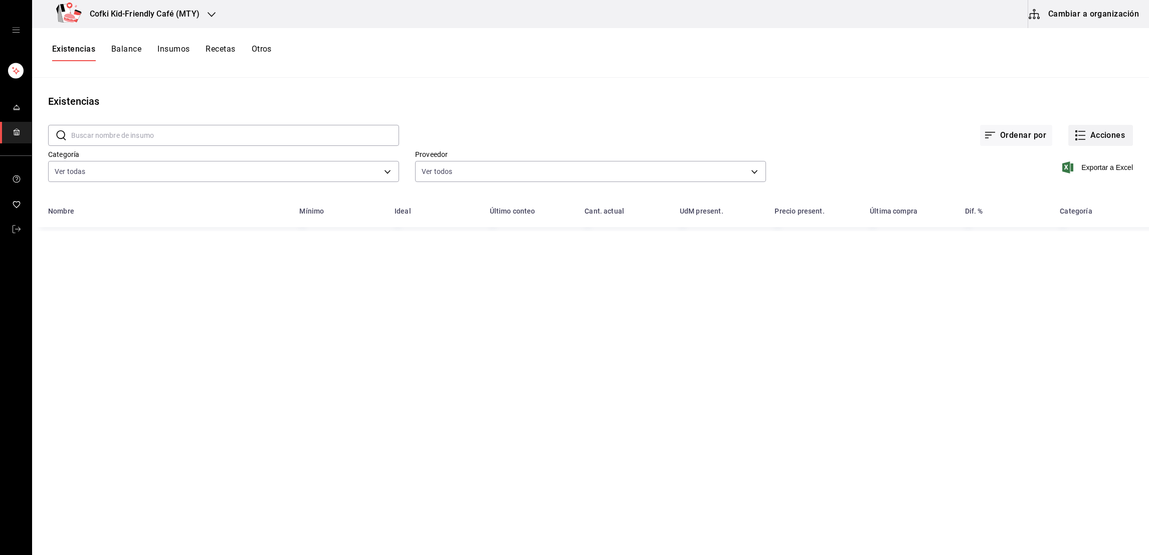
click at [1093, 137] on button "Acciones" at bounding box center [1101, 135] width 65 height 21
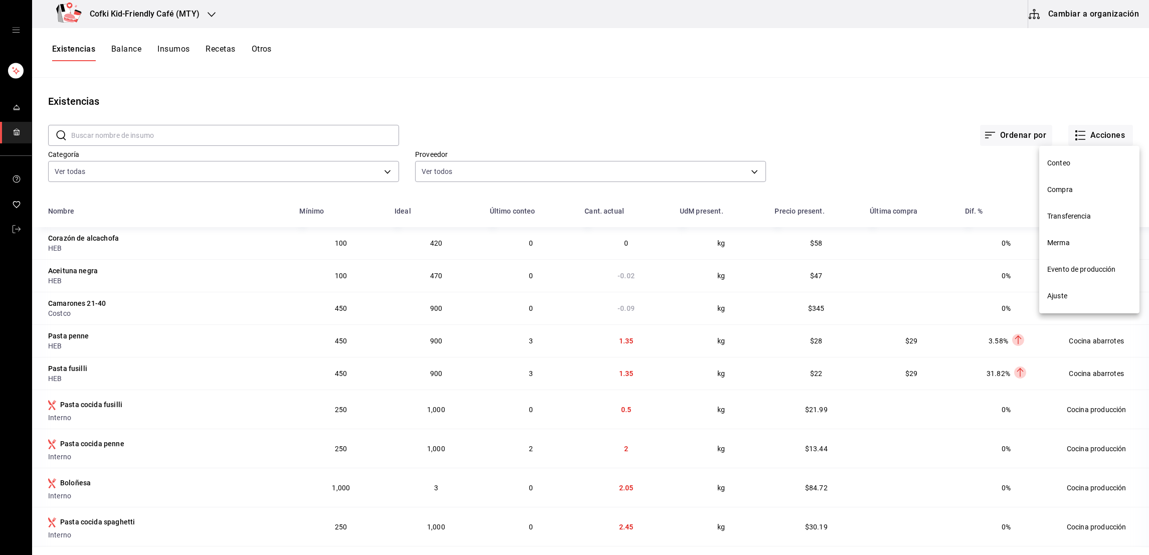
click at [1070, 242] on span "Merma" at bounding box center [1090, 243] width 84 height 11
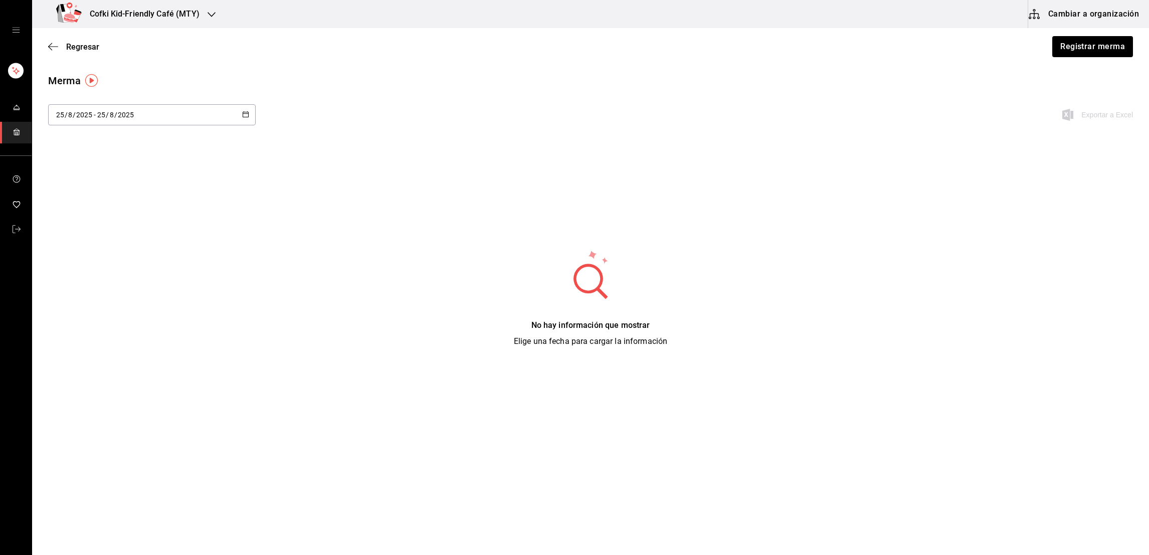
click at [1063, 57] on div "Regresar Registrar merma" at bounding box center [590, 46] width 1117 height 37
click at [1063, 52] on button "Registrar merma" at bounding box center [1093, 46] width 82 height 21
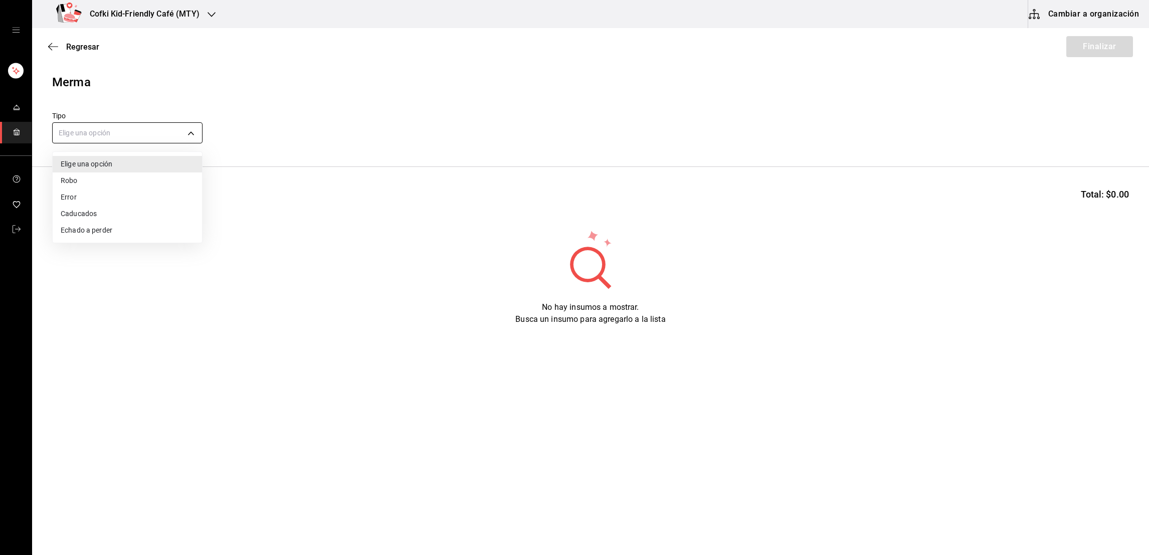
click at [178, 127] on body "Cofki Kid-Friendly Café (MTY) Cambiar a organización Regresar Finalizar Merma T…" at bounding box center [574, 249] width 1149 height 498
click at [115, 196] on li "Error" at bounding box center [127, 197] width 149 height 17
type input "ERROR"
click at [130, 200] on input at bounding box center [103, 198] width 100 height 21
type input "pollo"
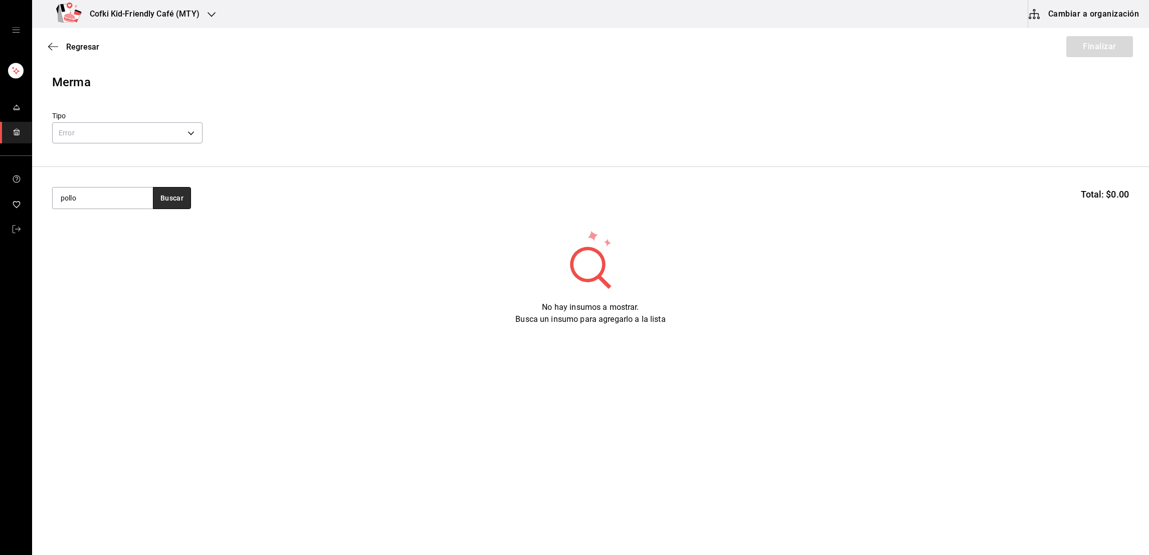
click at [178, 197] on button "Buscar" at bounding box center [172, 198] width 38 height 22
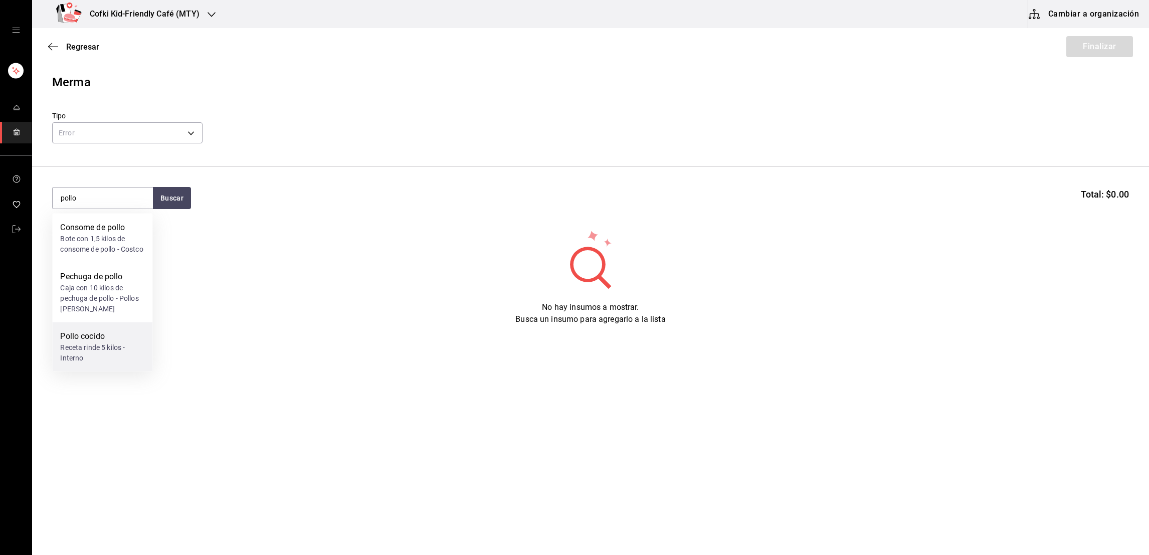
click at [101, 342] on div "Pollo cocido" at bounding box center [102, 336] width 84 height 12
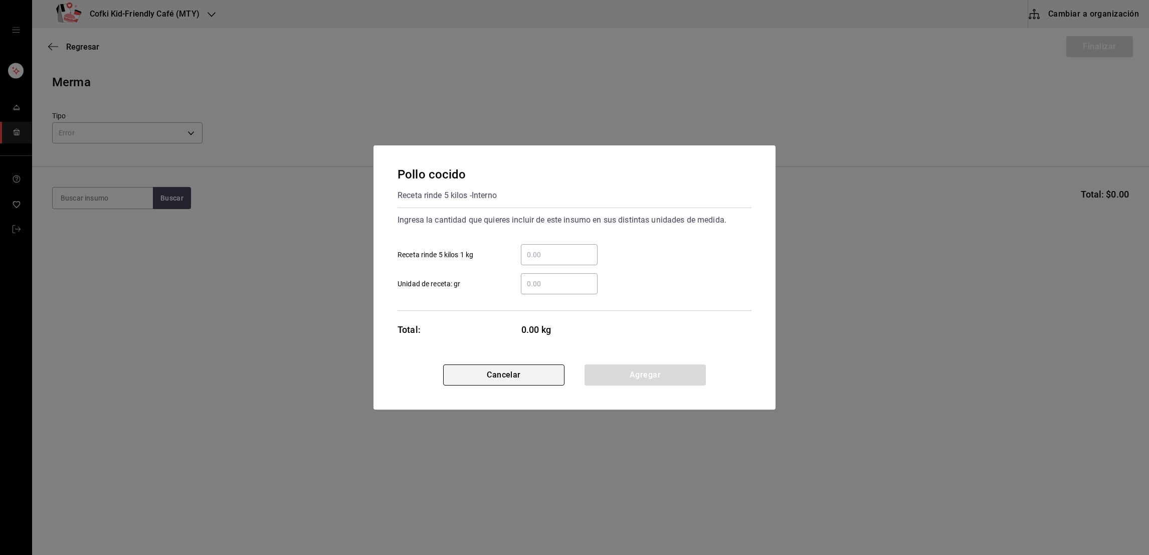
click at [541, 374] on button "Cancelar" at bounding box center [503, 375] width 121 height 21
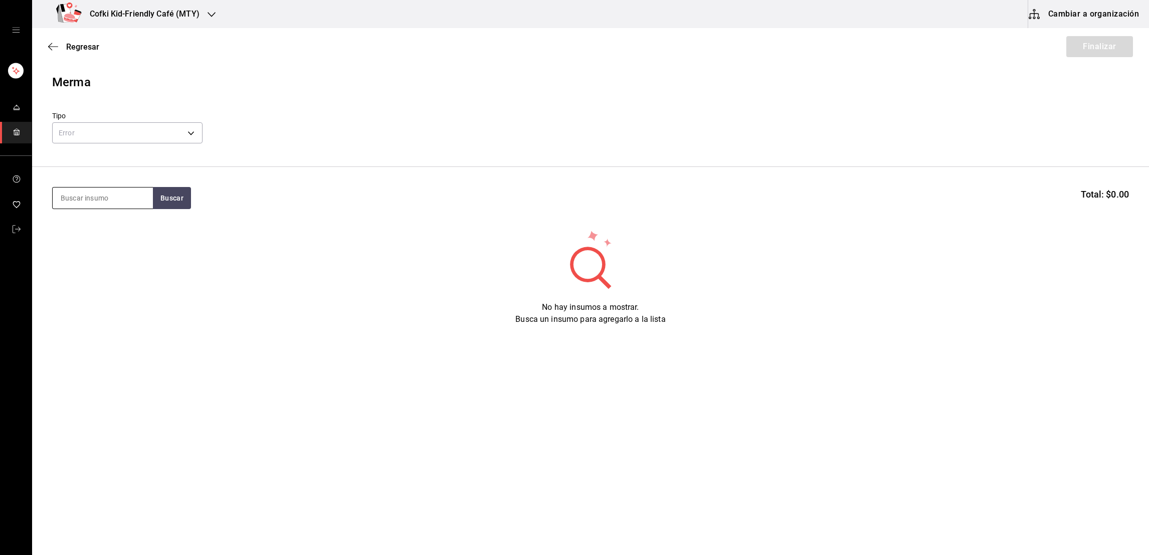
click at [99, 195] on input at bounding box center [103, 198] width 100 height 21
type input "pollo"
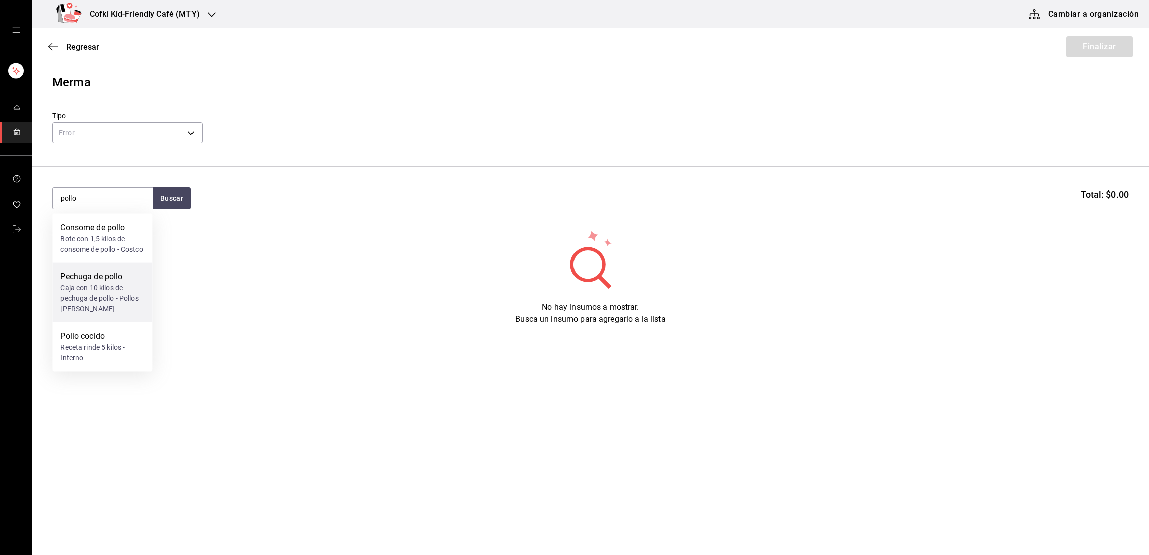
click at [99, 300] on div "Caja con 10 kilos de pechuga de pollo - Pollos [PERSON_NAME]" at bounding box center [102, 299] width 84 height 32
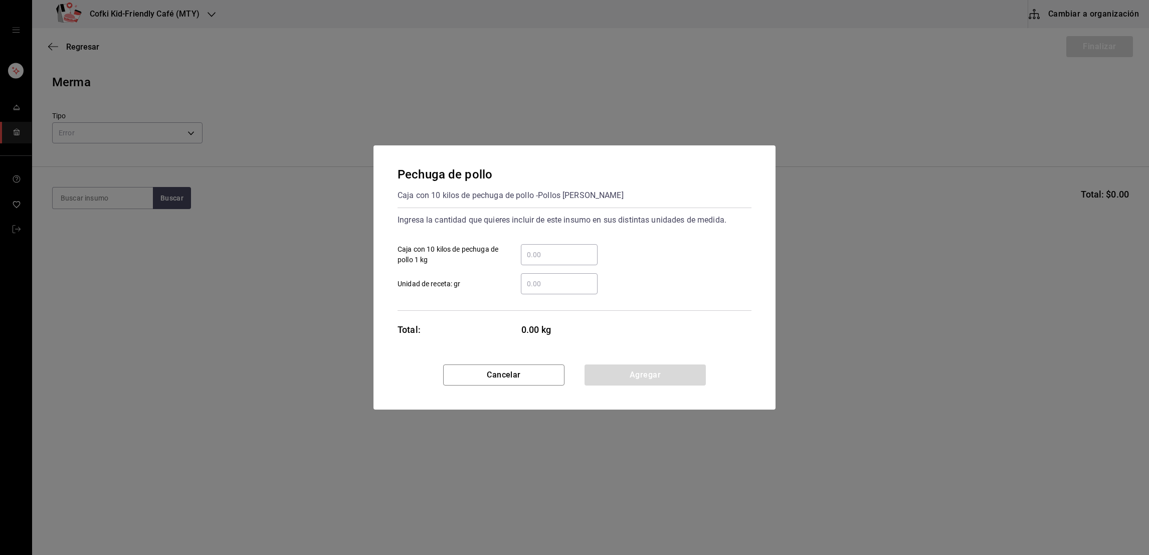
click at [573, 255] on input "​ Caja con 10 kilos de pechuga de pollo 1 kg" at bounding box center [559, 255] width 77 height 12
click at [573, 255] on input "1.8" at bounding box center [559, 255] width 77 height 12
type input "1.8"
click at [624, 249] on div "1.8 ​ Caja con 10 kilos de pechuga de pollo 1 kg" at bounding box center [571, 250] width 362 height 29
click at [621, 373] on button "Agregar" at bounding box center [645, 375] width 121 height 21
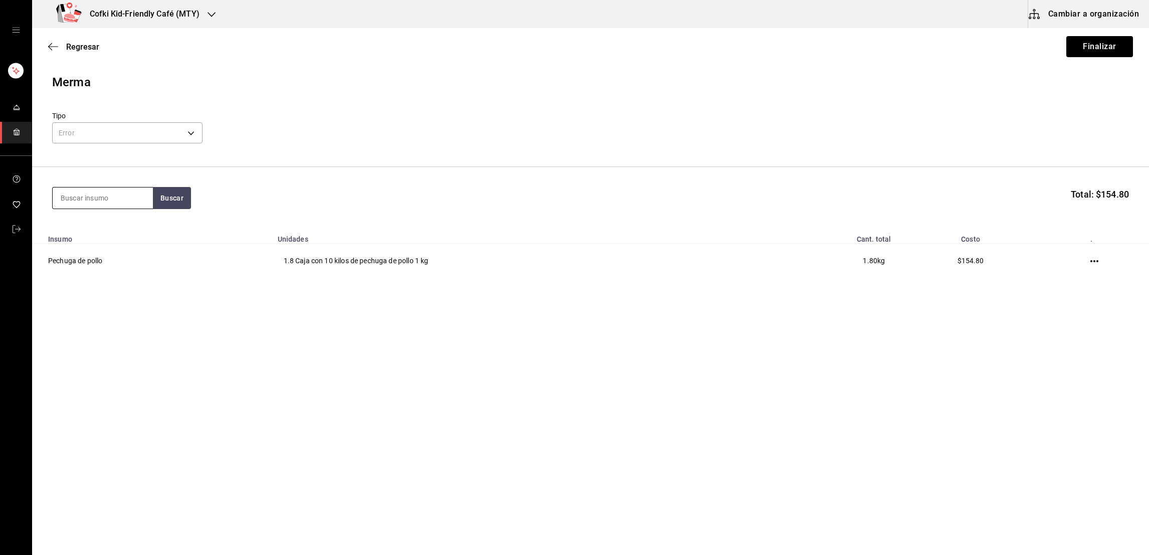
click at [67, 196] on input at bounding box center [103, 198] width 100 height 21
type input "spagh"
click at [169, 199] on button "Buscar" at bounding box center [172, 198] width 38 height 22
click at [120, 274] on div "Presentación - HEB" at bounding box center [90, 277] width 61 height 11
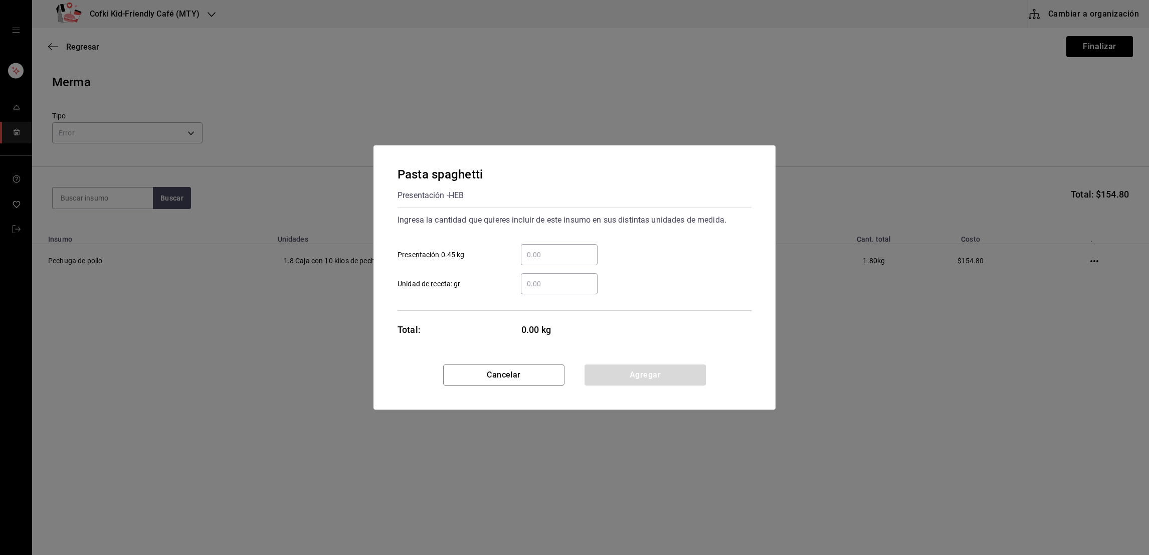
click at [541, 254] on input "​ Presentación 0.45 kg" at bounding box center [559, 255] width 77 height 12
type input "2"
click at [630, 248] on div "2 ​ Presentación 0.45 kg" at bounding box center [571, 250] width 362 height 29
click at [620, 382] on button "Agregar" at bounding box center [645, 375] width 121 height 21
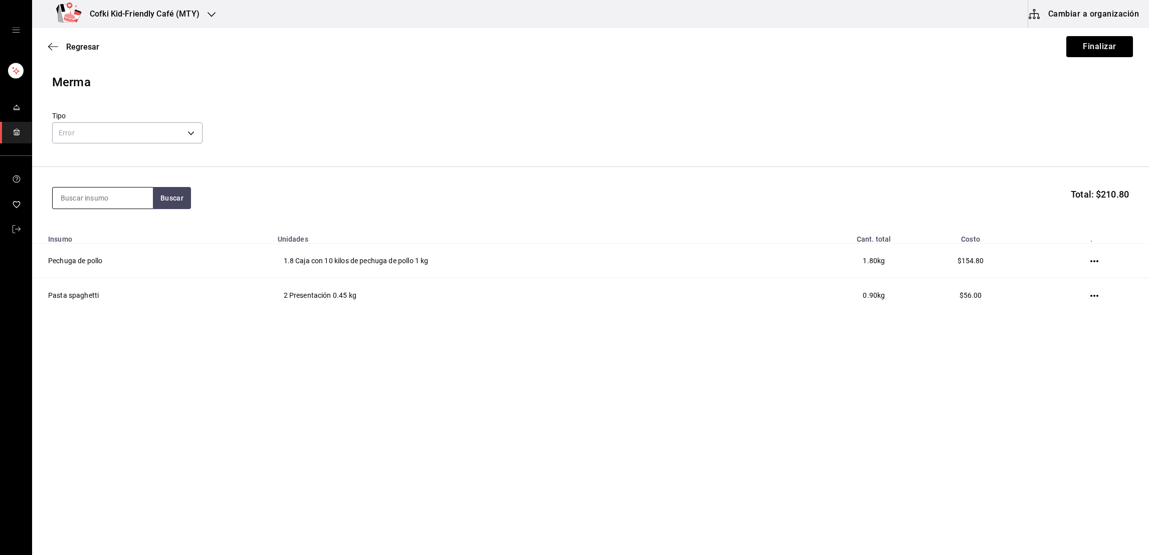
click at [123, 199] on input at bounding box center [103, 198] width 100 height 21
type input "leche"
click at [187, 199] on button "Buscar" at bounding box center [172, 198] width 38 height 22
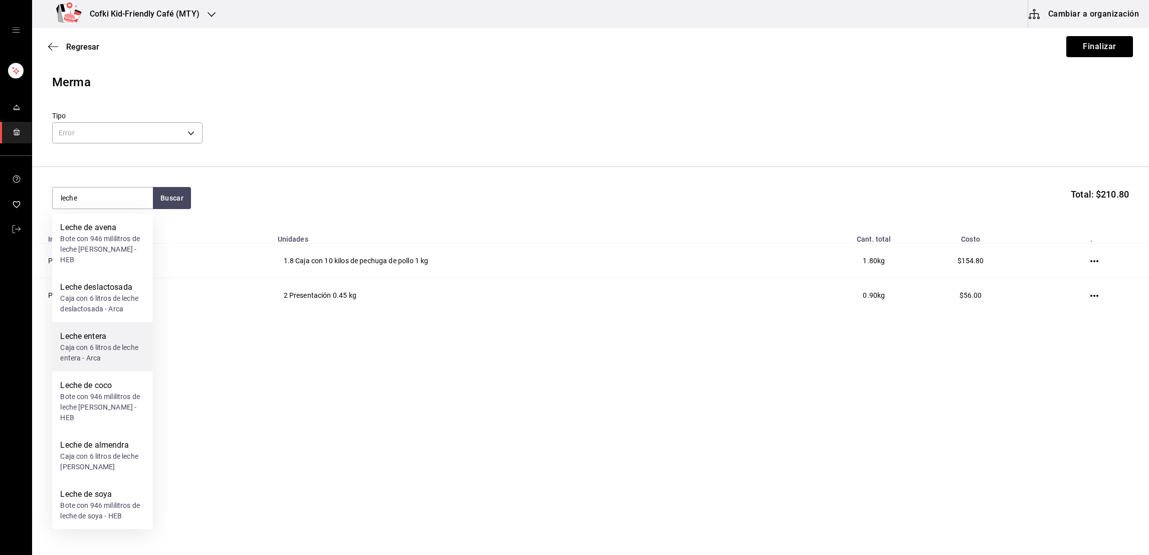
click at [109, 342] on div "Caja con 6 litros de leche entera - Arca" at bounding box center [102, 352] width 84 height 21
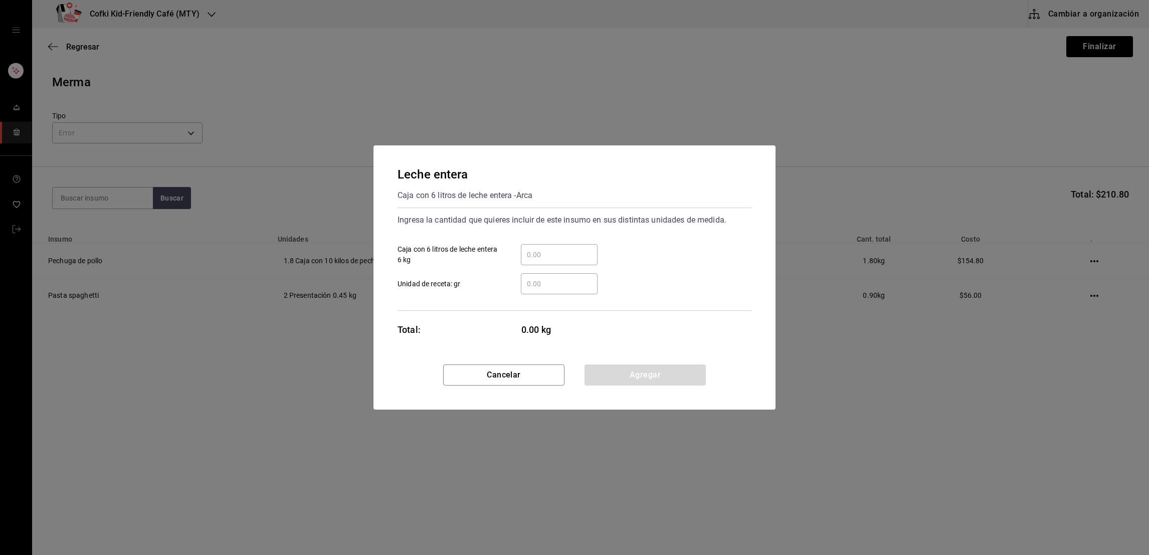
click at [556, 255] on input "​ Caja con 6 litros de leche entera 6 kg" at bounding box center [559, 255] width 77 height 12
type input "1"
click at [618, 232] on div "Ingresa la cantidad que quieres incluir de este insumo en sus distintas unidade…" at bounding box center [575, 253] width 354 height 82
click at [620, 368] on button "Agregar" at bounding box center [645, 375] width 121 height 21
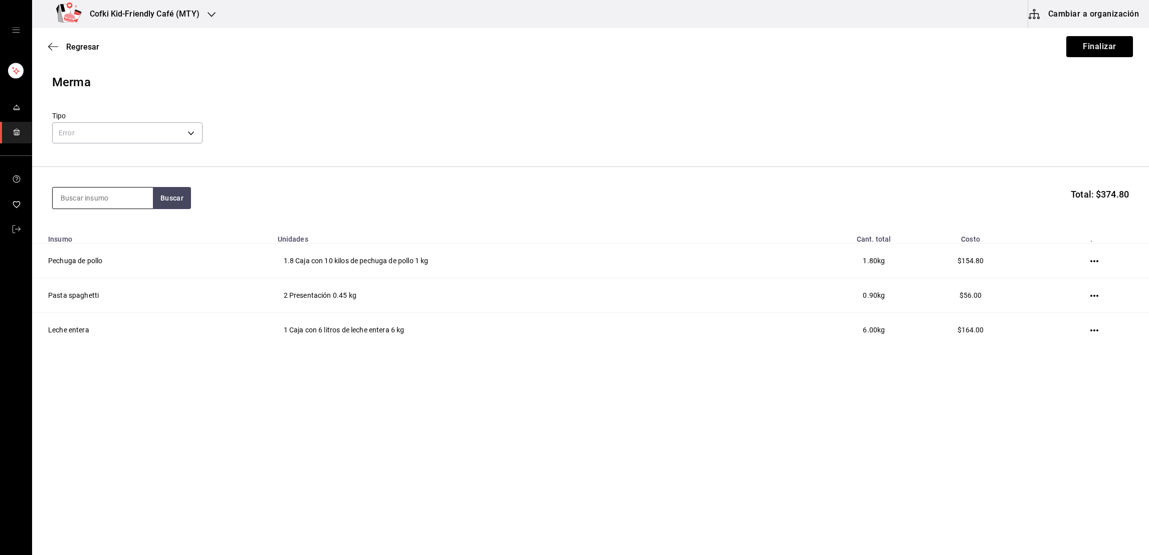
click at [103, 198] on input at bounding box center [103, 198] width 100 height 21
type input "salsa de q"
click at [167, 198] on button "Buscar" at bounding box center [172, 198] width 38 height 22
click at [127, 235] on div "Receta rinde 1,3 kilos - Interno" at bounding box center [102, 244] width 84 height 21
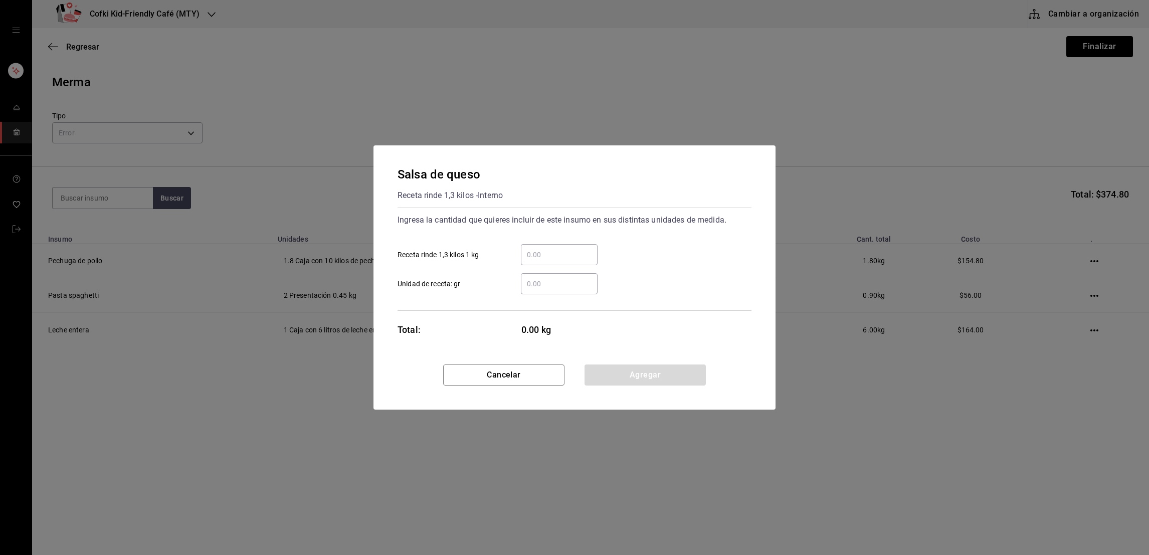
click at [541, 255] on input "​ Receta rinde 1,3 kilos 1 kg" at bounding box center [559, 255] width 77 height 12
type input "0.80"
click at [633, 373] on button "Agregar" at bounding box center [645, 375] width 121 height 21
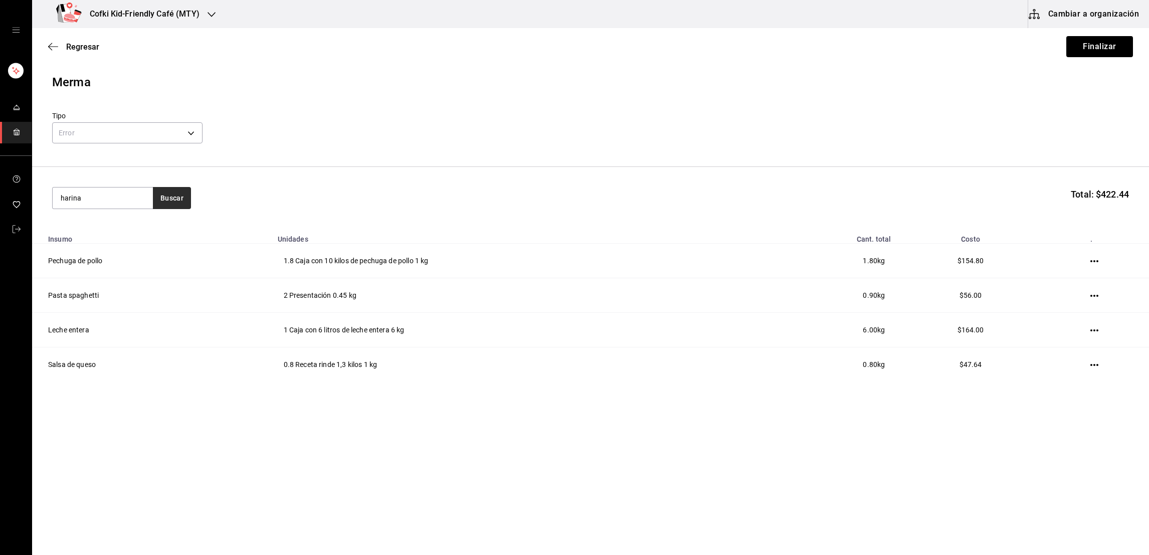
type input "harina"
click at [185, 198] on button "Buscar" at bounding box center [172, 198] width 38 height 22
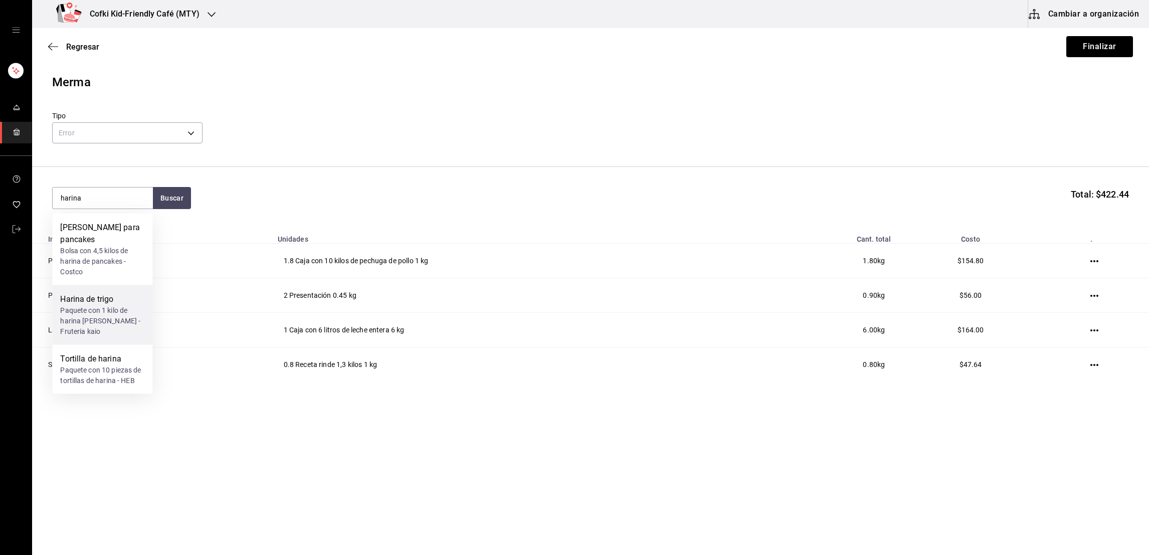
click at [109, 305] on div "Paquete con 1 kilo de harina [PERSON_NAME] - Fruteria kaio" at bounding box center [102, 321] width 84 height 32
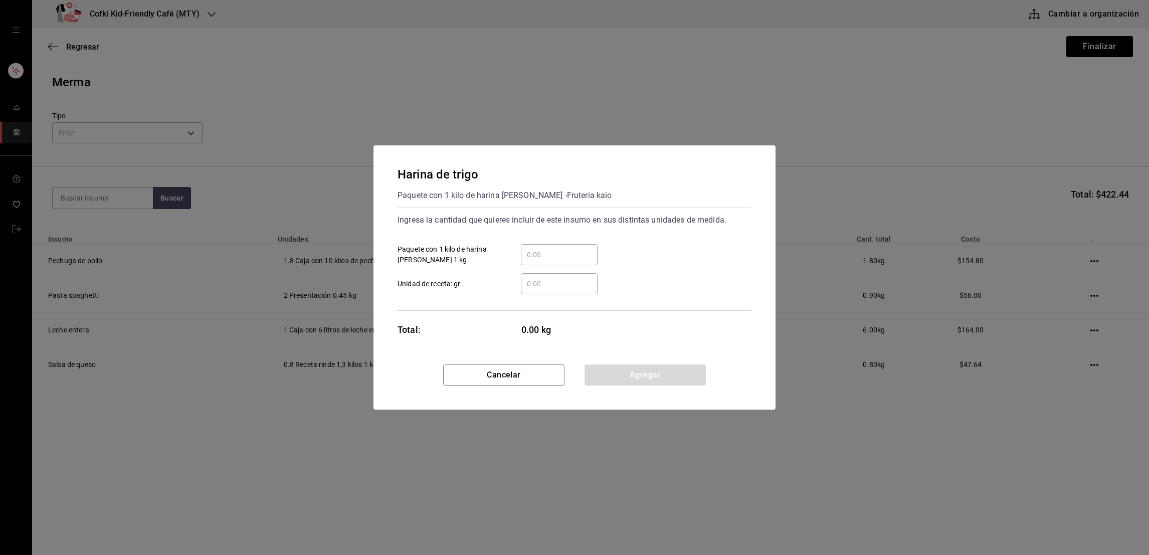
click at [519, 253] on div "​" at bounding box center [551, 254] width 93 height 21
click at [521, 253] on input "​ Paquete con 1 kilo de harina [PERSON_NAME] 1 kg" at bounding box center [559, 255] width 77 height 12
type input "0.70"
click at [633, 367] on button "Agregar" at bounding box center [645, 375] width 121 height 21
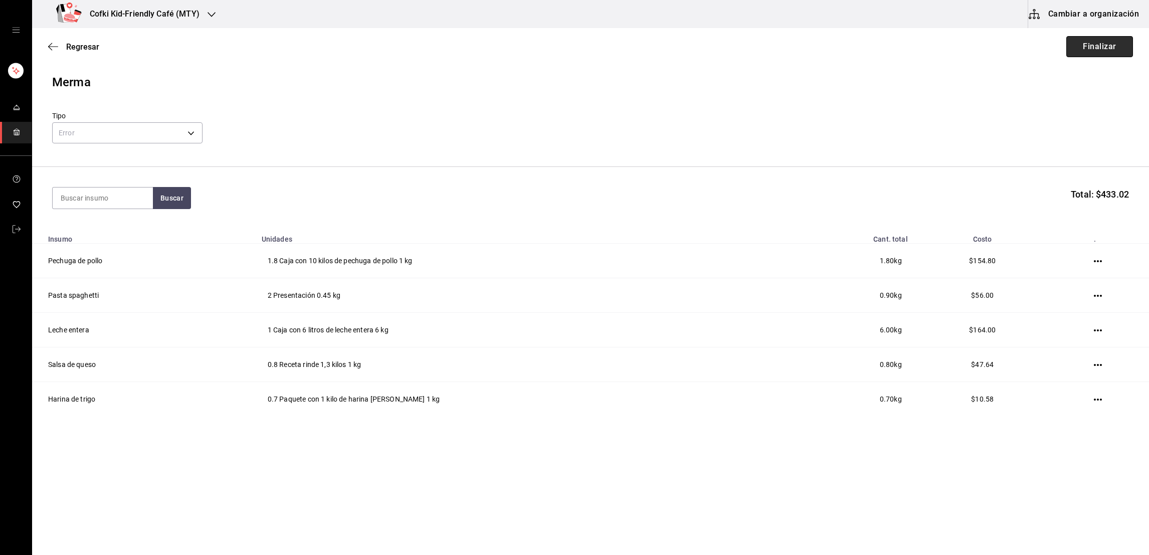
click at [1072, 43] on button "Finalizar" at bounding box center [1100, 46] width 67 height 21
